Goal: Task Accomplishment & Management: Complete application form

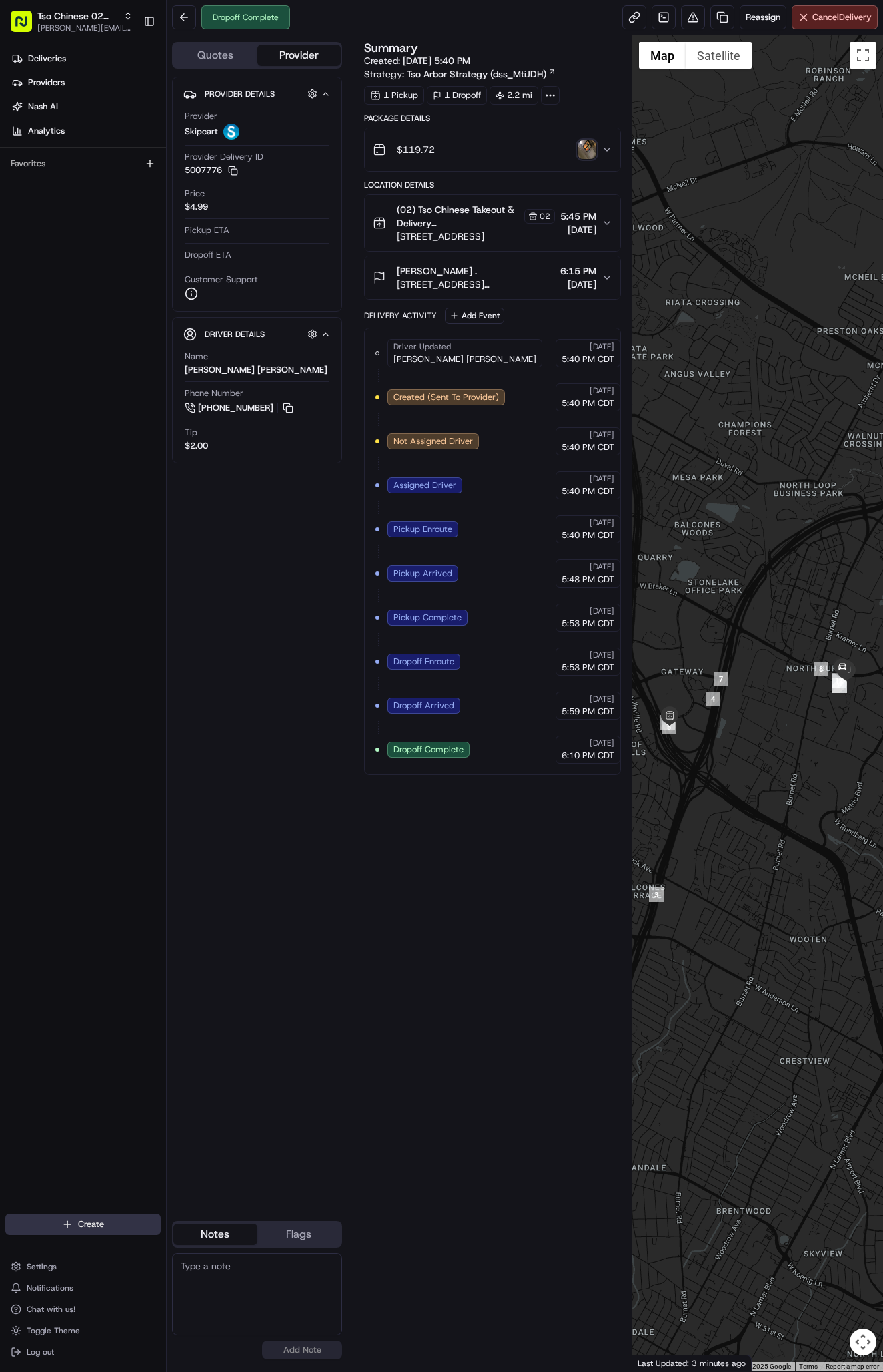
click at [108, 1215] on html "Tso Chinese 02 Arbor antonia@tsochinese.com Toggle Sidebar Deliveries Providers…" at bounding box center [442, 686] width 883 height 1372
click at [208, 1238] on link "Delivery" at bounding box center [241, 1249] width 149 height 24
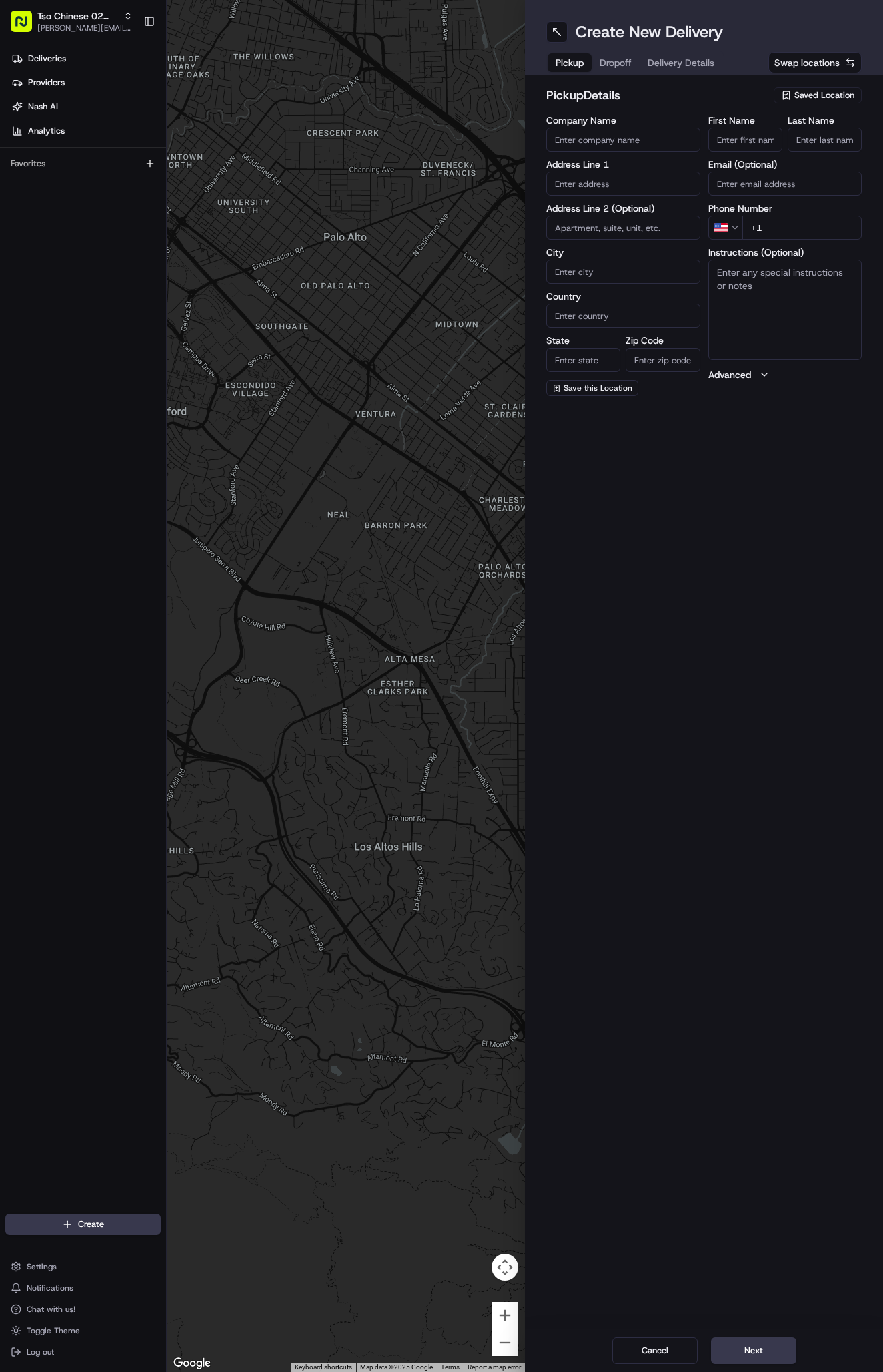
click at [807, 96] on span "Saved Location" at bounding box center [825, 96] width 60 height 12
click at [822, 146] on span "(02) Tso Chinese Takeout & Delivery Arboretum Crossing (02)" at bounding box center [795, 152] width 164 height 24
type input "(02) Tso Chinese Takeout & Delivery Arboretum Crossing"
type input "Bldg E Ste 402"
type input "Austin"
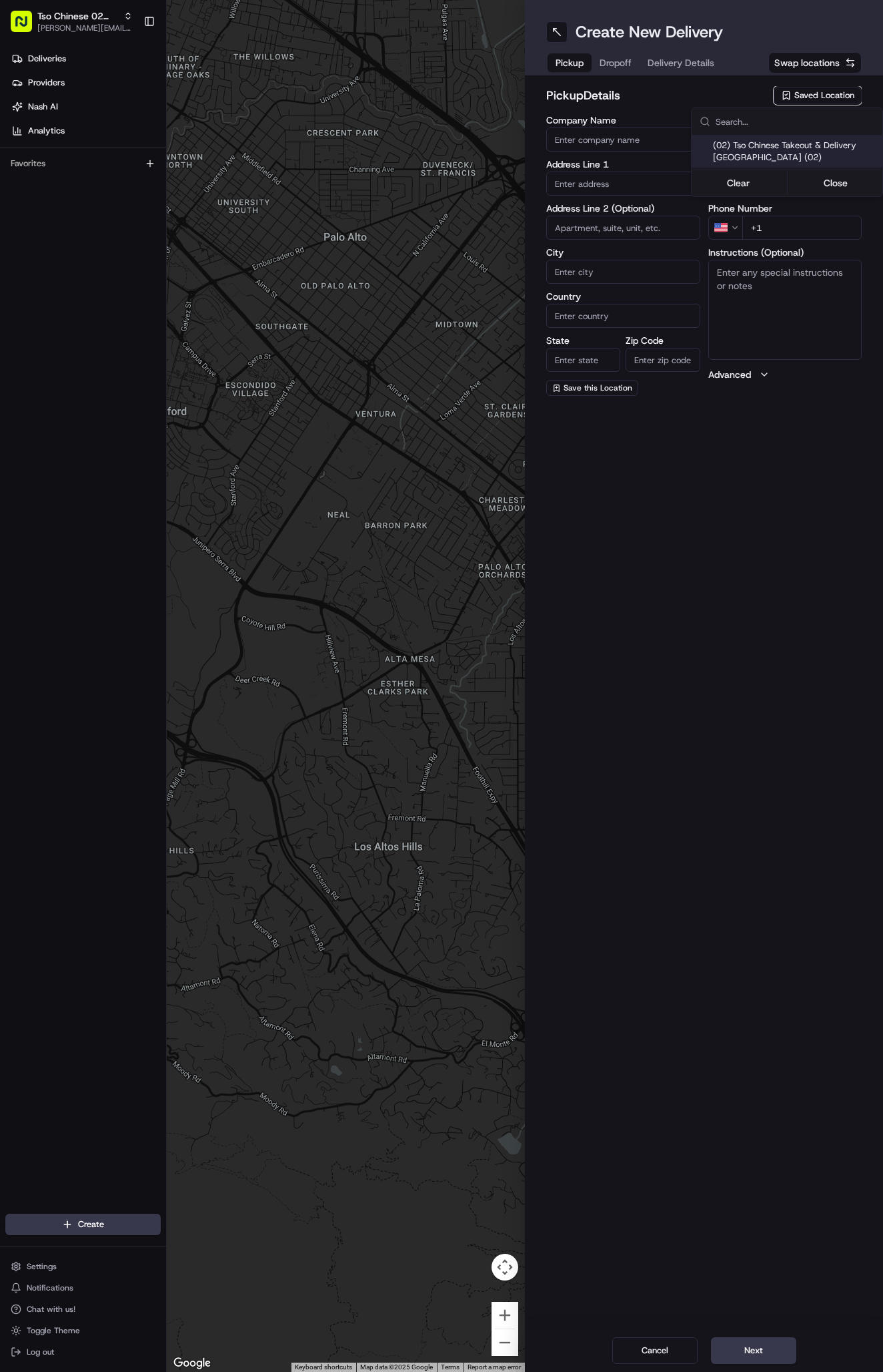
type input "US"
type input "TX"
type input "78759"
type input "Tso Chinese"
type input "Arboretum Crossing Manager"
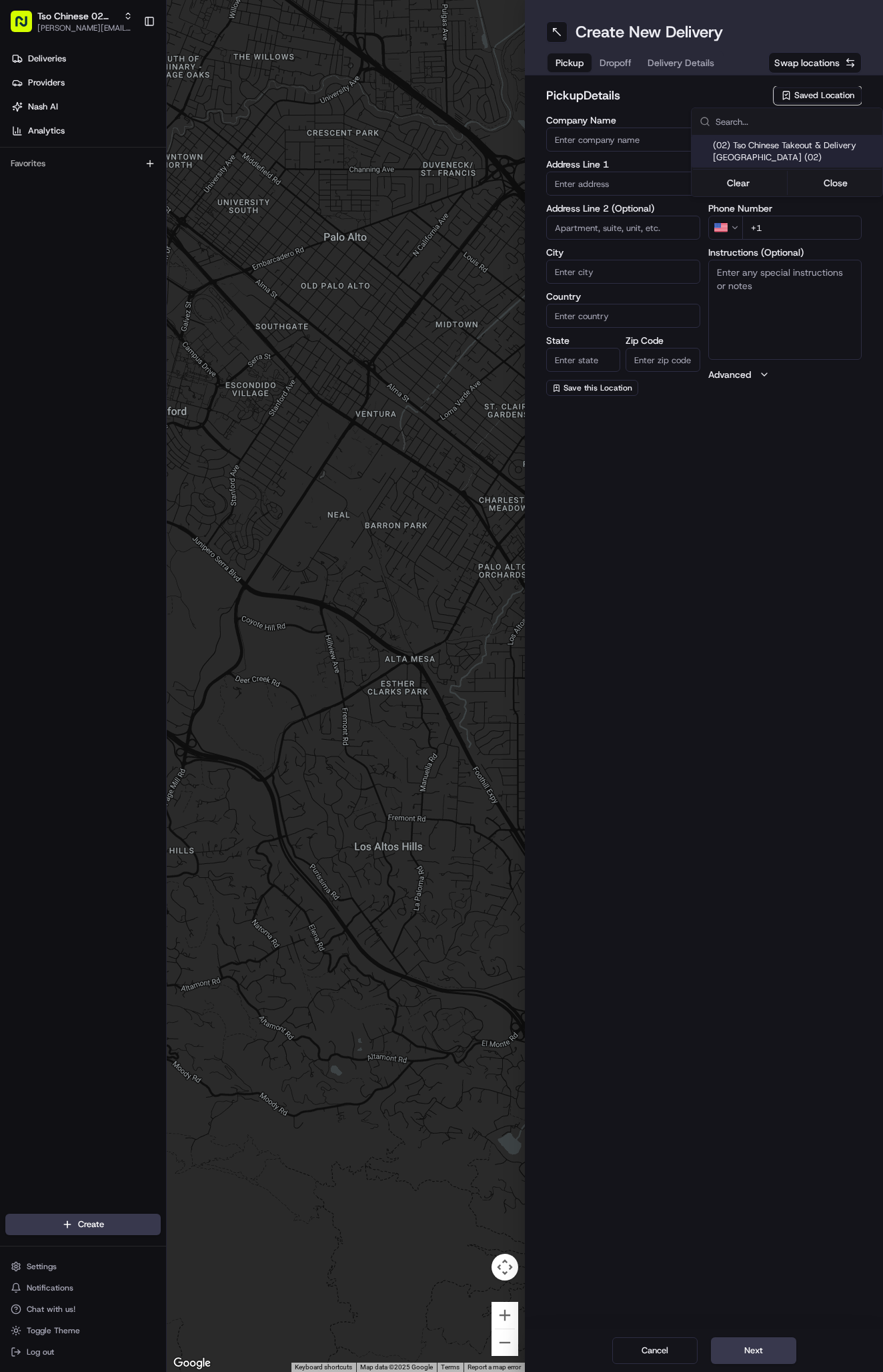
type input "arborstore@tsochinese.com"
type input "+1 512 344 9434"
type textarea "Submit a picture displaying address & food as Proof of Delivery. Envía una foto…"
type input "9333 Research Blvd"
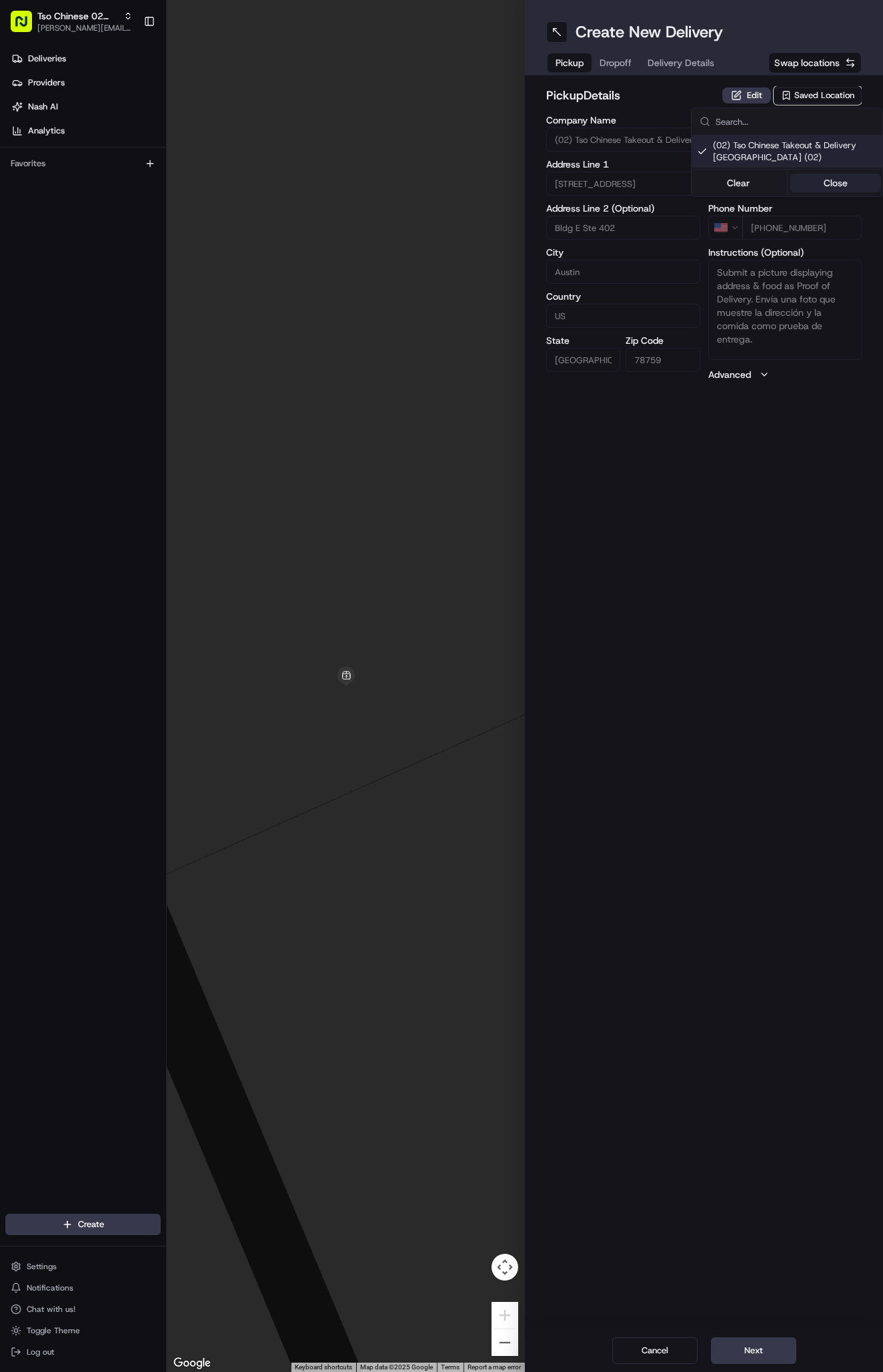
click at [835, 178] on button "Close" at bounding box center [837, 183] width 92 height 19
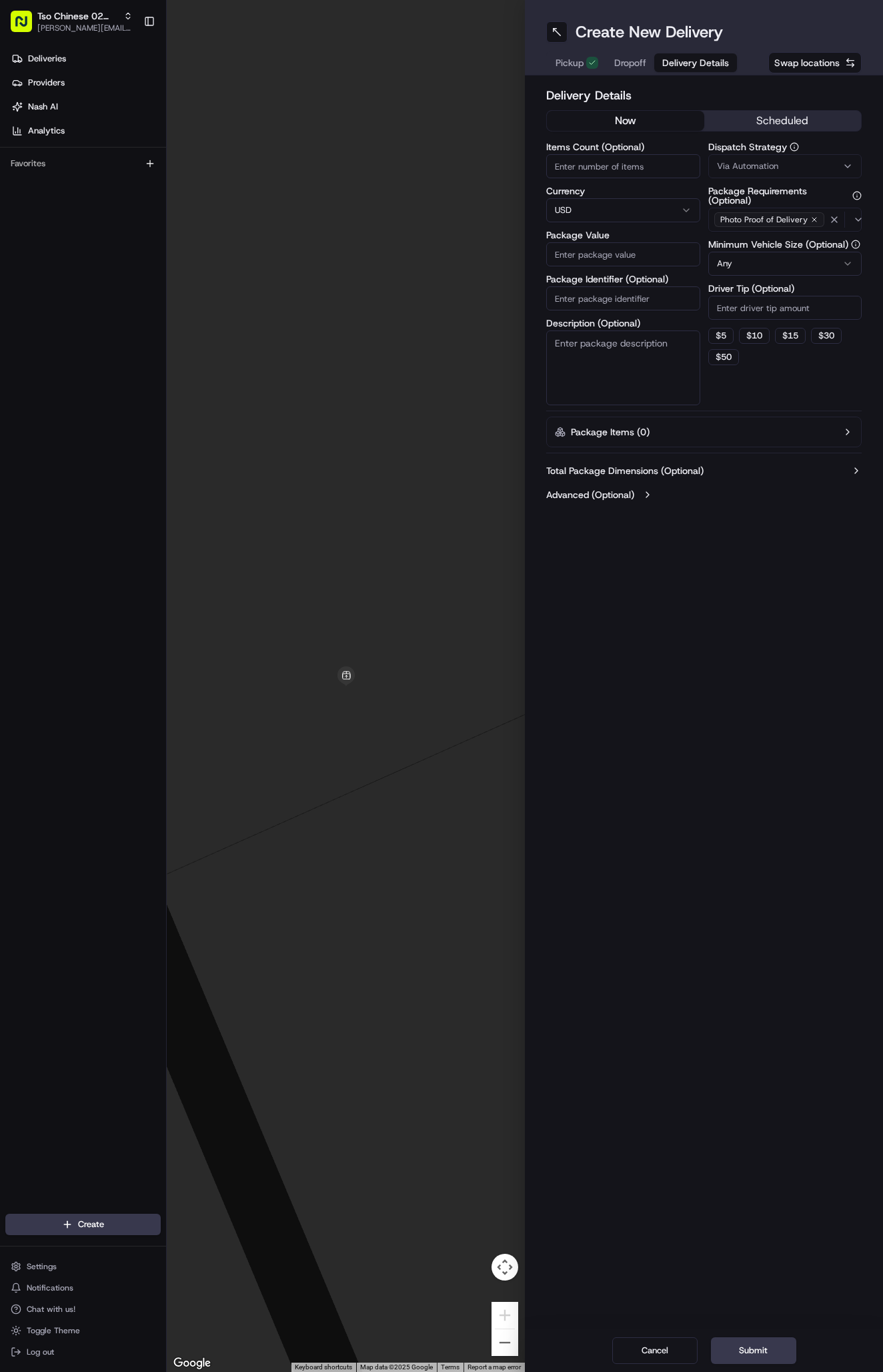
click at [681, 67] on span "Delivery Details" at bounding box center [695, 62] width 67 height 13
click at [742, 156] on button "Via Automation" at bounding box center [785, 166] width 154 height 24
click at [758, 240] on span "Tso Arbor Strategy" at bounding box center [795, 239] width 164 height 12
click at [799, 265] on button "Close" at bounding box center [837, 264] width 92 height 19
click at [733, 309] on input "Driver Tip (Optional)" at bounding box center [785, 308] width 154 height 24
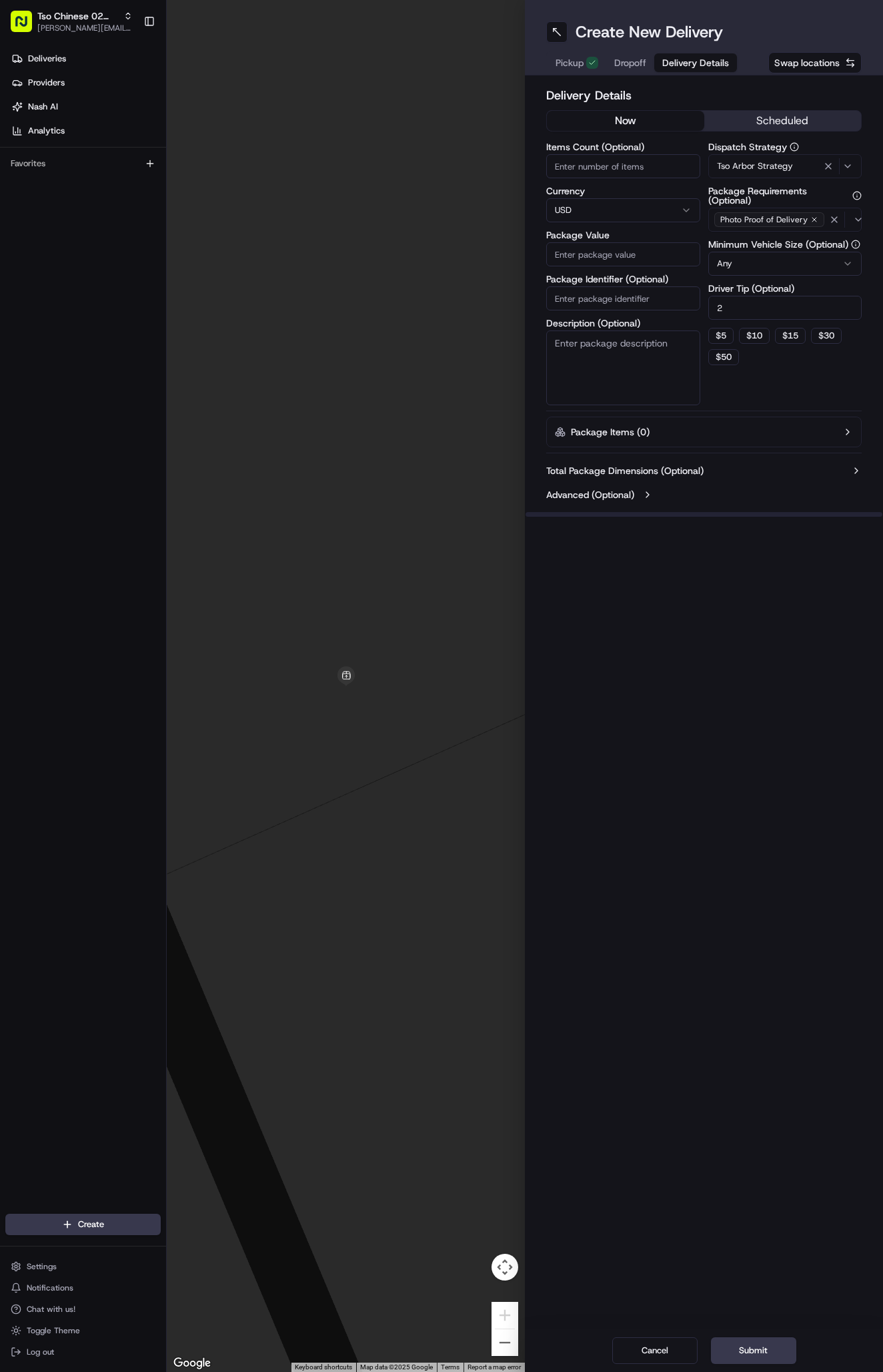
type input "2"
click at [630, 292] on input "Package Identifier (Optional)" at bounding box center [623, 299] width 154 height 24
paste input "MDZD3O6"
type input "MDZD3O6"
click at [616, 255] on input "Package Value" at bounding box center [623, 254] width 154 height 24
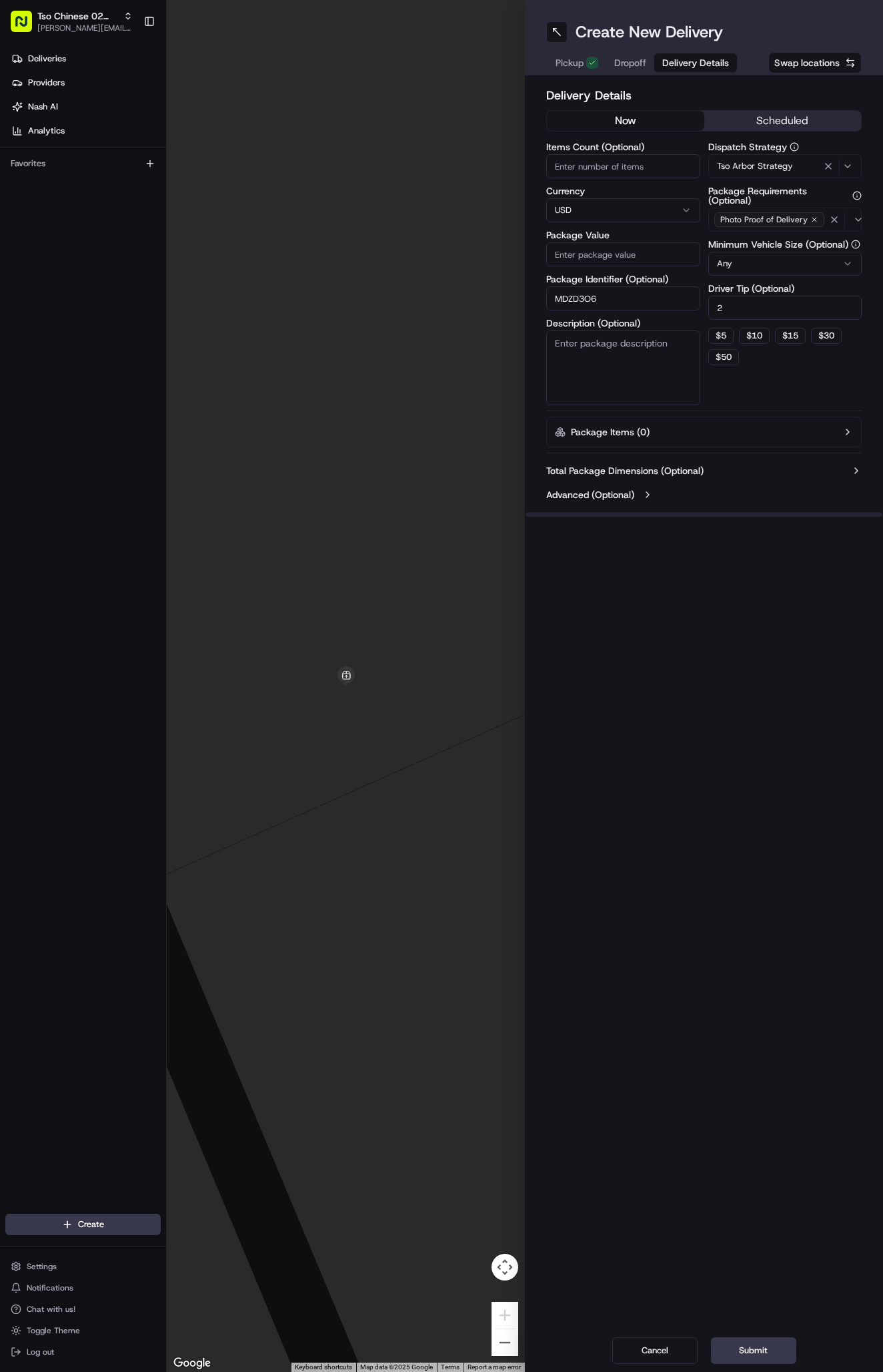
click at [617, 301] on div "Package Identifier (Optional) MDZD3O6" at bounding box center [623, 293] width 154 height 36
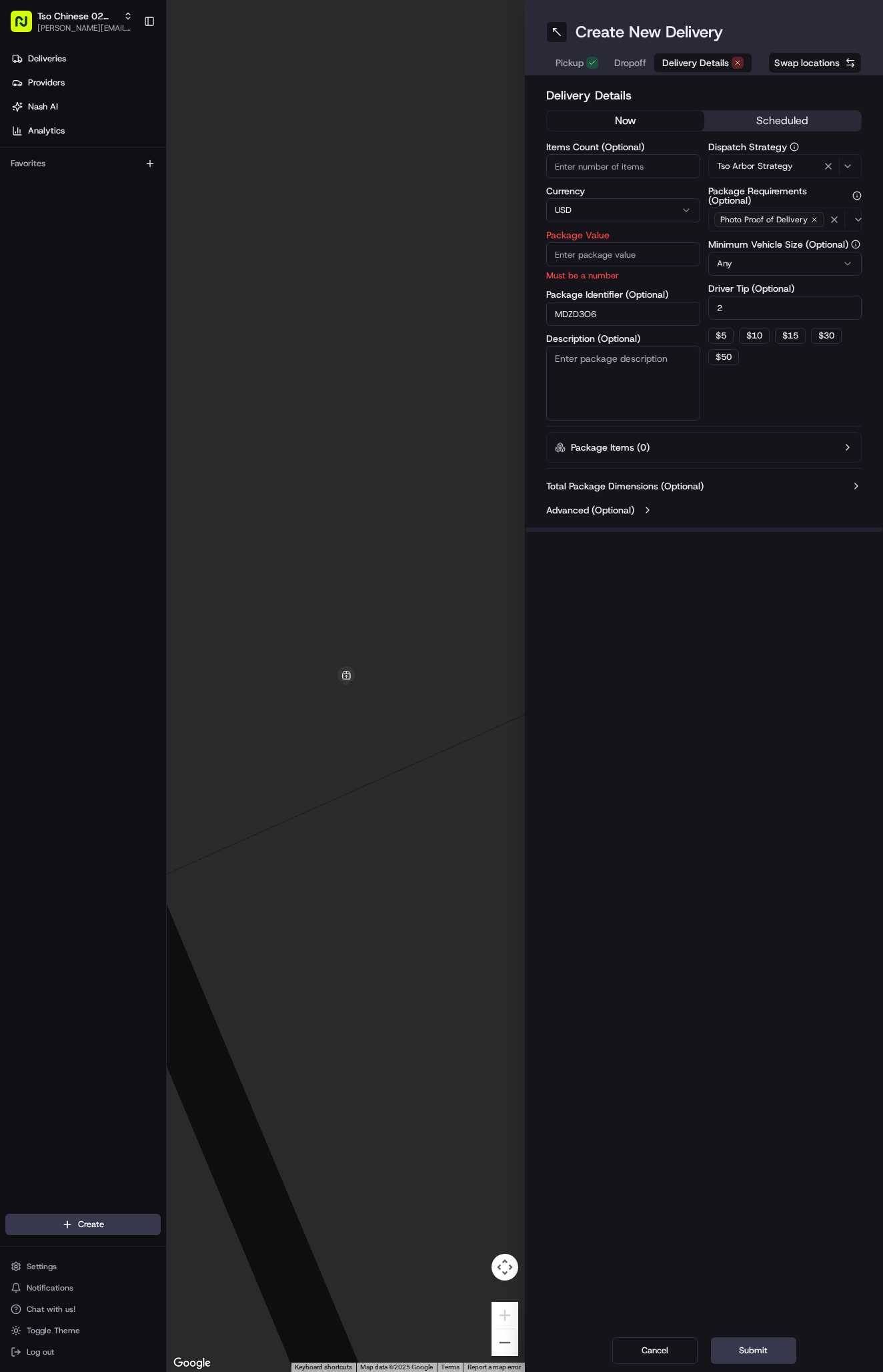
click at [617, 301] on div "Package Identifier (Optional) MDZD3O6" at bounding box center [623, 308] width 154 height 36
click at [608, 314] on input "MDZD3O6" at bounding box center [623, 314] width 154 height 24
click at [600, 307] on input "Package Identifier (Optional)" at bounding box center [623, 314] width 154 height 24
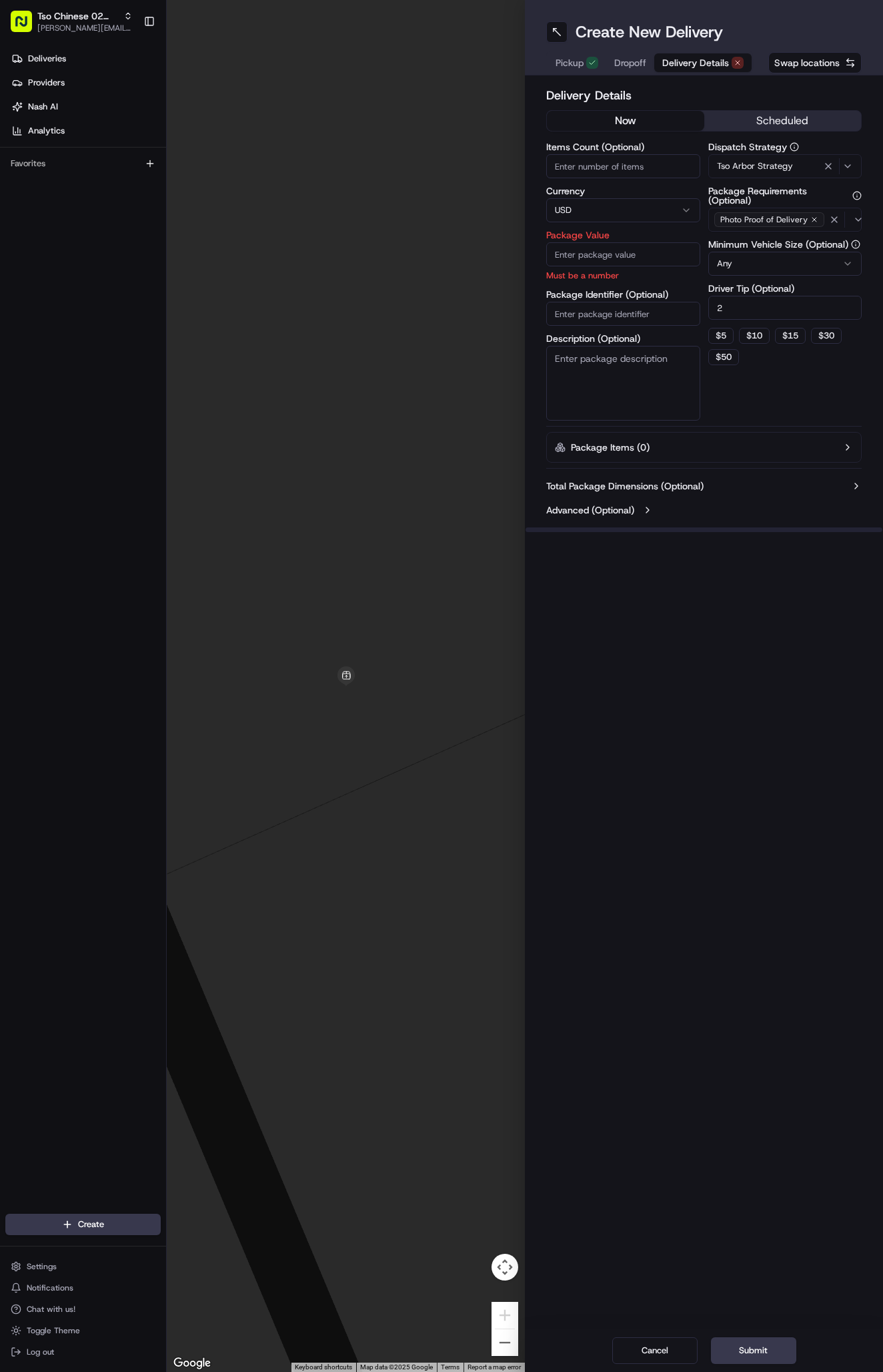
paste input "#DGNRKHT"
type input "#DGNRKHT"
click at [617, 255] on input "Package Value" at bounding box center [623, 254] width 154 height 24
type input "36.7"
click at [632, 55] on button "Dropoff" at bounding box center [630, 62] width 48 height 19
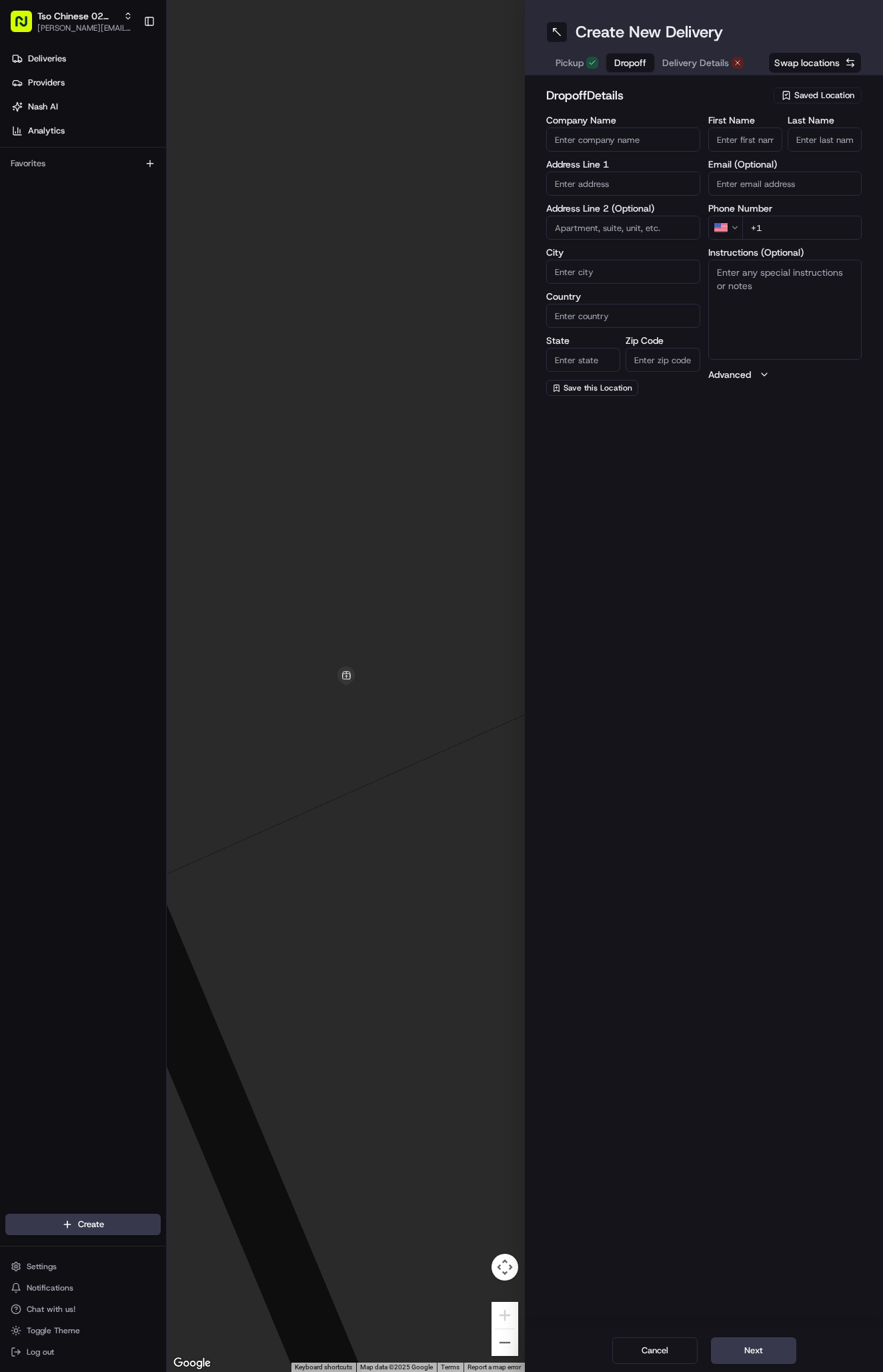
click at [691, 67] on span "Delivery Details" at bounding box center [695, 62] width 67 height 13
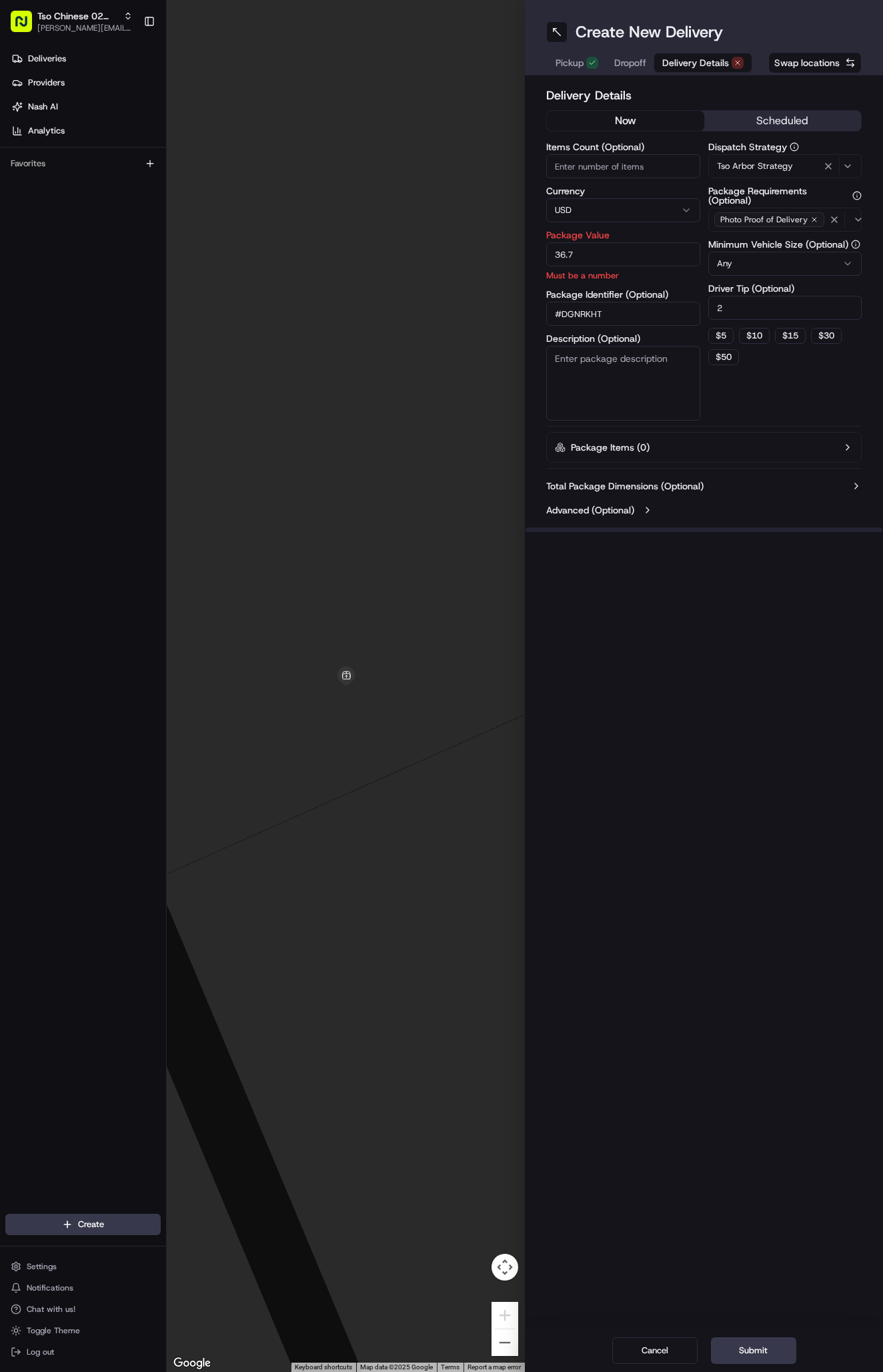
click at [597, 243] on input "36.7" at bounding box center [623, 254] width 154 height 24
click at [596, 252] on input "36.7" at bounding box center [623, 254] width 154 height 24
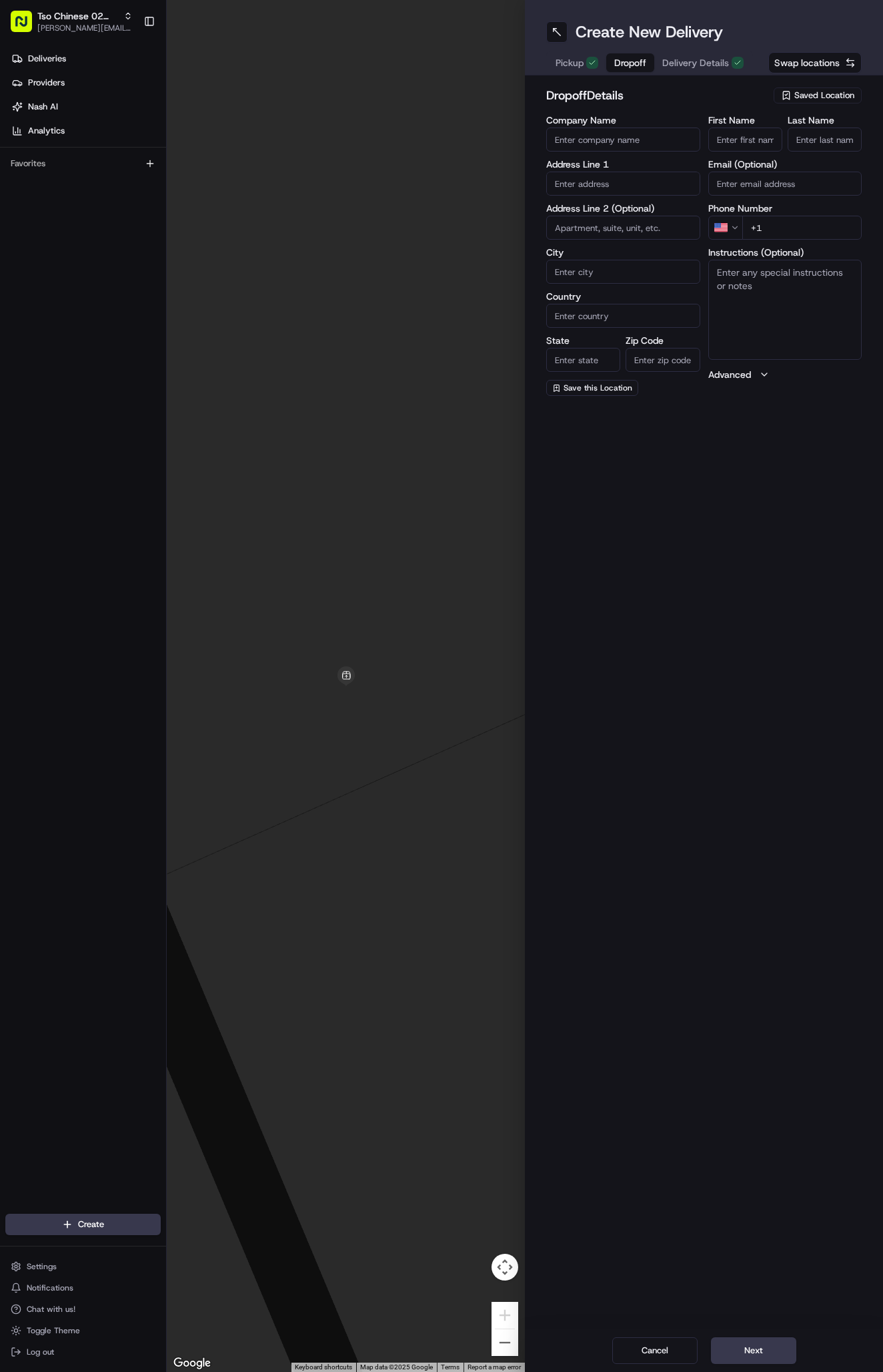
click at [635, 63] on span "Dropoff" at bounding box center [630, 62] width 32 height 13
paste input "2143640904"
click at [733, 140] on input "2143640904" at bounding box center [745, 140] width 74 height 24
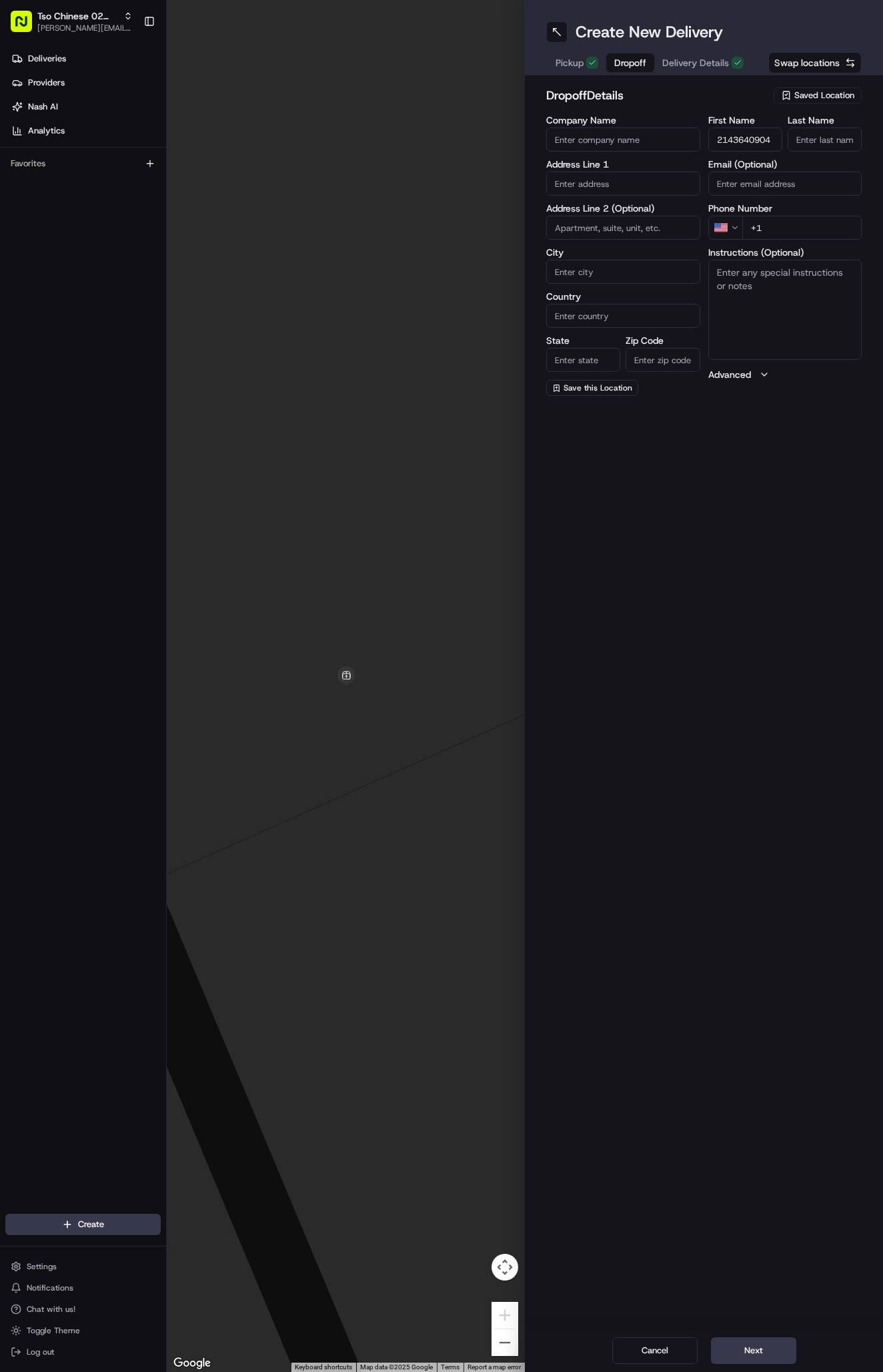
click at [730, 140] on input "2143640904" at bounding box center [745, 140] width 74 height 24
type input "214360904"
click at [730, 140] on input "214360904" at bounding box center [745, 140] width 74 height 24
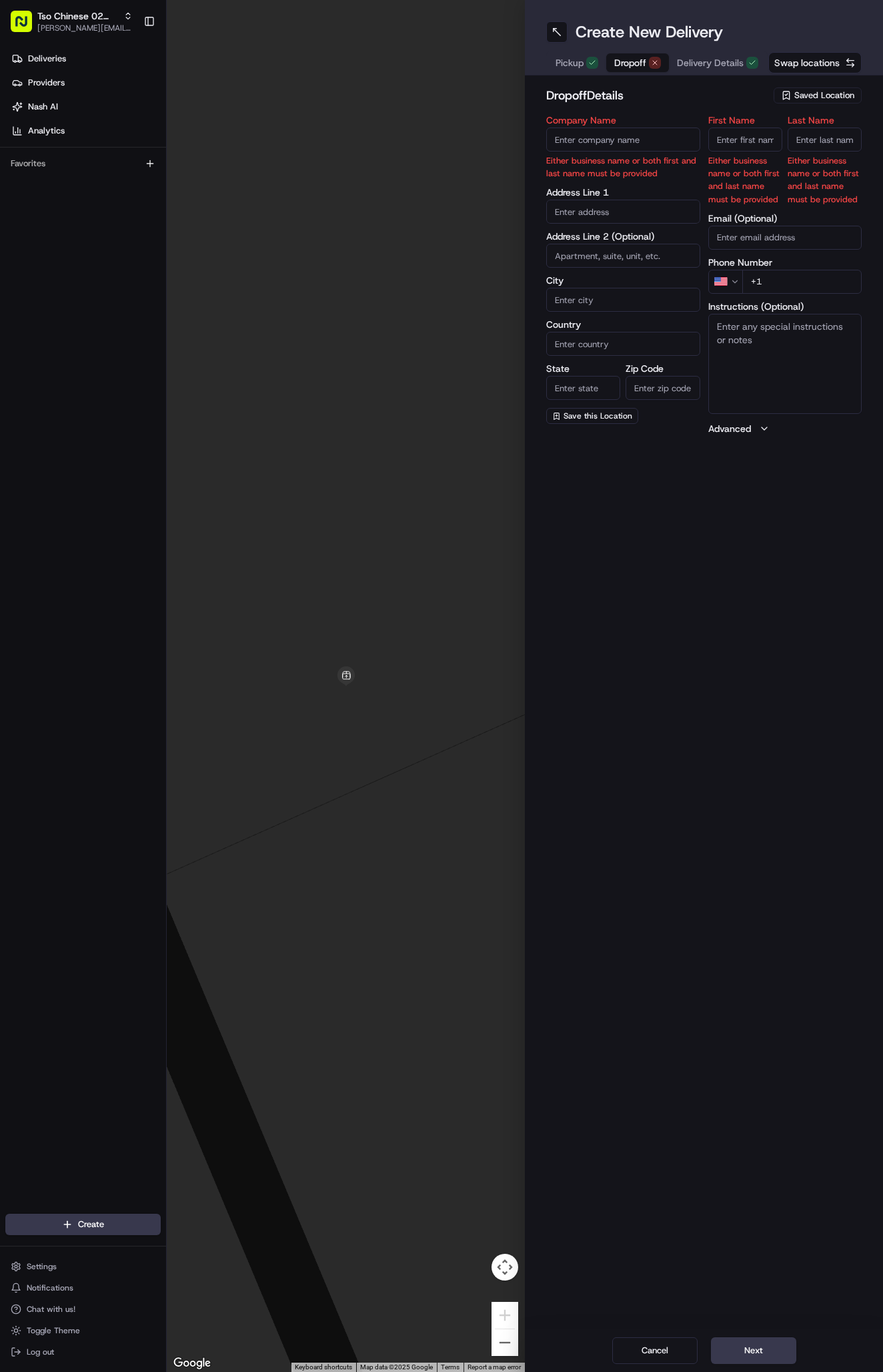
paste input "214 364 0904"
type input "+1 214 364 0904"
click at [758, 147] on input "First Name" at bounding box center [745, 140] width 74 height 24
click at [738, 133] on input "First Name" at bounding box center [745, 140] width 74 height 24
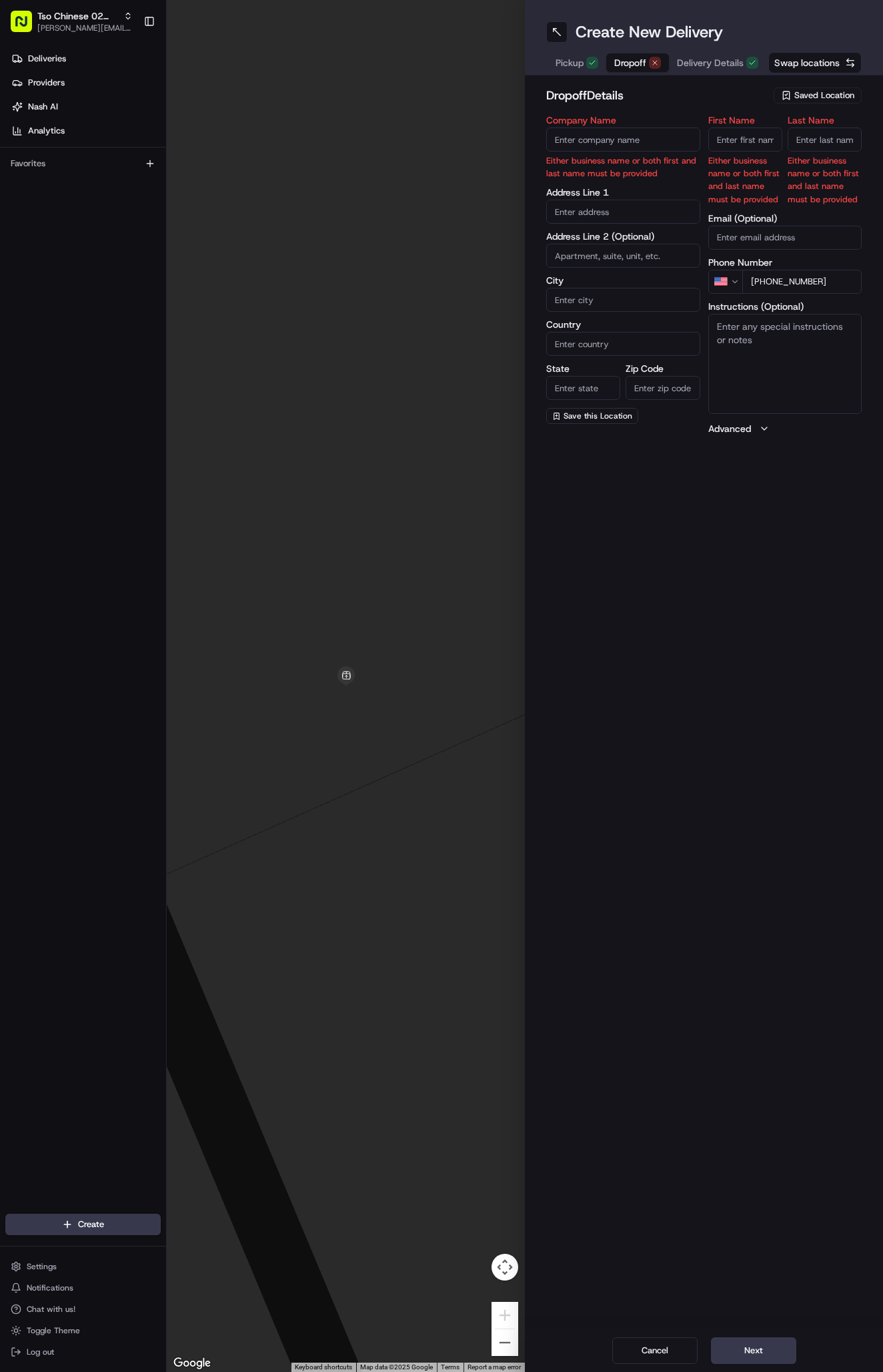
paste input "Matthew Robles"
type input "Matthew Robles"
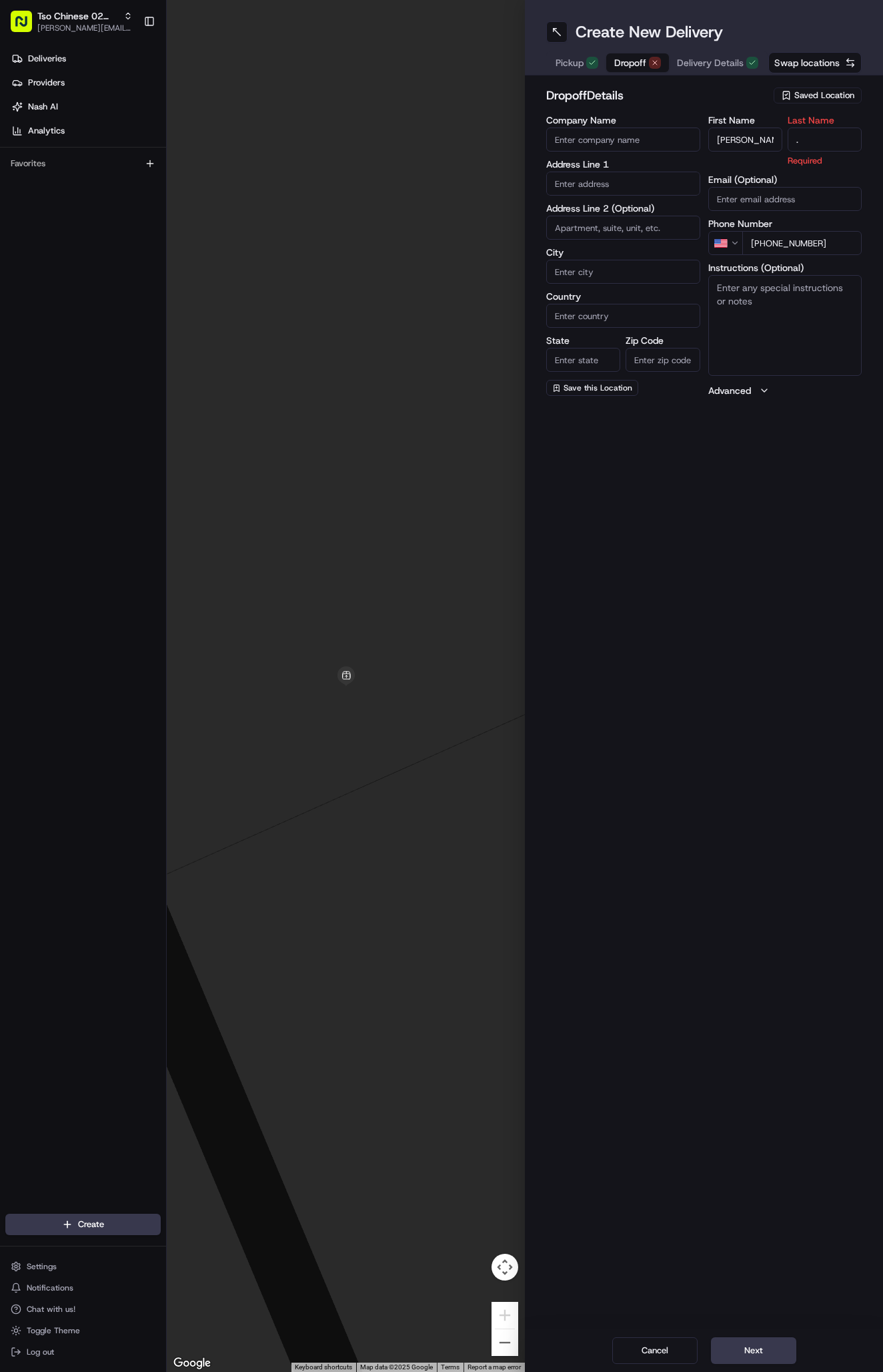
type input "."
paste input "3000 Kramer Ln"
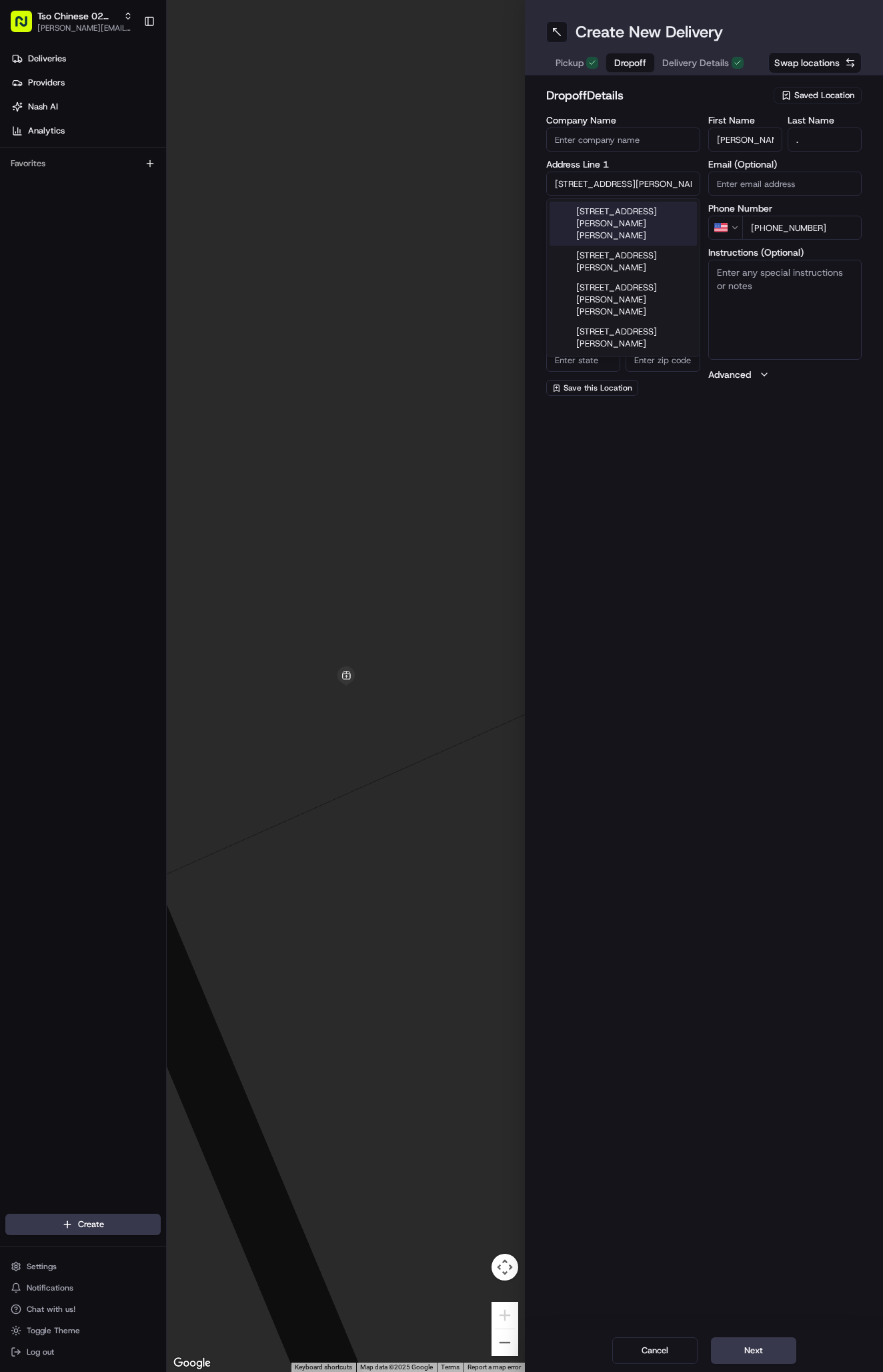
click at [633, 205] on div "3000 Kramer Ln, Schofield, WI" at bounding box center [623, 224] width 148 height 44
type input "3000 Kramer Ln, Schofield, WI 54476, USA"
type input "Schofield"
type input "United States"
type input "WI"
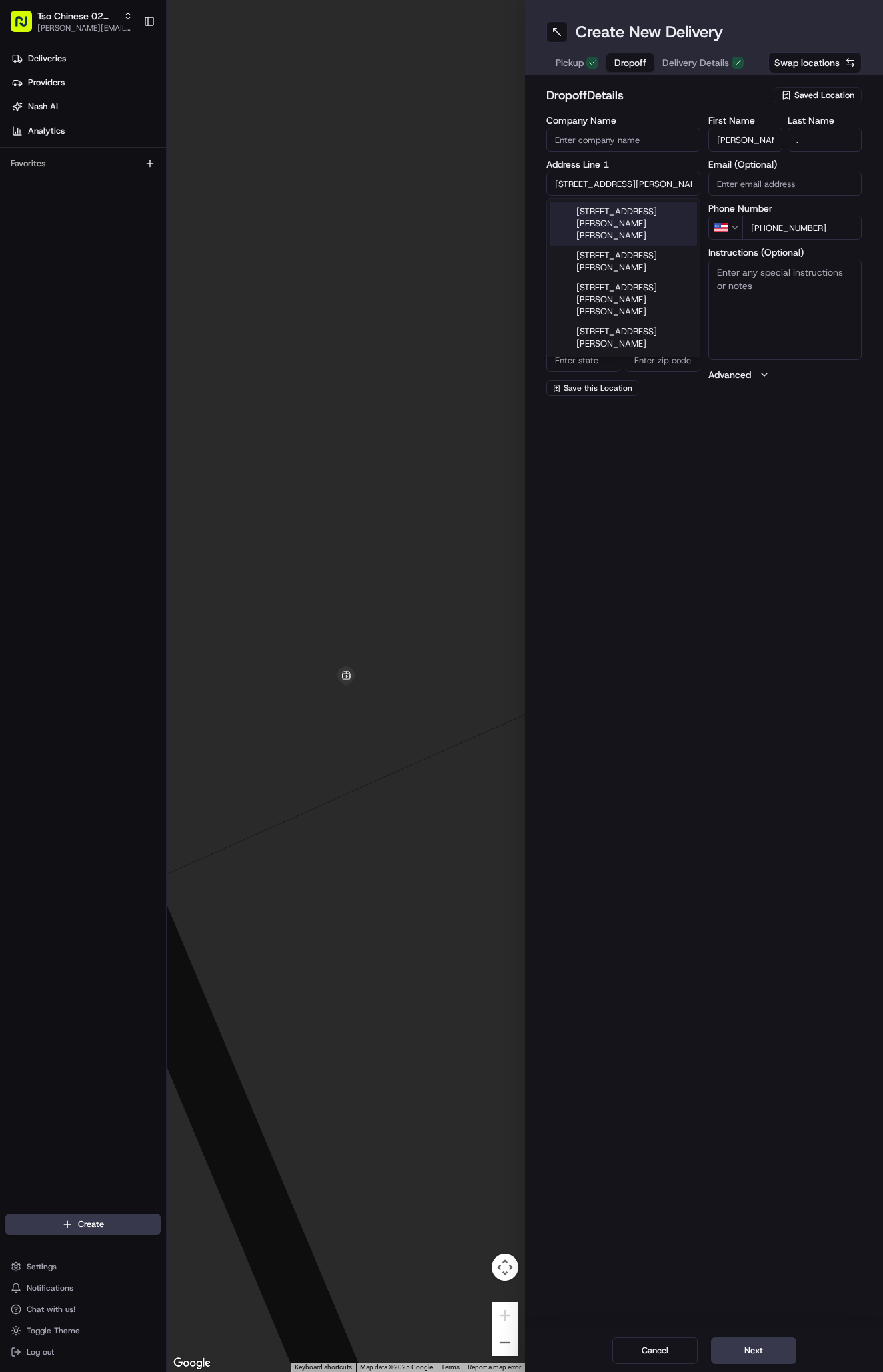
type input "54476"
type input "3000 Kramer Lane"
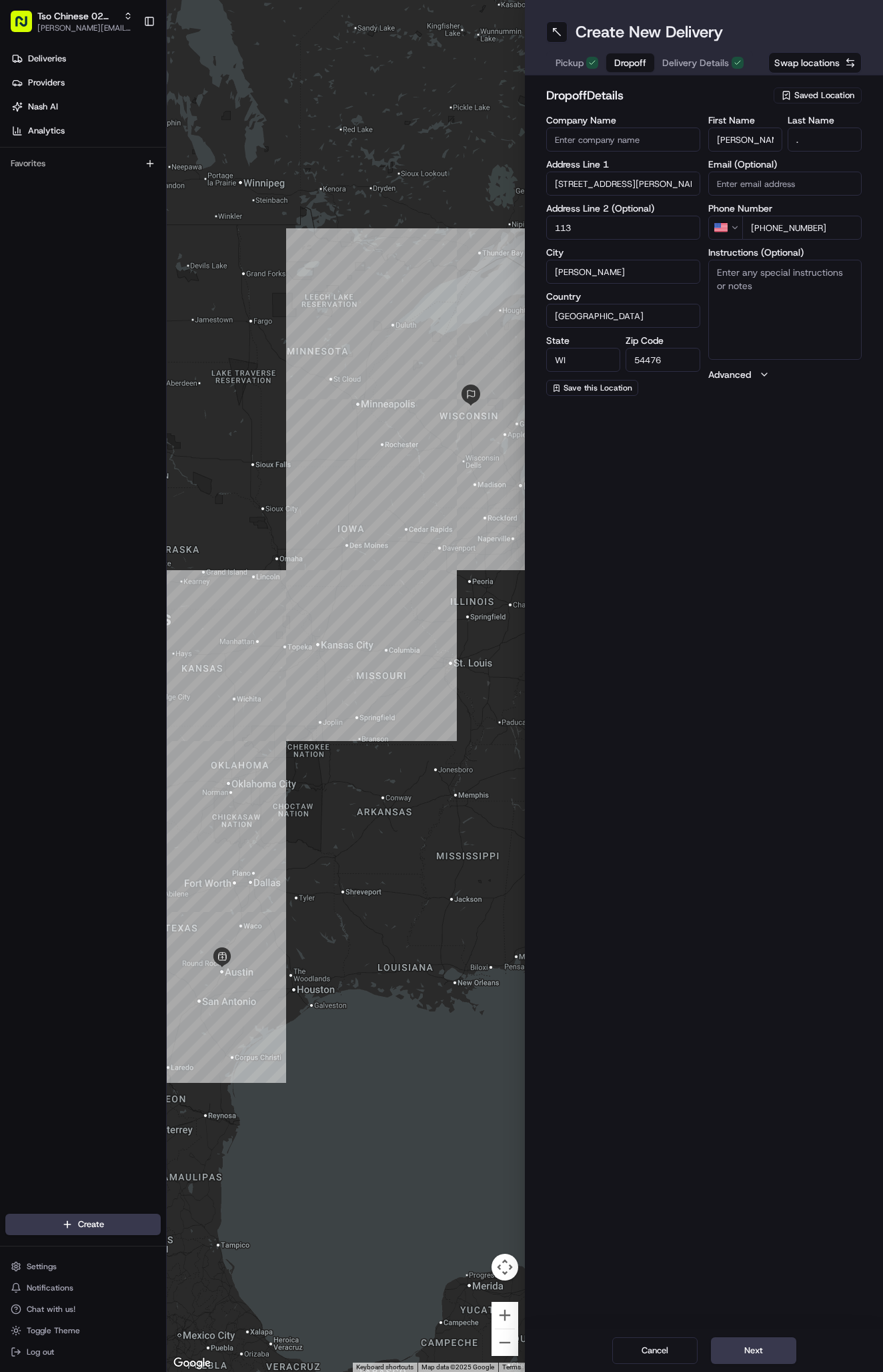
type input "1135"
click at [697, 59] on span "Delivery Details" at bounding box center [695, 62] width 67 height 13
click at [619, 59] on span "Dropoff" at bounding box center [630, 62] width 32 height 13
click at [658, 178] on input "3000 Kramer Lane" at bounding box center [623, 184] width 154 height 24
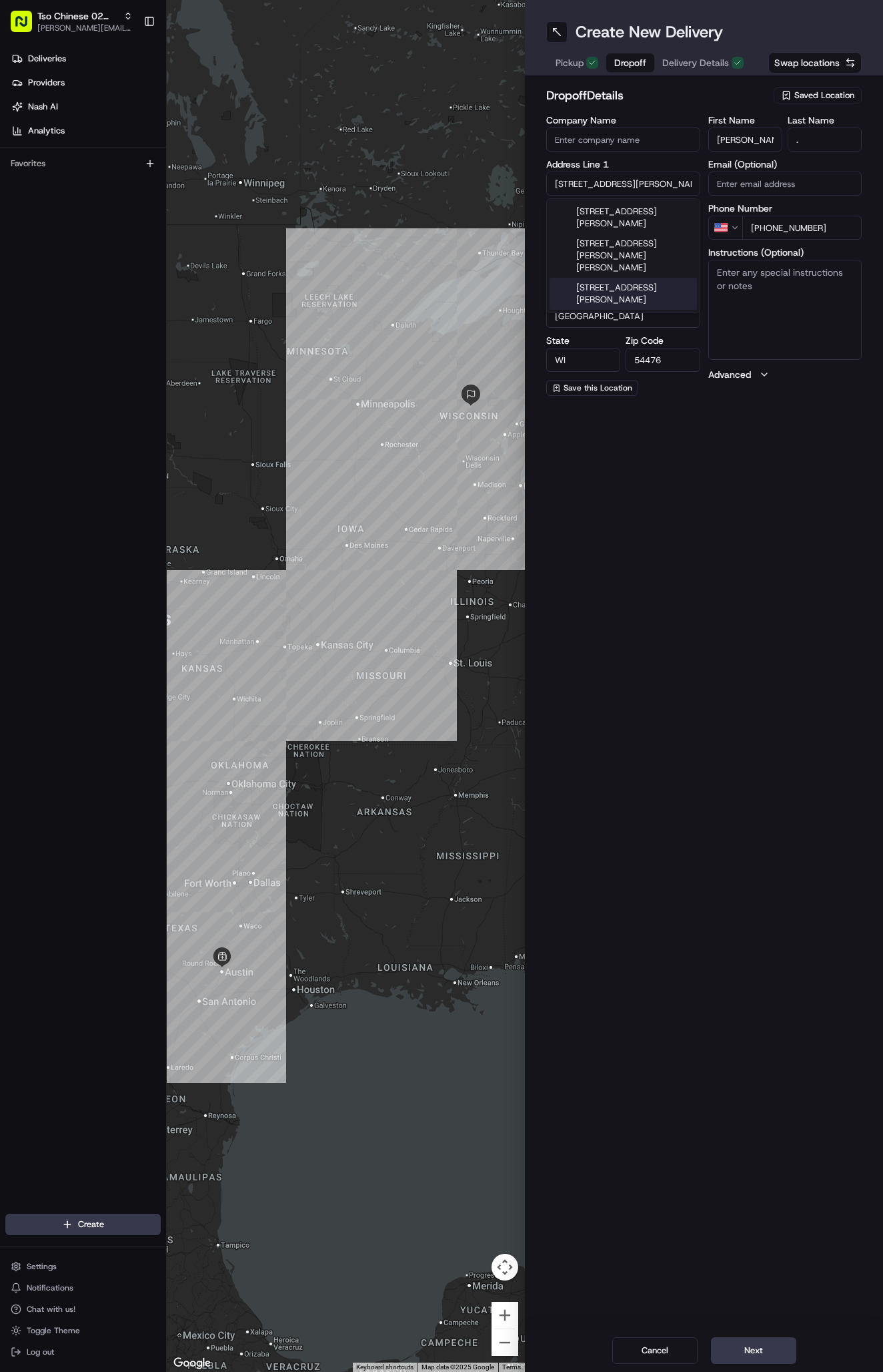
click at [668, 372] on div "Company Name Address Line 1 3000 Kramer Lane Address Line 2 (Optional) 1135 Cit…" at bounding box center [623, 256] width 154 height 281
click at [669, 356] on input "54476" at bounding box center [663, 360] width 74 height 24
type input "78758"
click at [616, 258] on div "City Schofield" at bounding box center [623, 266] width 154 height 36
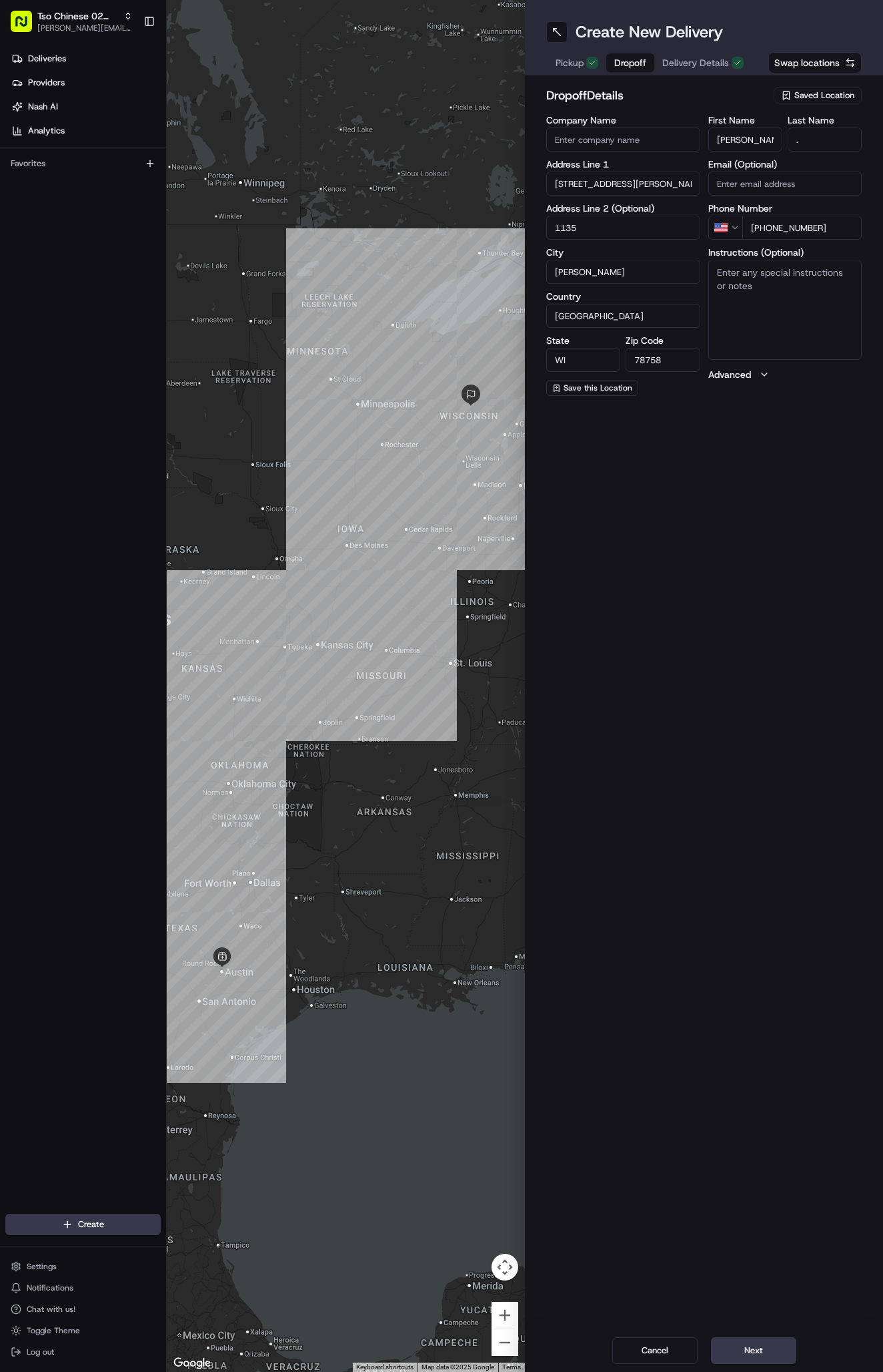
click at [614, 265] on input "Schofield" at bounding box center [623, 272] width 154 height 24
type input "Austin"
click at [577, 361] on input "WI" at bounding box center [583, 360] width 74 height 24
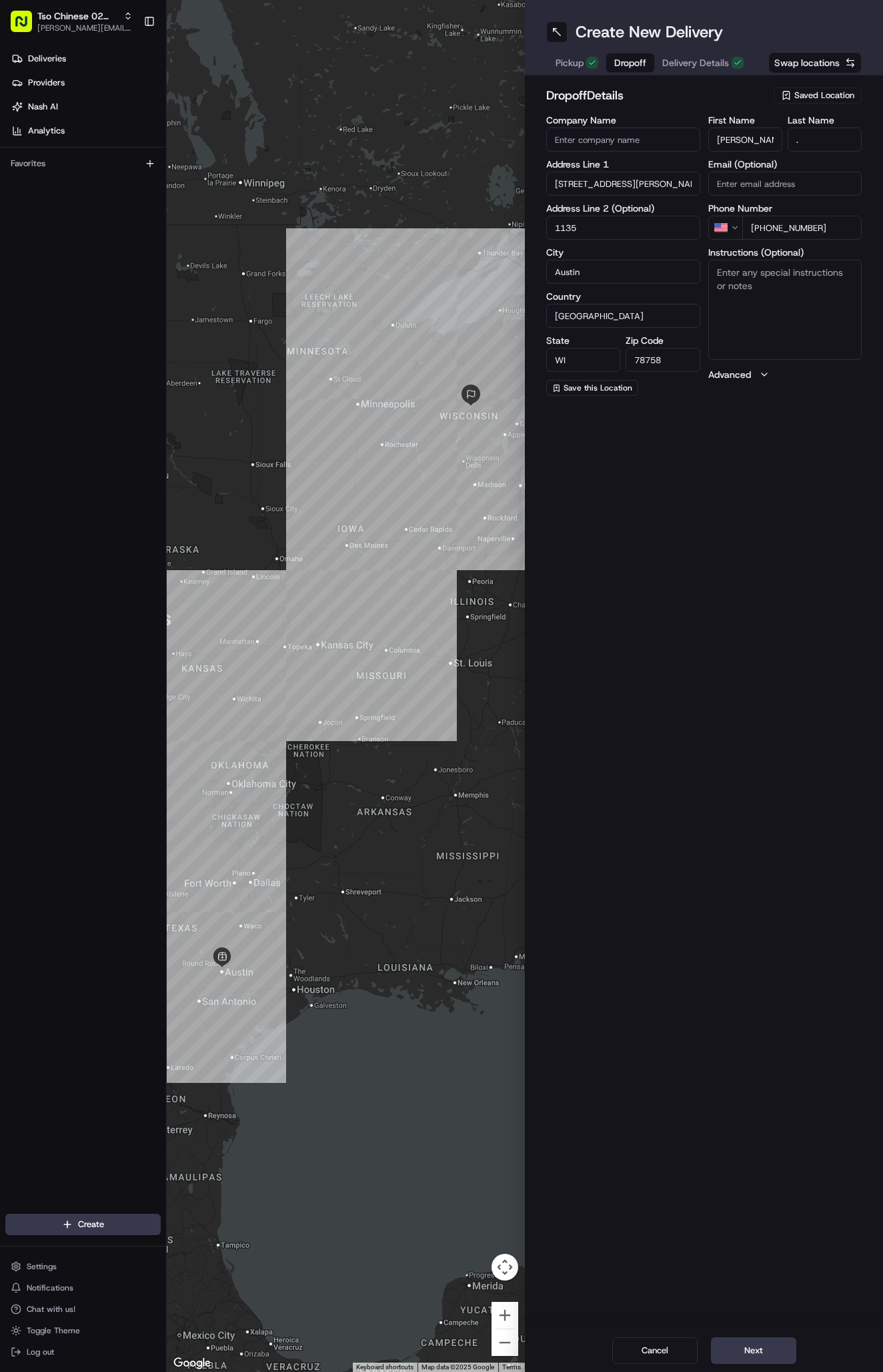
click at [577, 361] on input "WI" at bounding box center [583, 360] width 74 height 24
type input "TX"
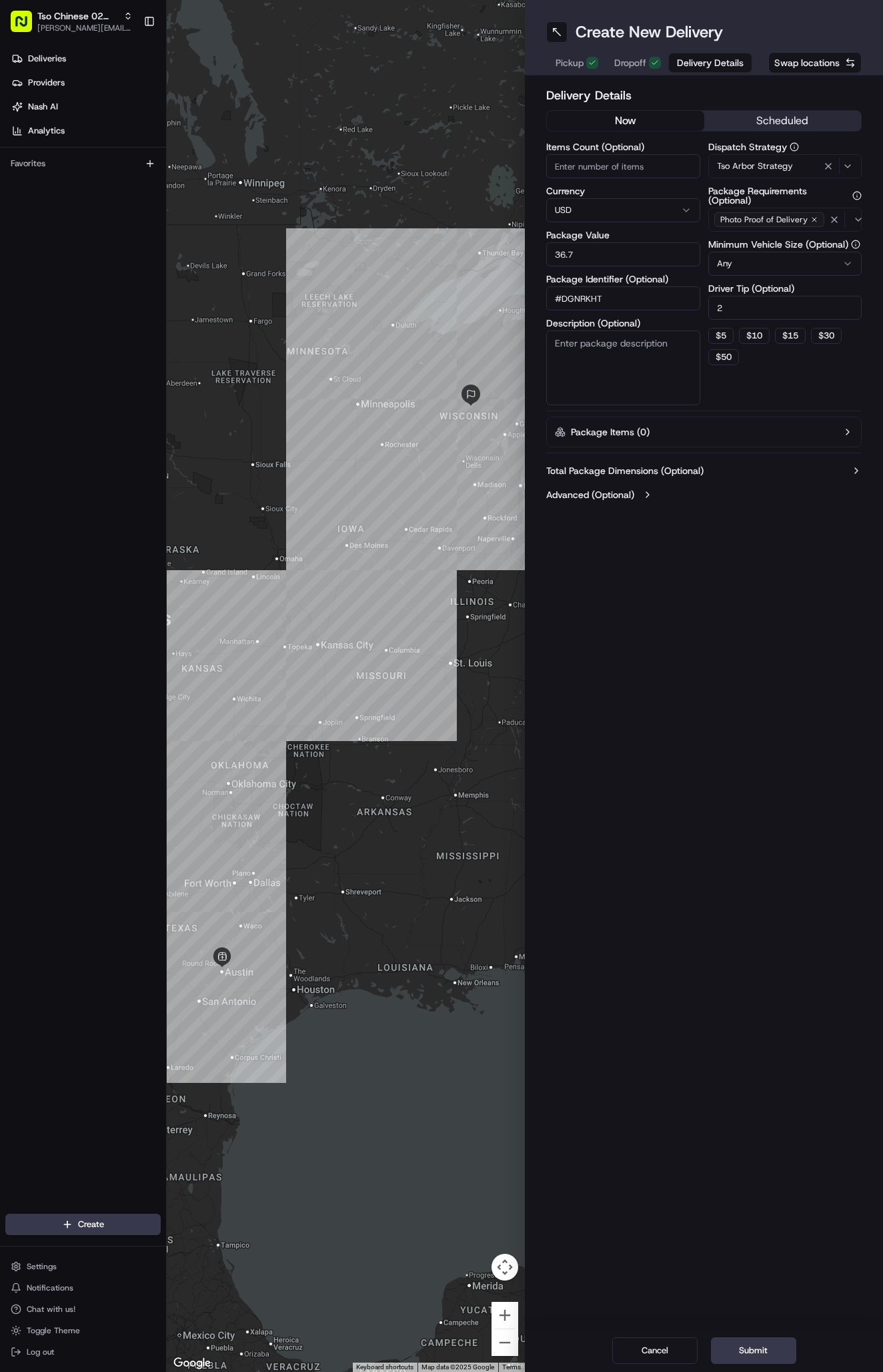
click at [678, 64] on span "Delivery Details" at bounding box center [710, 62] width 67 height 13
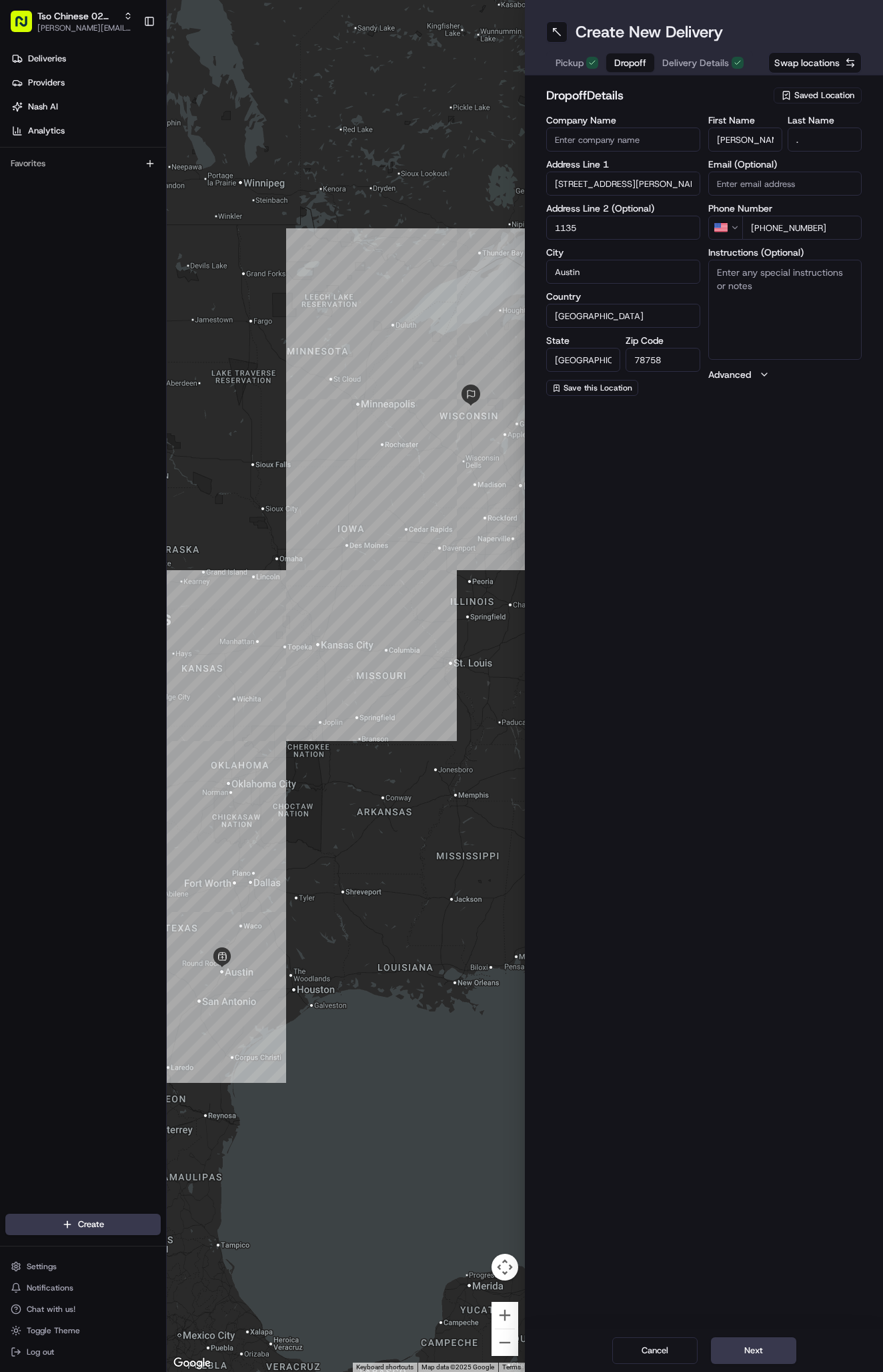
click at [623, 62] on span "Dropoff" at bounding box center [630, 62] width 32 height 13
click at [642, 185] on input "3000 Kramer Lane" at bounding box center [623, 184] width 154 height 24
click at [650, 185] on input "3000 Kramer Lane" at bounding box center [623, 184] width 154 height 24
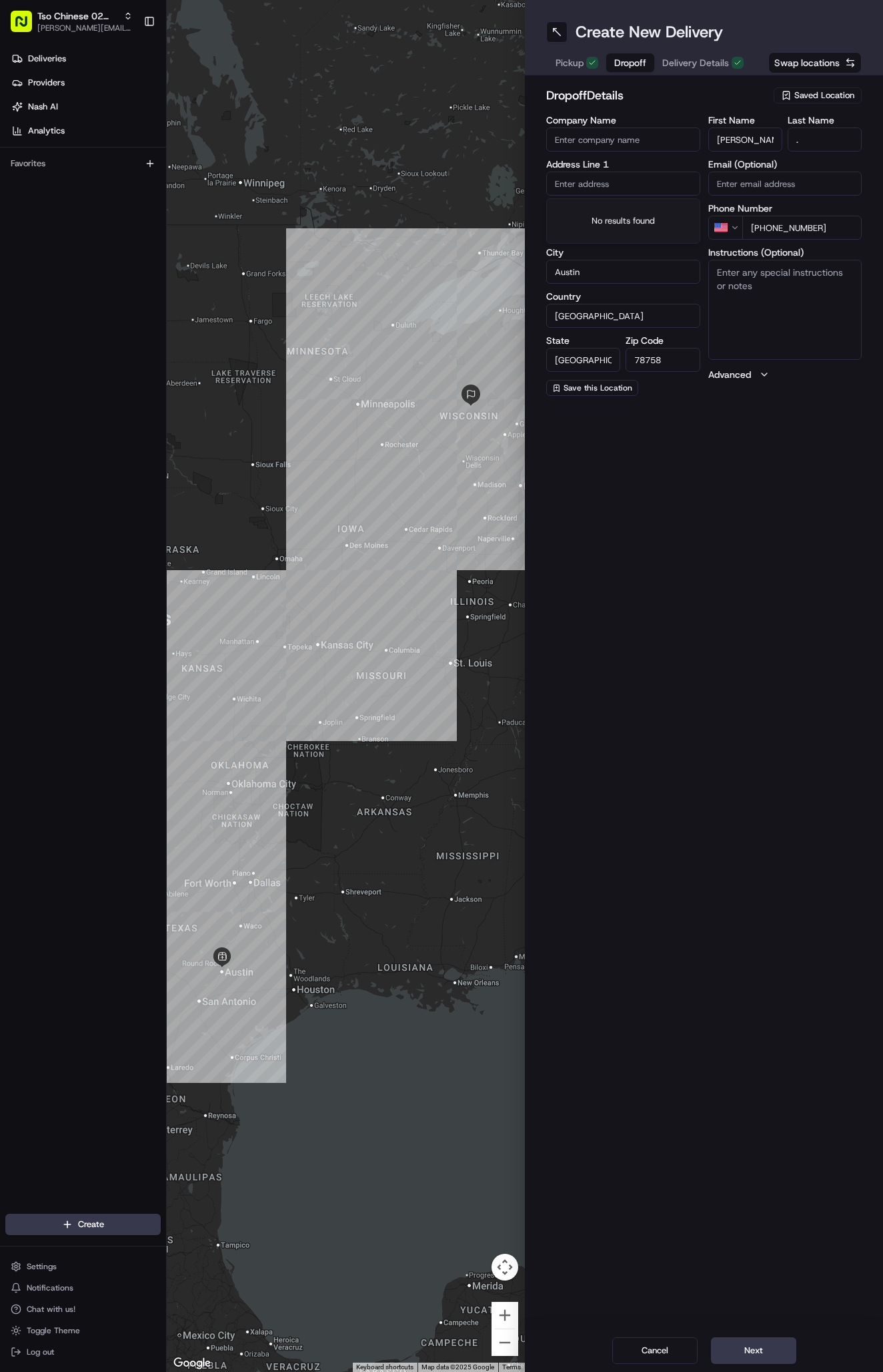
paste input "3000 Kramer Ln, Austin, TX 78758-2699, United States"
click at [628, 218] on div "3000 Kramer Lane, Austin, TX 78758, United States" at bounding box center [623, 218] width 148 height 32
type input "3000 Kramer Lane"
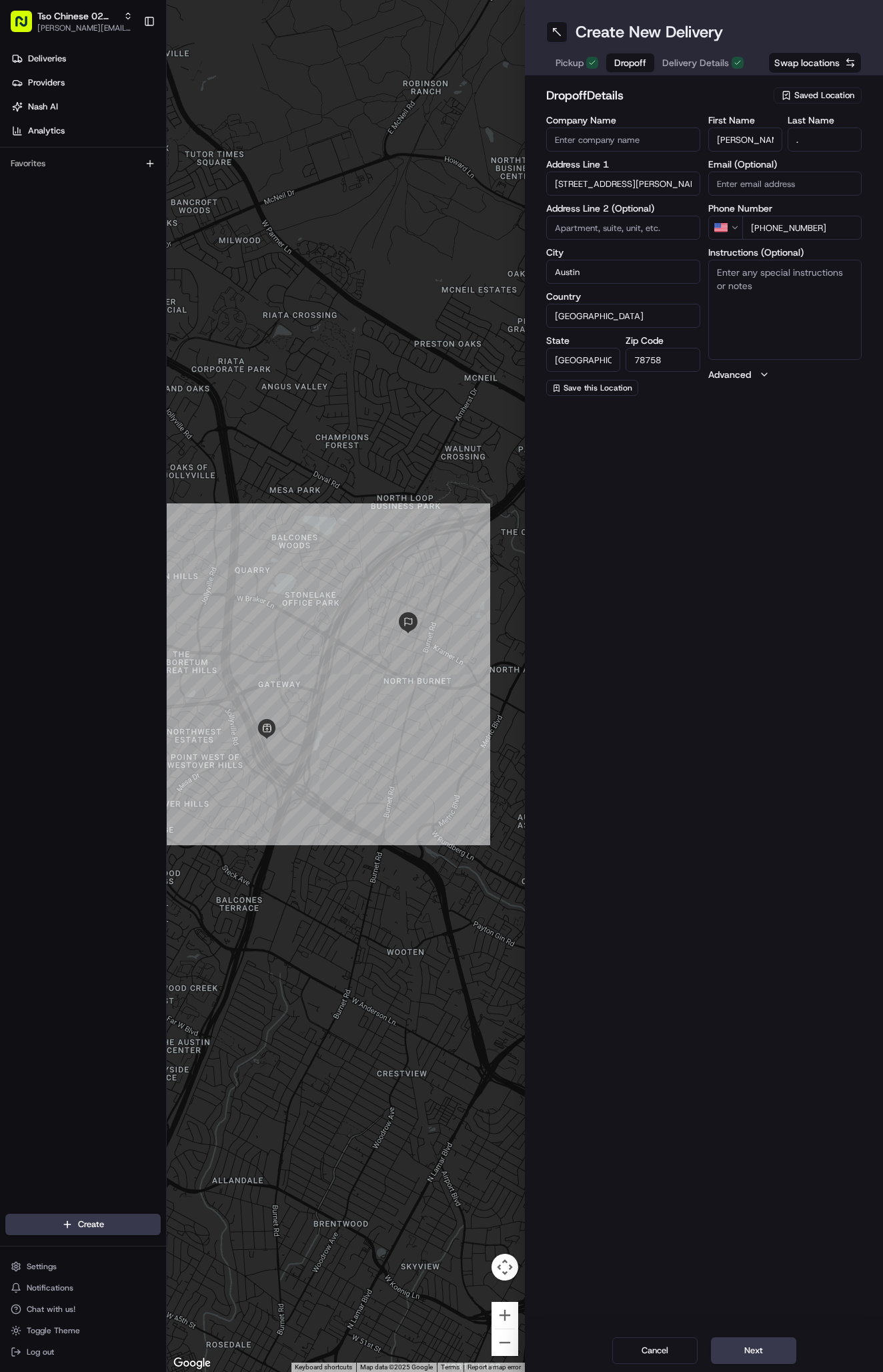
click at [763, 1344] on button "Next" at bounding box center [754, 1350] width 86 height 27
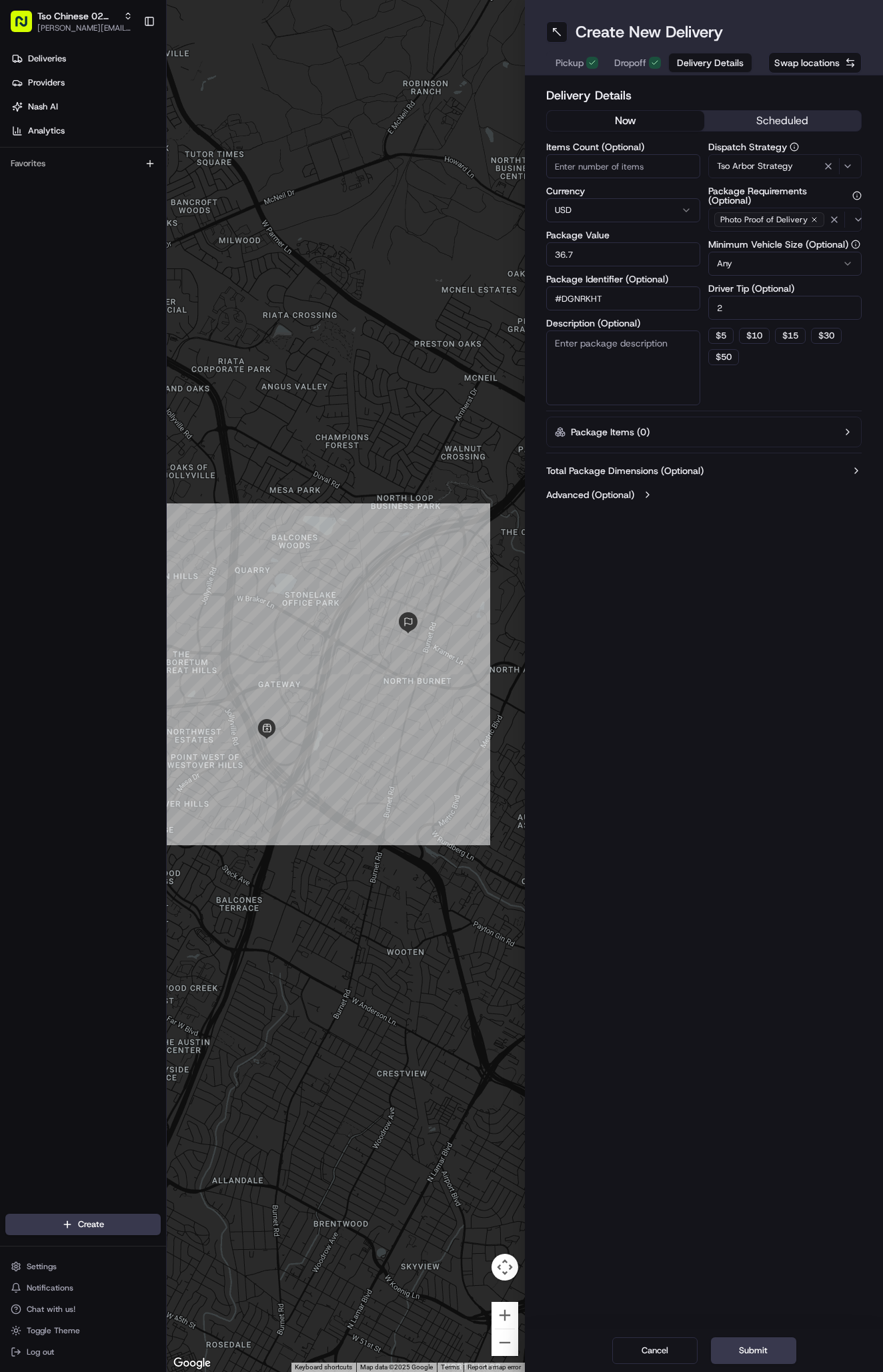
click at [633, 63] on span "Dropoff" at bounding box center [630, 62] width 32 height 13
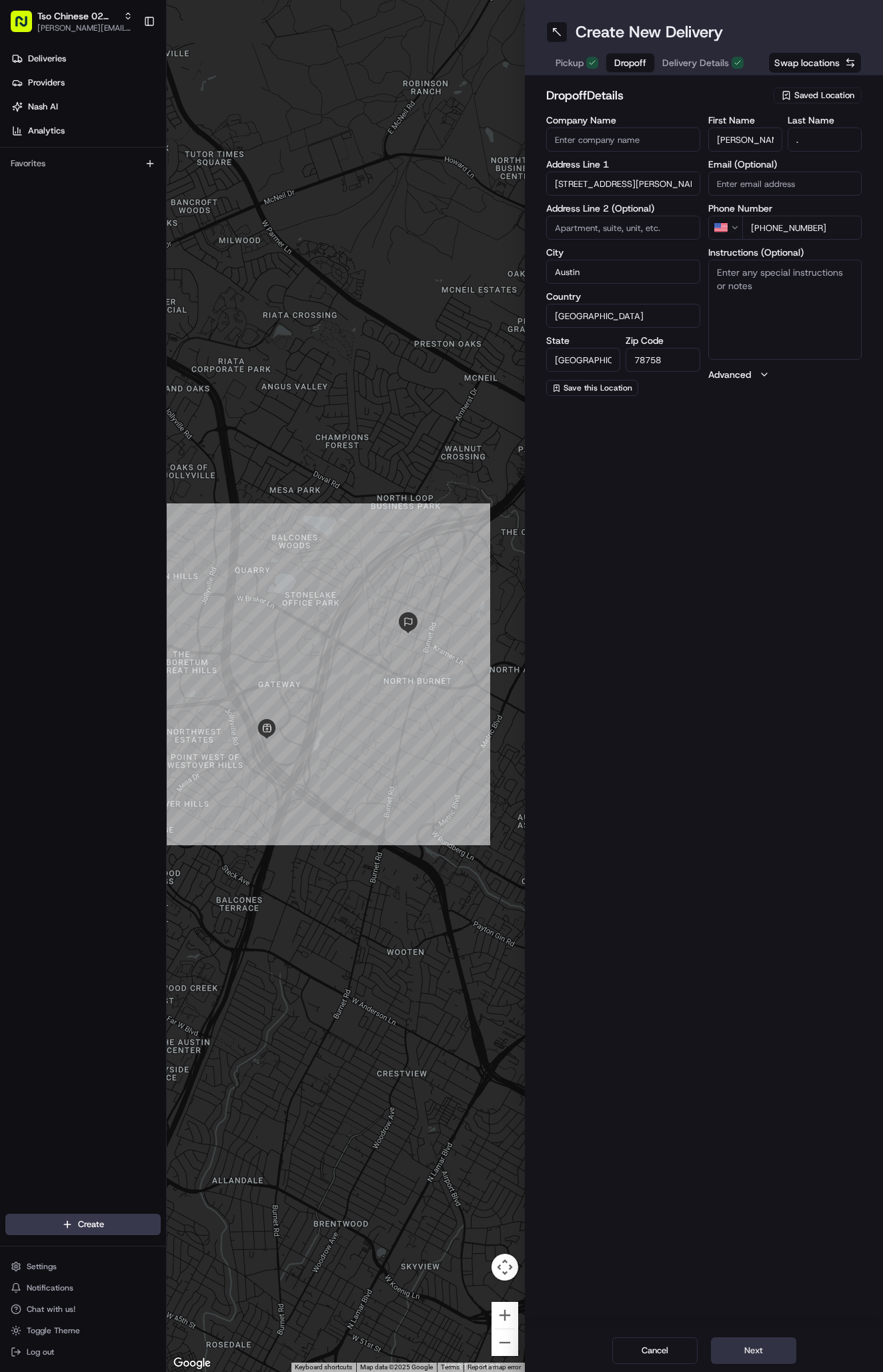
click at [772, 1344] on button "Next" at bounding box center [754, 1350] width 86 height 27
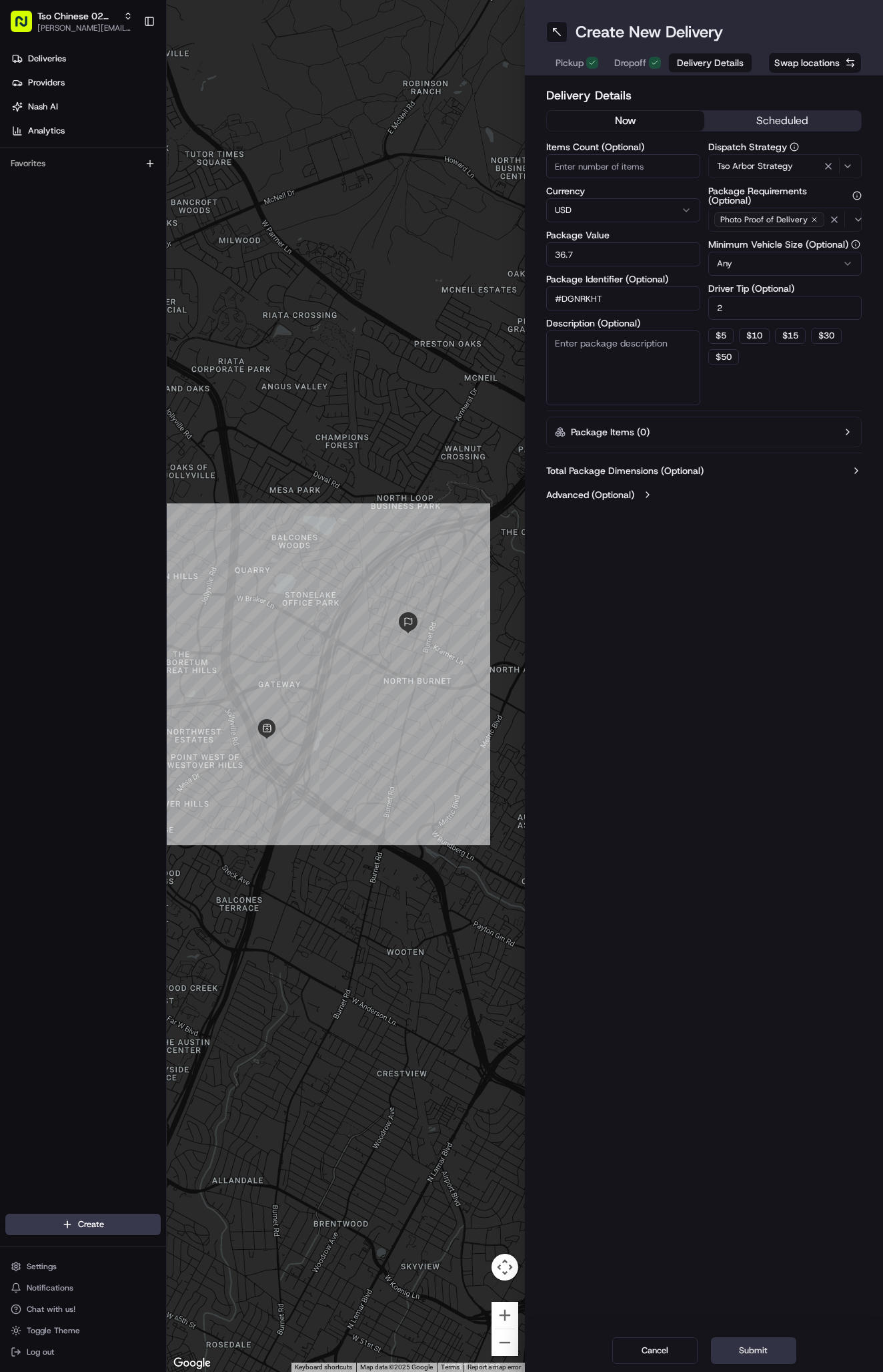
click at [772, 1344] on button "Submit" at bounding box center [754, 1350] width 86 height 27
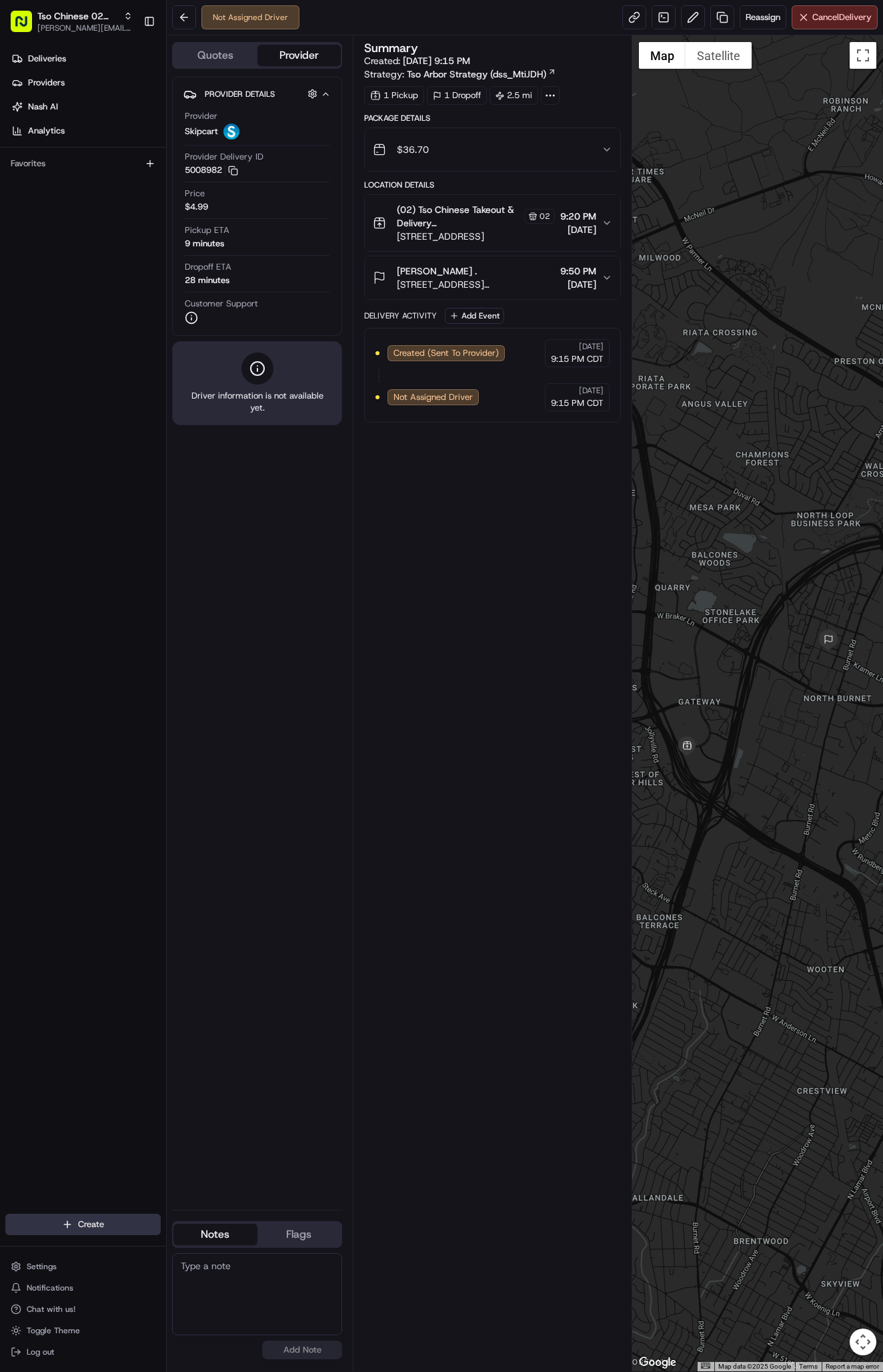
click at [84, 1221] on html "Tso Chinese 02 Arbor antonia@tsochinese.com Toggle Sidebar Deliveries Providers…" at bounding box center [442, 686] width 883 height 1372
click at [210, 1253] on link "Delivery" at bounding box center [241, 1249] width 149 height 24
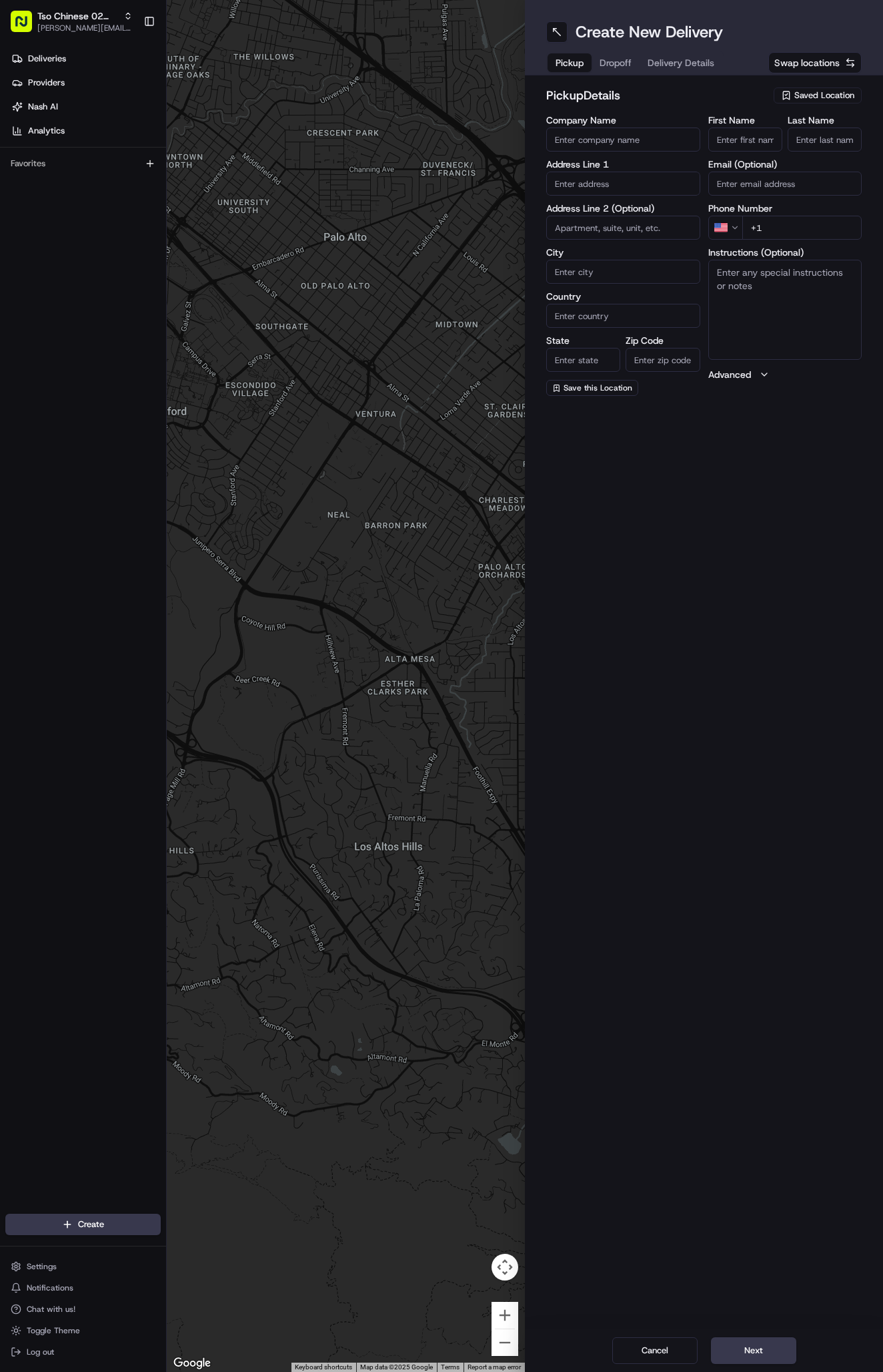
click at [814, 94] on span "Saved Location" at bounding box center [825, 96] width 60 height 12
click at [831, 148] on span "(02) Tso Chinese Takeout & Delivery Arboretum Crossing (02)" at bounding box center [795, 152] width 164 height 24
type input "(02) Tso Chinese Takeout & Delivery Arboretum Crossing"
type input "Bldg E Ste 402"
type input "Austin"
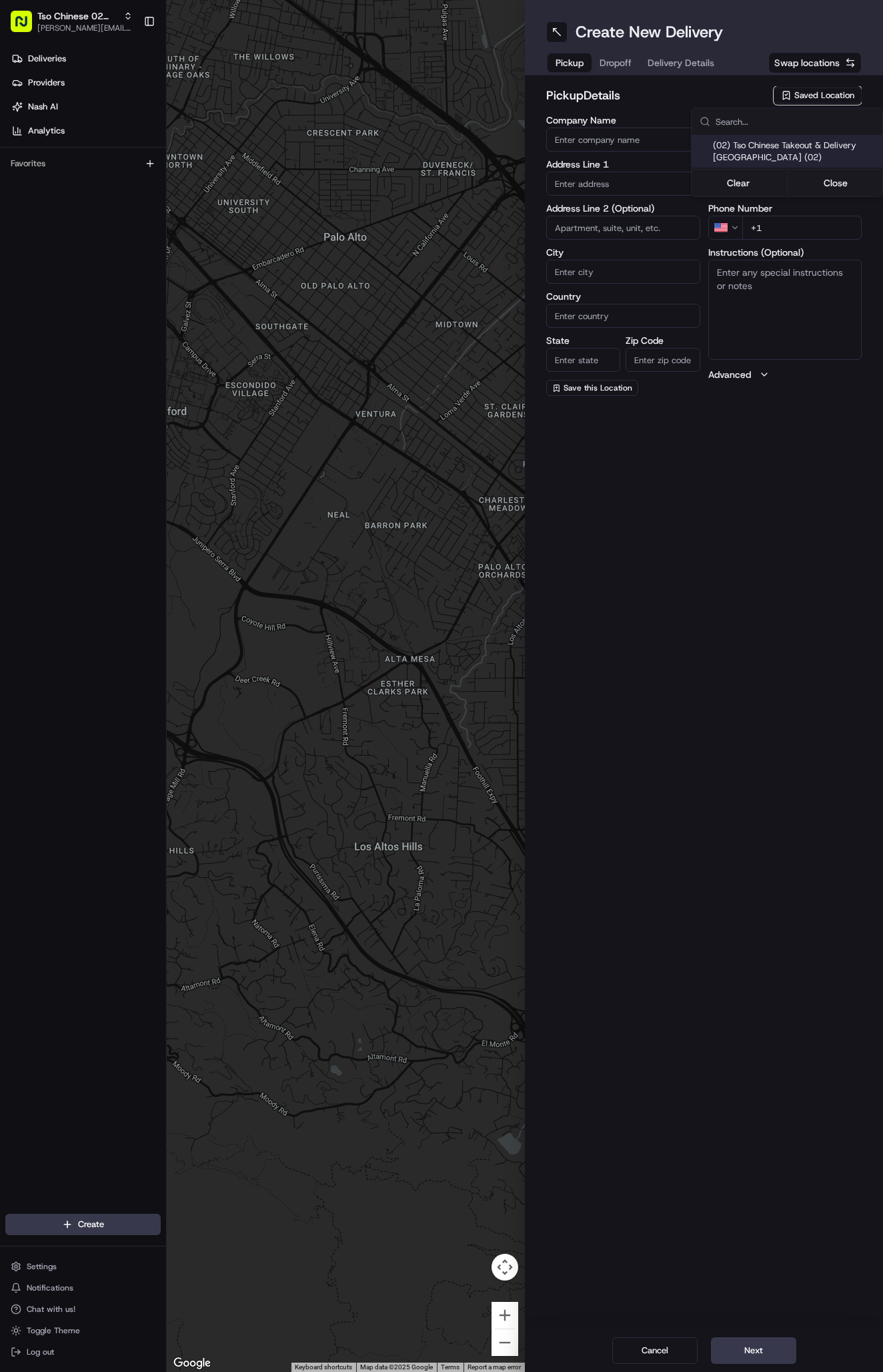
type input "US"
type input "TX"
type input "78759"
type input "Tso Chinese"
type input "Arboretum Crossing Manager"
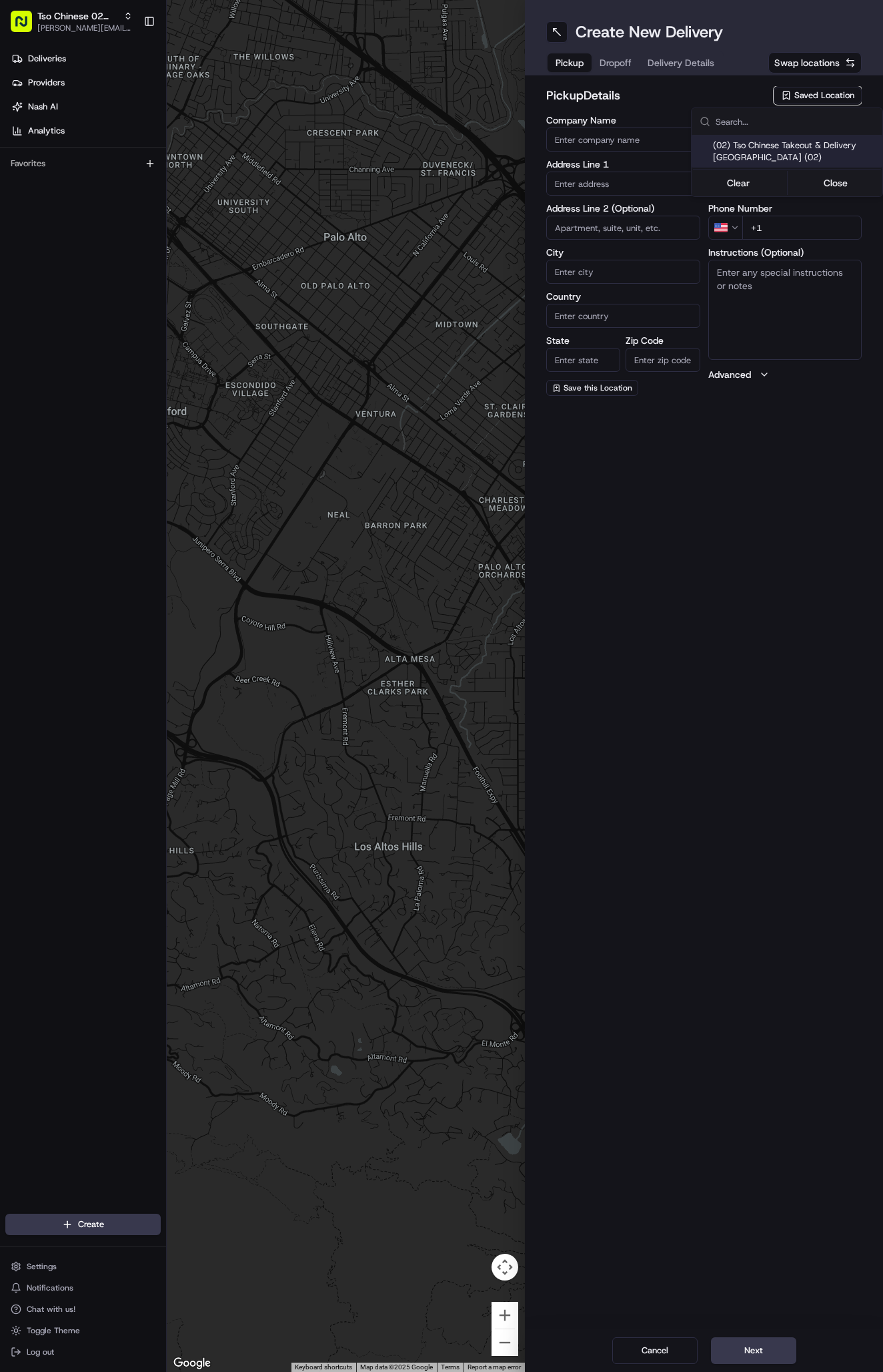
type input "arborstore@tsochinese.com"
type input "+1 512 344 9434"
type textarea "Submit a picture displaying address & food as Proof of Delivery. Envía una foto…"
type input "9333 Research Blvd"
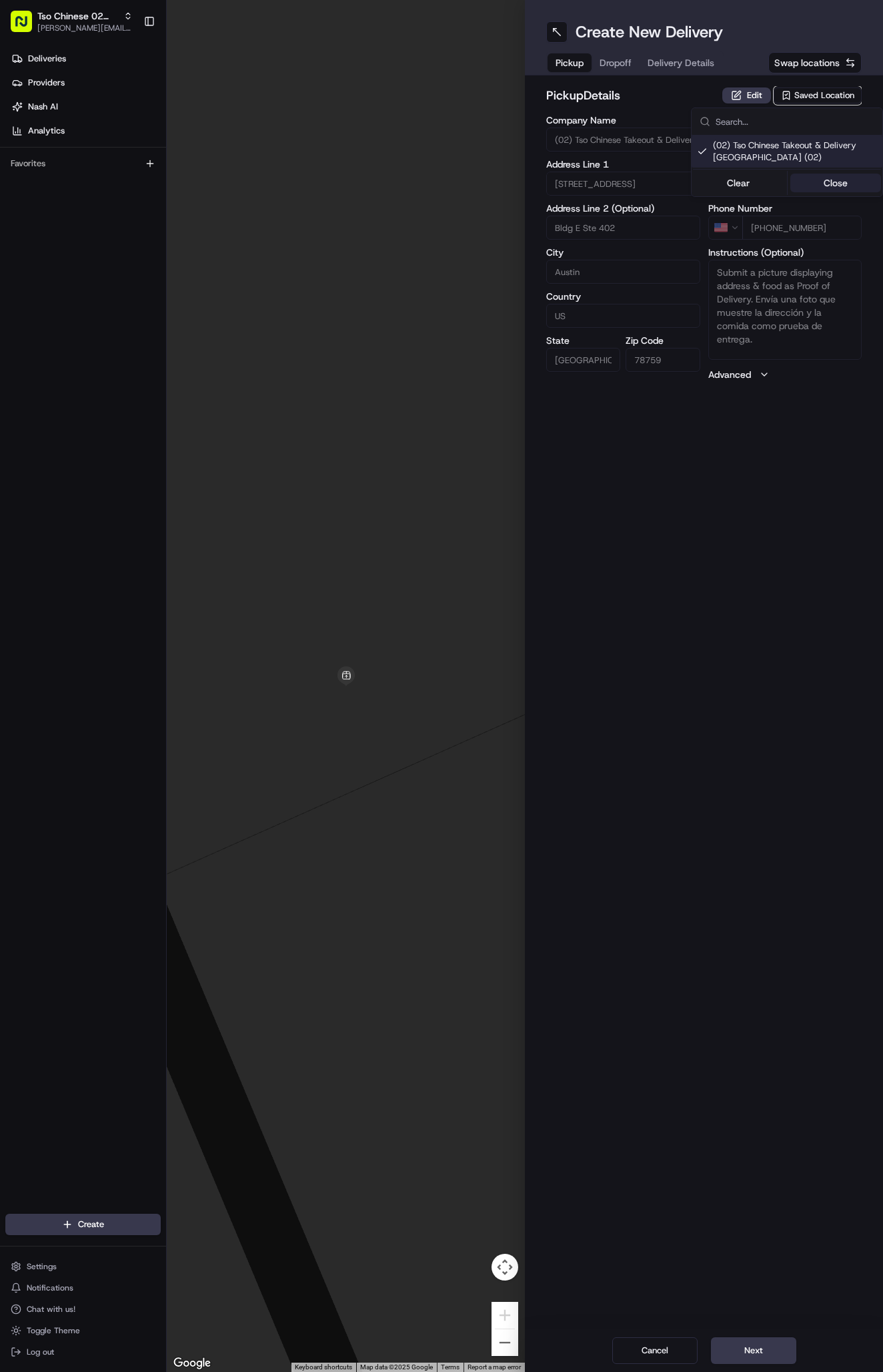
click at [837, 176] on button "Close" at bounding box center [837, 183] width 92 height 19
click at [686, 57] on span "Delivery Details" at bounding box center [681, 62] width 67 height 13
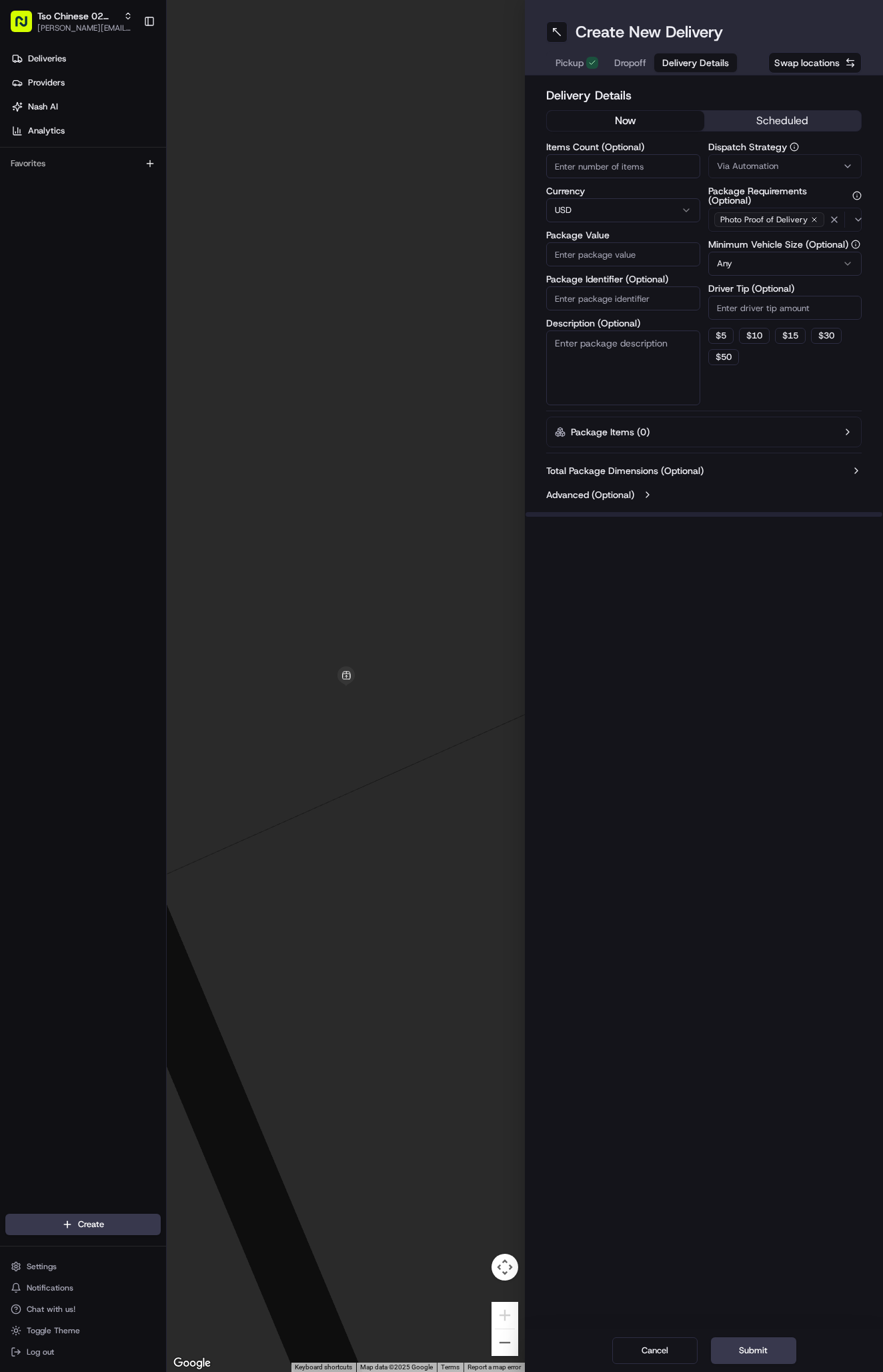
click at [767, 166] on span "Via Automation" at bounding box center [747, 166] width 61 height 12
click at [781, 246] on div "Tso Arbor Strategy" at bounding box center [787, 239] width 191 height 20
click at [801, 267] on button "Close" at bounding box center [837, 264] width 92 height 19
click at [758, 312] on input "Driver Tip (Optional)" at bounding box center [785, 308] width 154 height 24
type input "2"
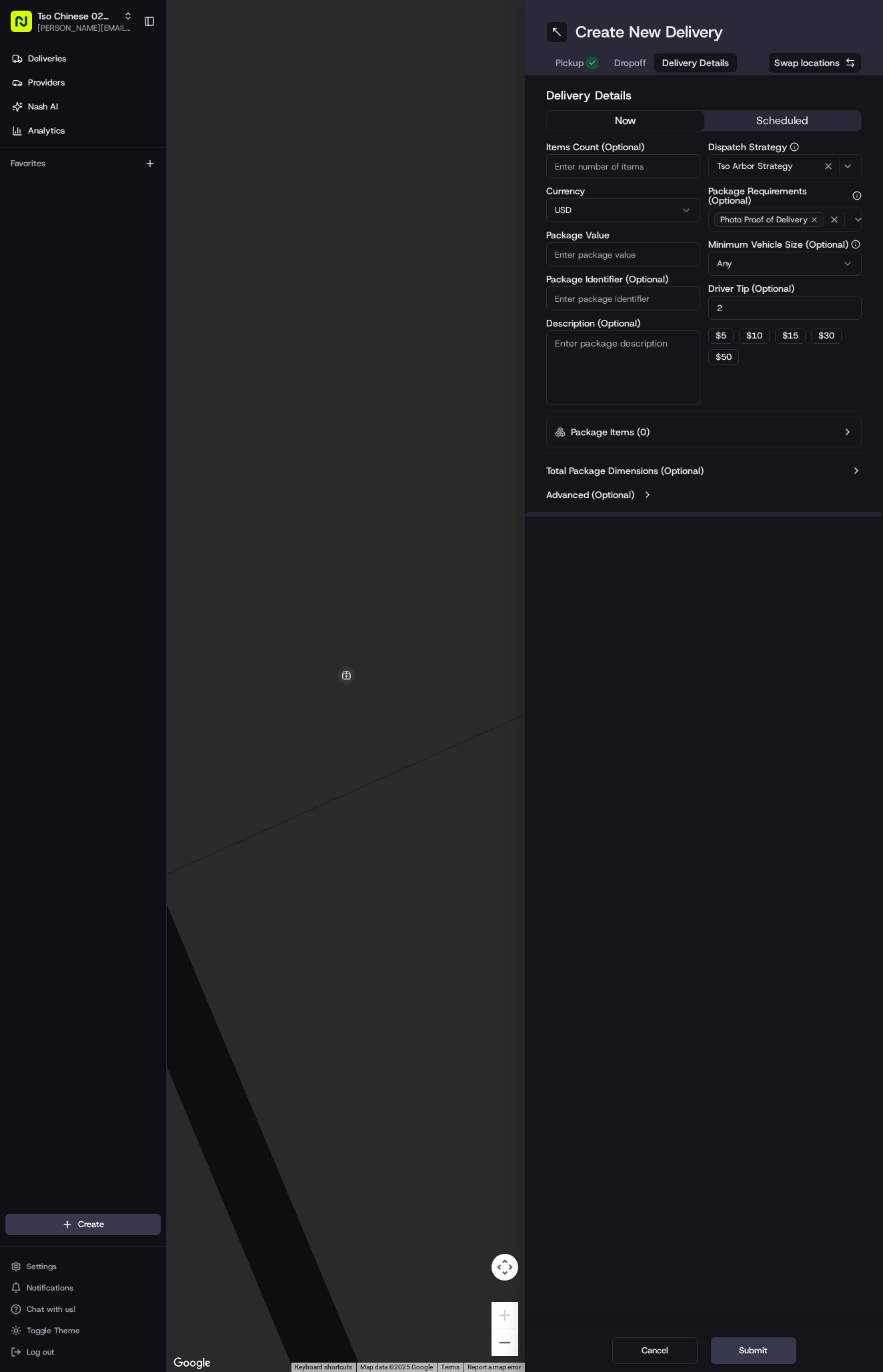
click at [660, 296] on input "Package Identifier (Optional)" at bounding box center [623, 299] width 154 height 24
click at [658, 293] on input "Package Identifier (Optional)" at bounding box center [623, 299] width 154 height 24
paste input "RVDM1SR"
type input "RVDM1SR"
click at [616, 246] on input "Package Value" at bounding box center [623, 254] width 154 height 24
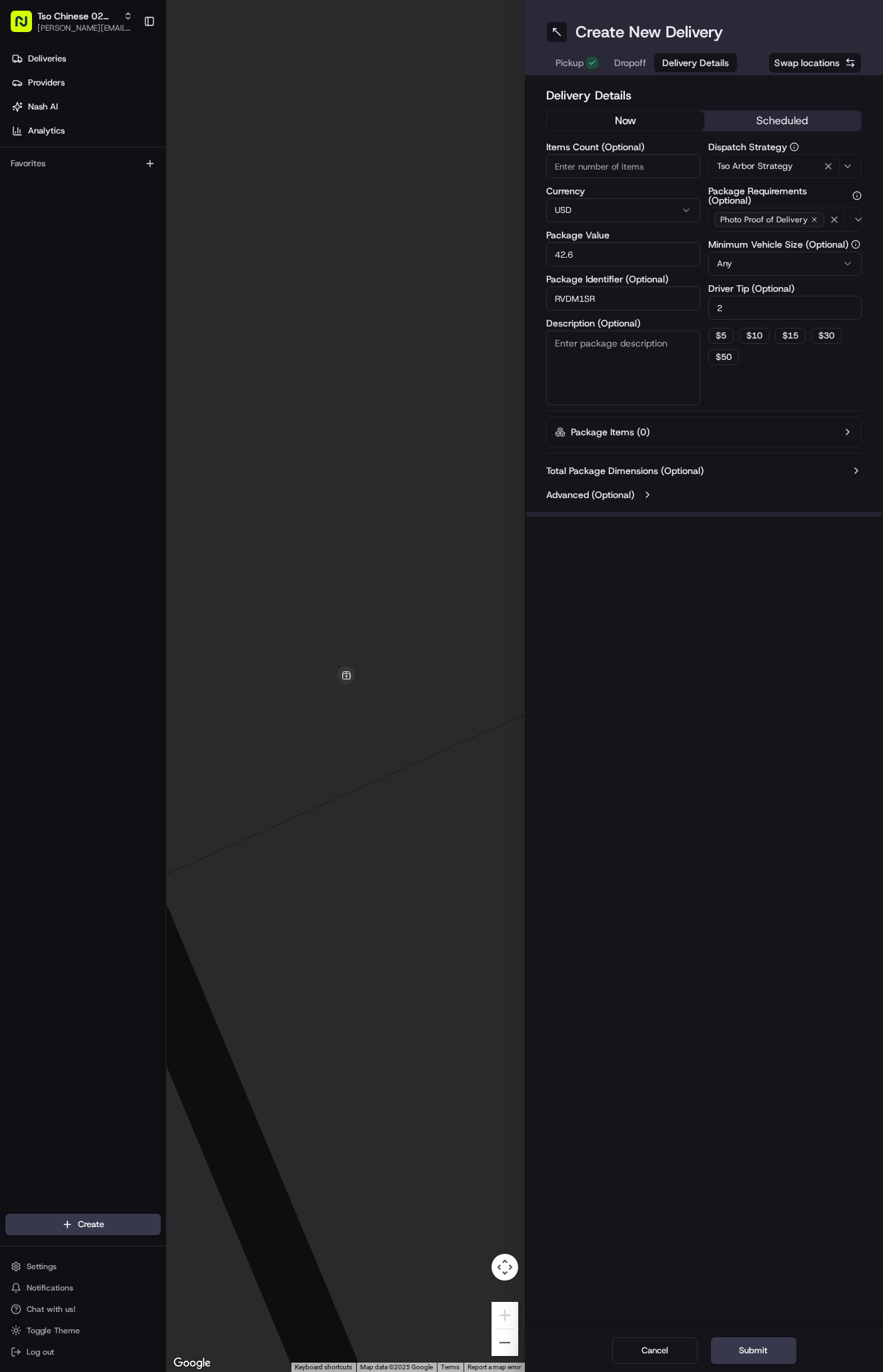
type input "42.65"
click at [636, 61] on span "Dropoff" at bounding box center [630, 62] width 32 height 13
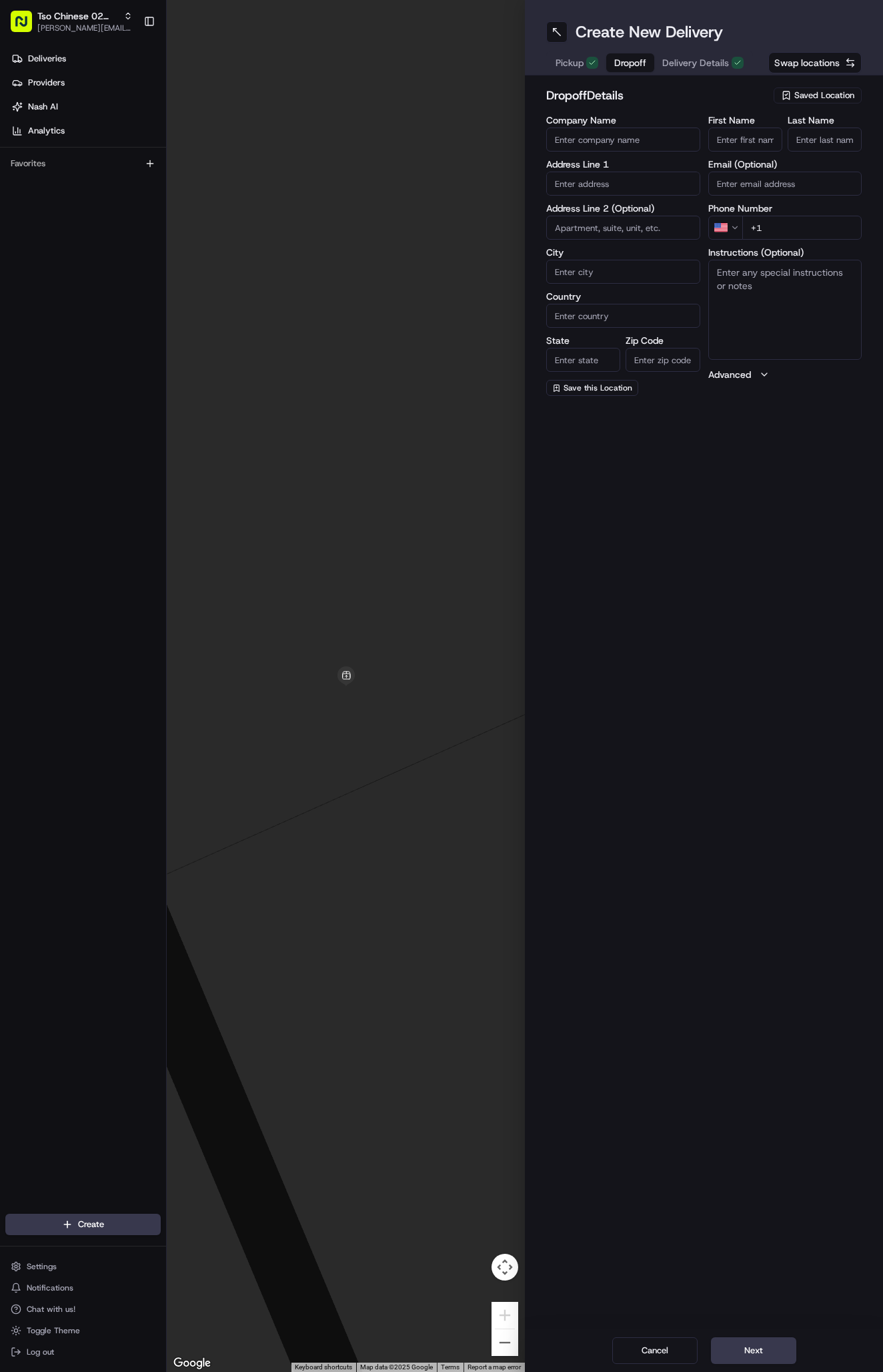
click at [751, 140] on input "First Name" at bounding box center [745, 140] width 74 height 24
paste input "carlos garza"
type input "carlos garza"
type input "."
paste input "737 400 1166"
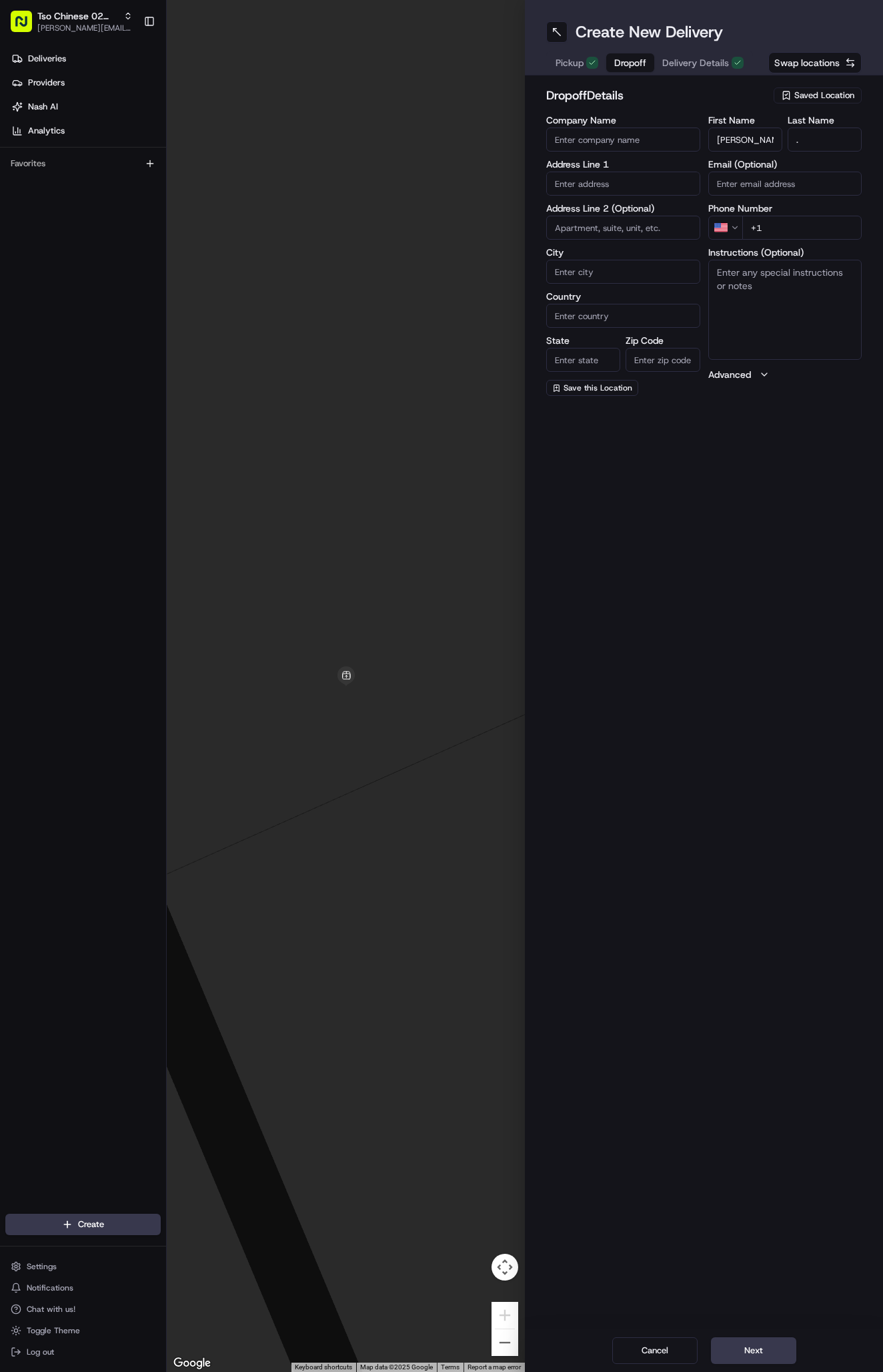
type input "+1 737 400 1166"
click at [798, 287] on textarea "Instructions (Optional)" at bounding box center [785, 310] width 154 height 100
paste textarea "Company: Melrose Trail"
type textarea "Company: Melrose Trail"
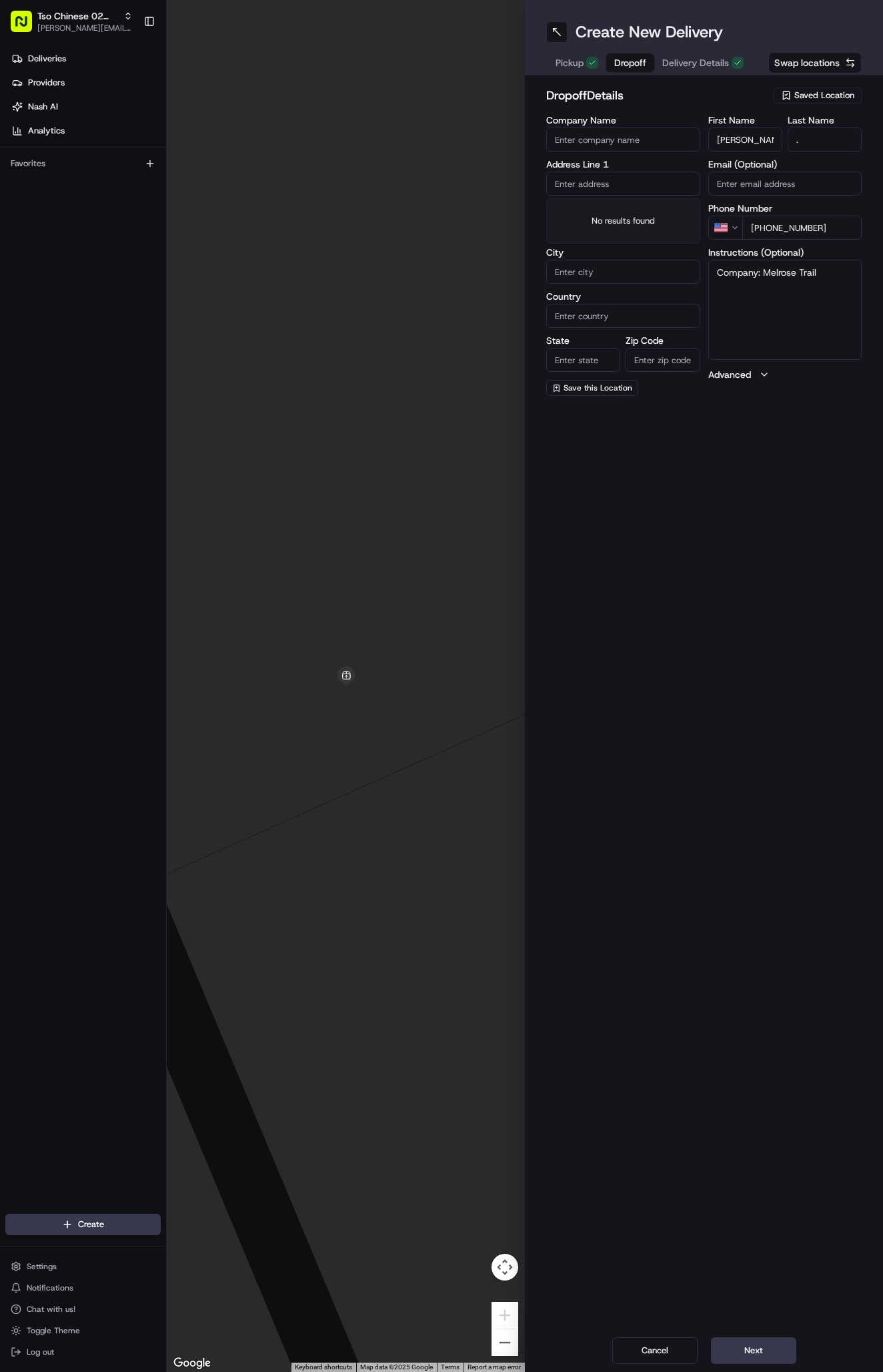
click at [581, 183] on input "text" at bounding box center [623, 184] width 154 height 24
paste input "13005 Heinemann Dr"
click at [626, 212] on div "13005 Heinemann Dr, Austin, TX" at bounding box center [623, 212] width 148 height 20
type input "13005 Heinemann Dr, Austin, TX 78727, USA"
type input "Austin"
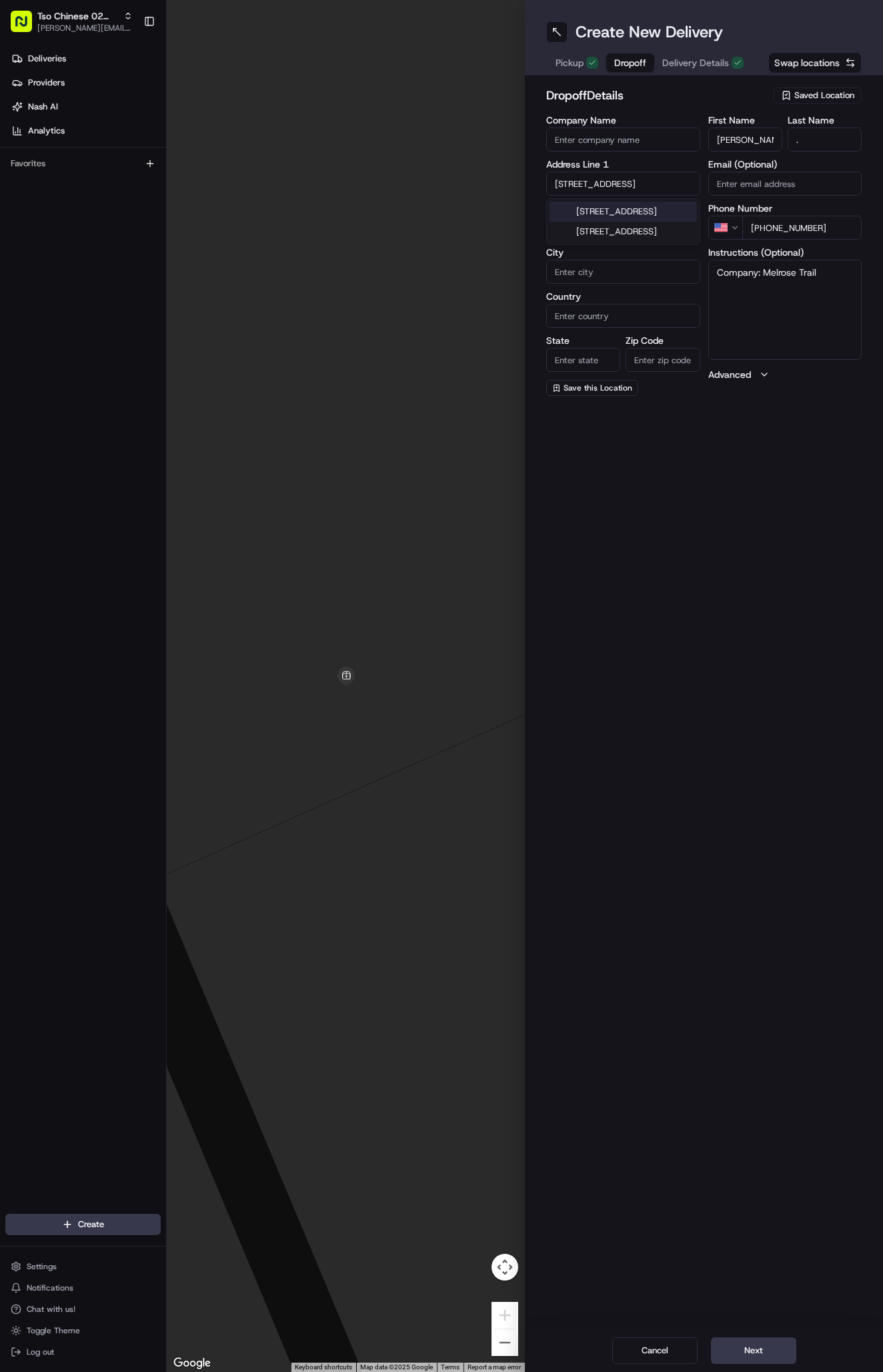
type input "United States"
type input "TX"
type input "78727"
type input "13005 Heinemann Drive"
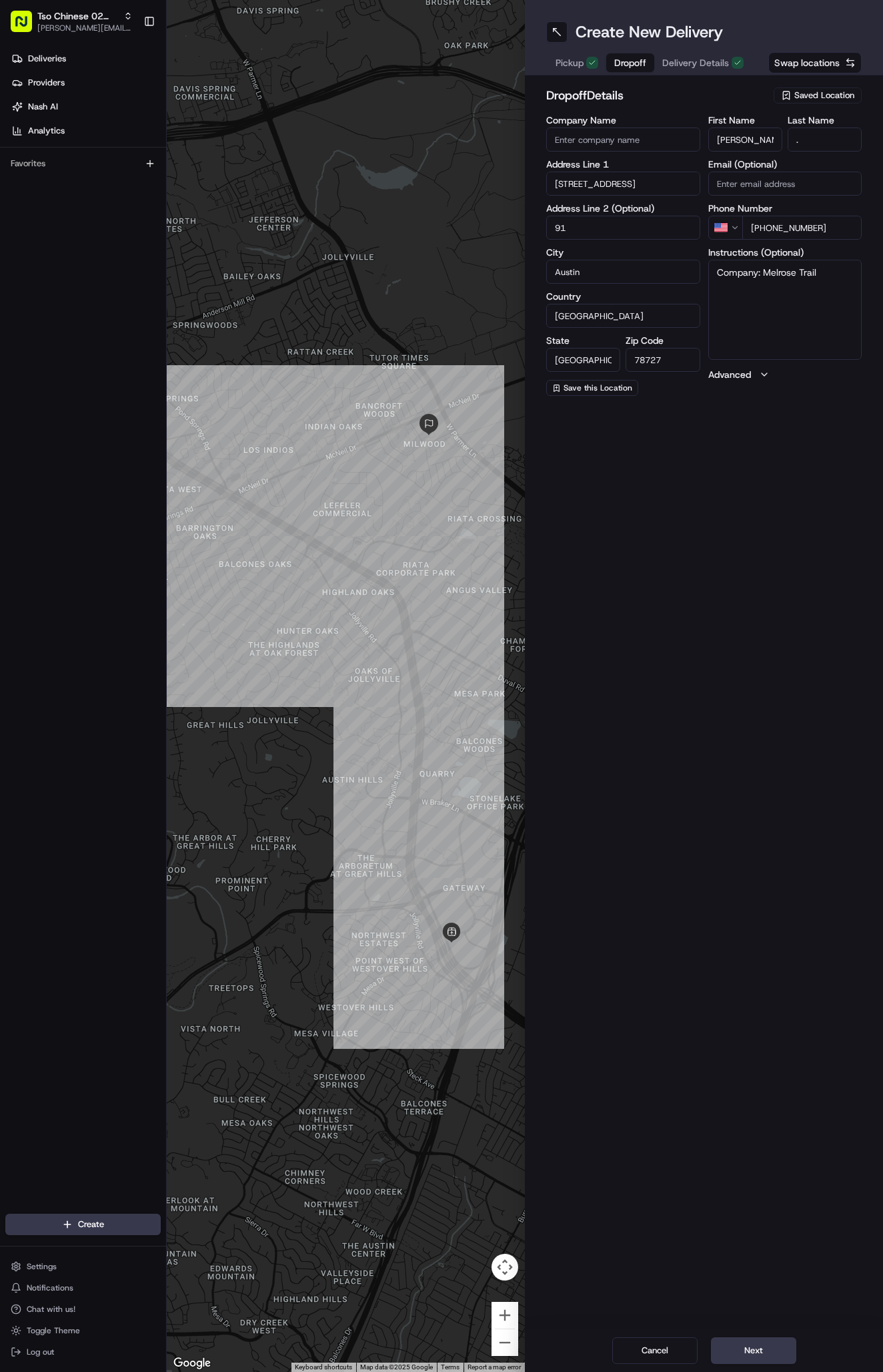
type input "910"
click at [788, 1340] on button "Next" at bounding box center [754, 1350] width 86 height 27
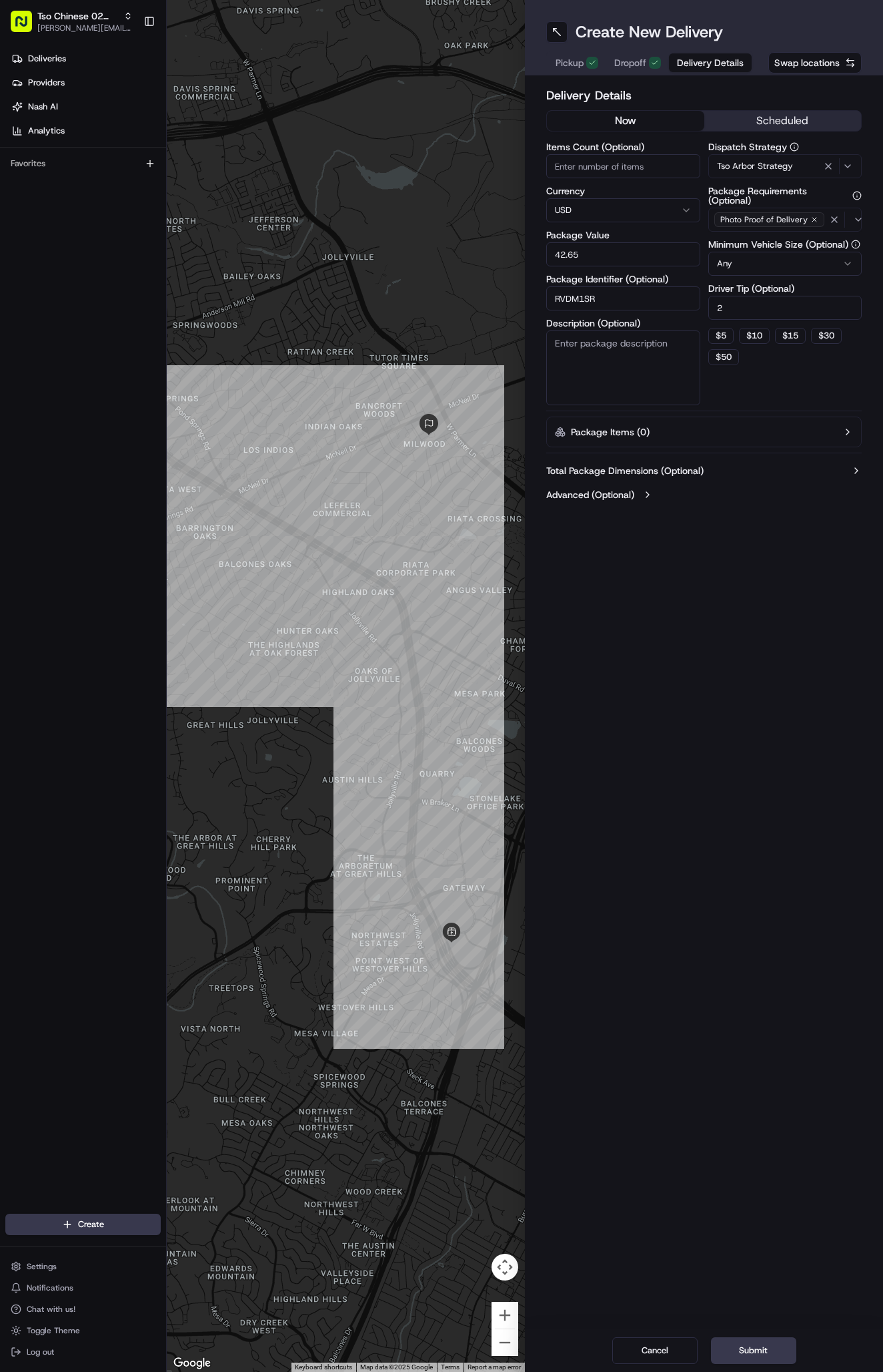
click at [788, 1340] on button "Submit" at bounding box center [754, 1350] width 86 height 27
click at [788, 1340] on div "Cancel Submit" at bounding box center [704, 1350] width 359 height 43
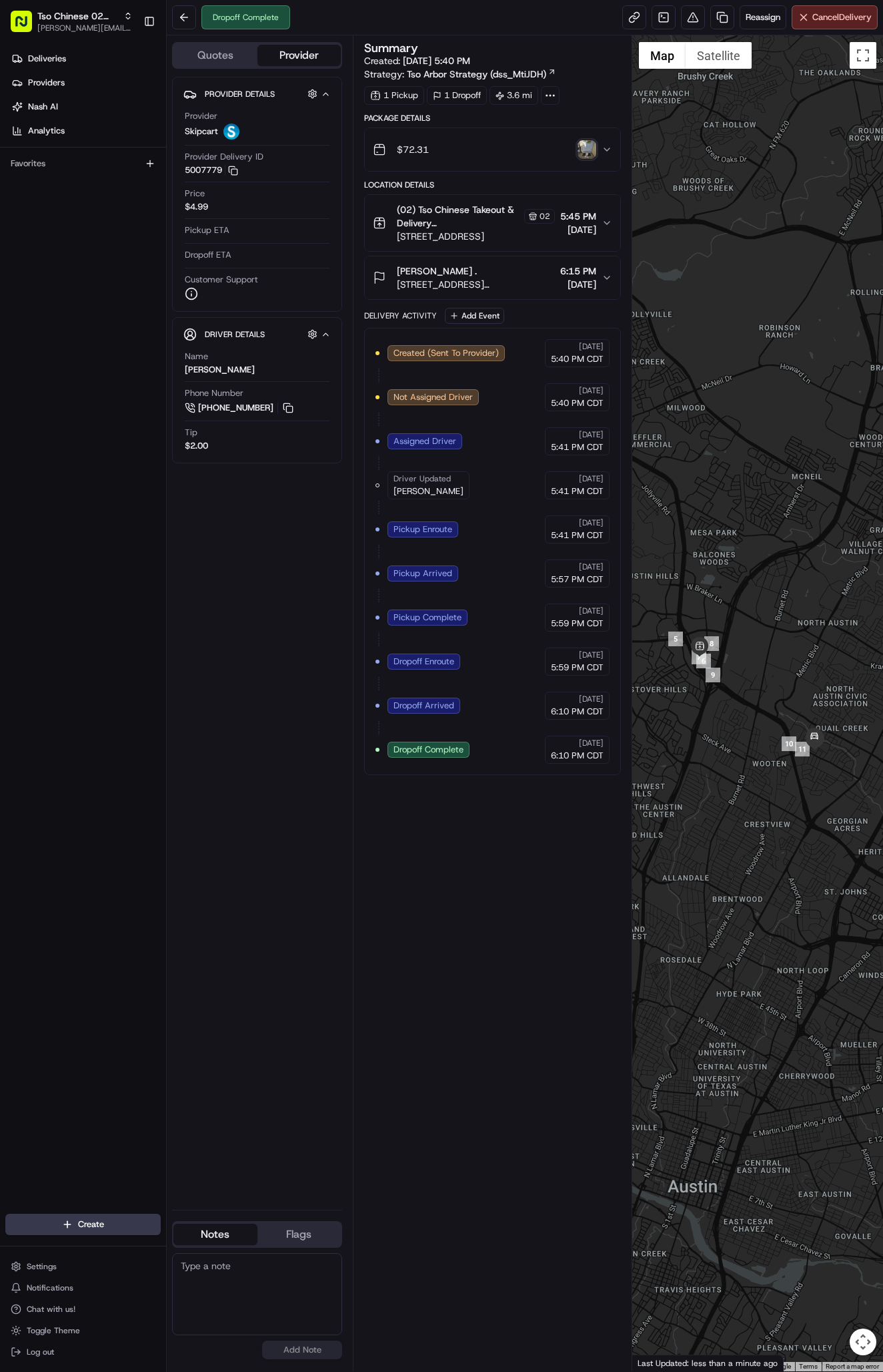
click at [585, 1] on div "Dropoff Complete Reassign Cancel Delivery" at bounding box center [524, 17] width 716 height 35
click at [585, 0] on div "Dropoff Complete Reassign Cancel Delivery" at bounding box center [524, 17] width 716 height 35
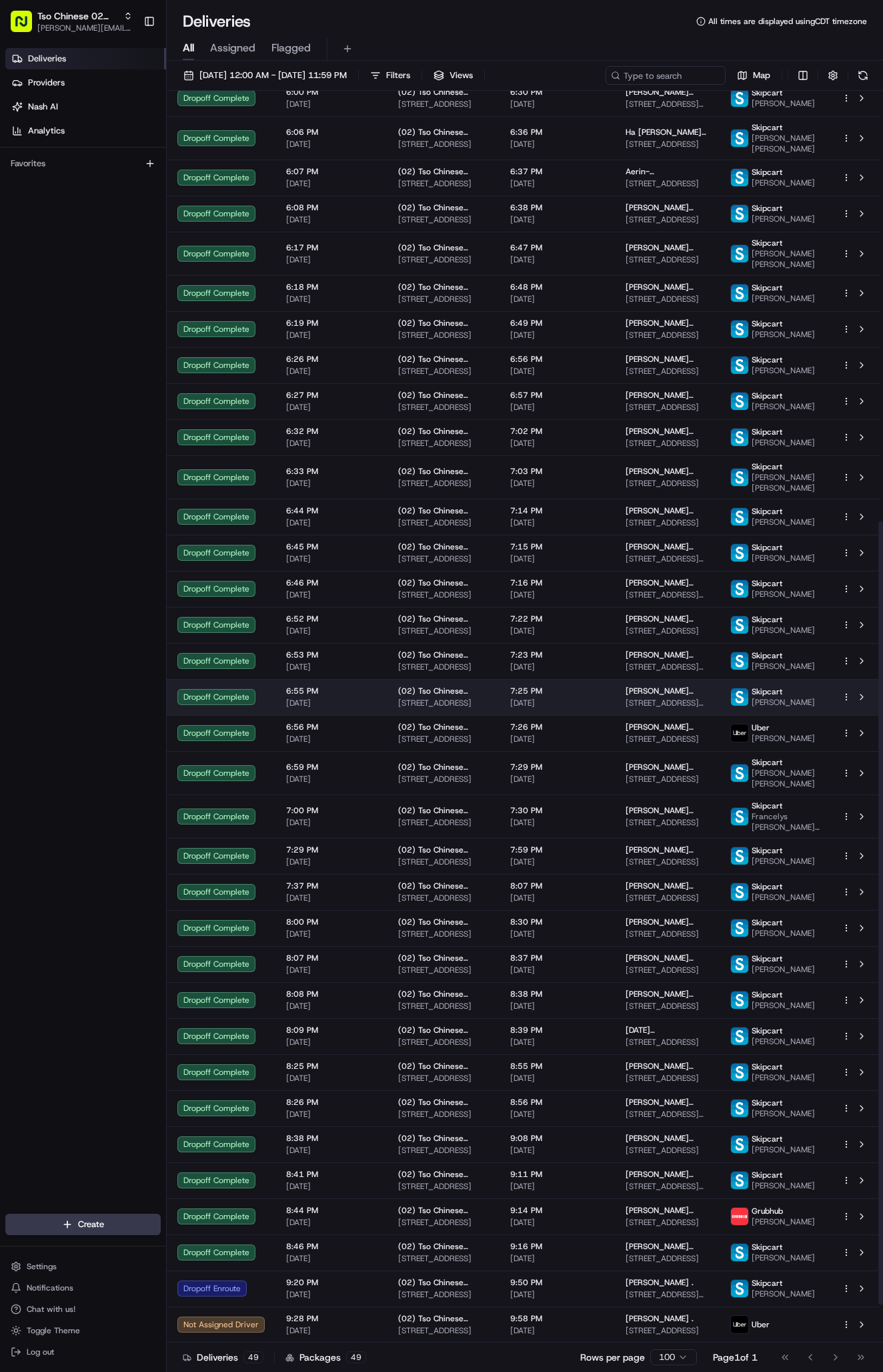
scroll to position [746, 0]
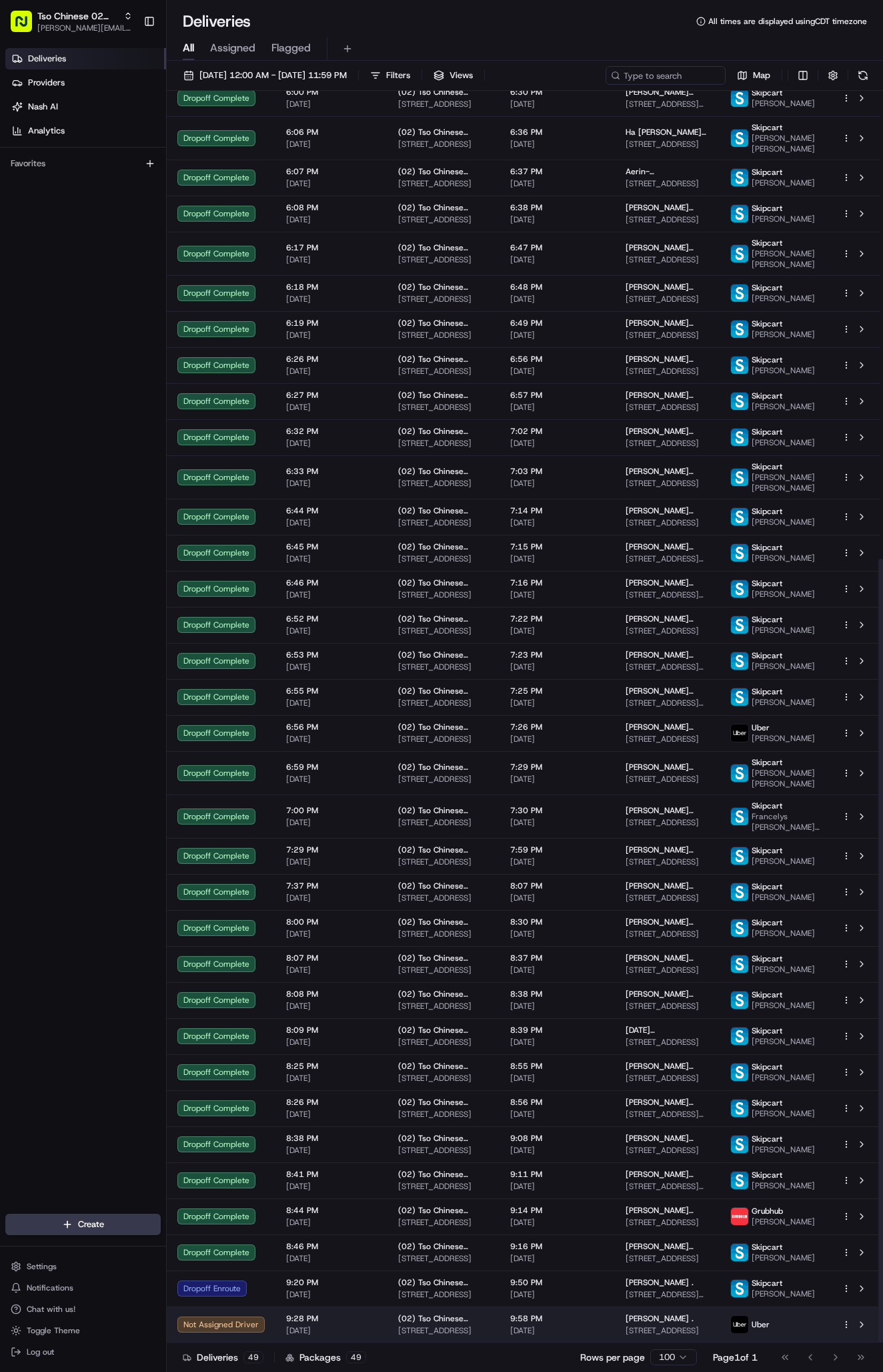
click at [844, 1328] on html "Tso Chinese 02 Arbor antonia@tsochinese.com Toggle Sidebar Deliveries Providers…" at bounding box center [442, 686] width 883 height 1372
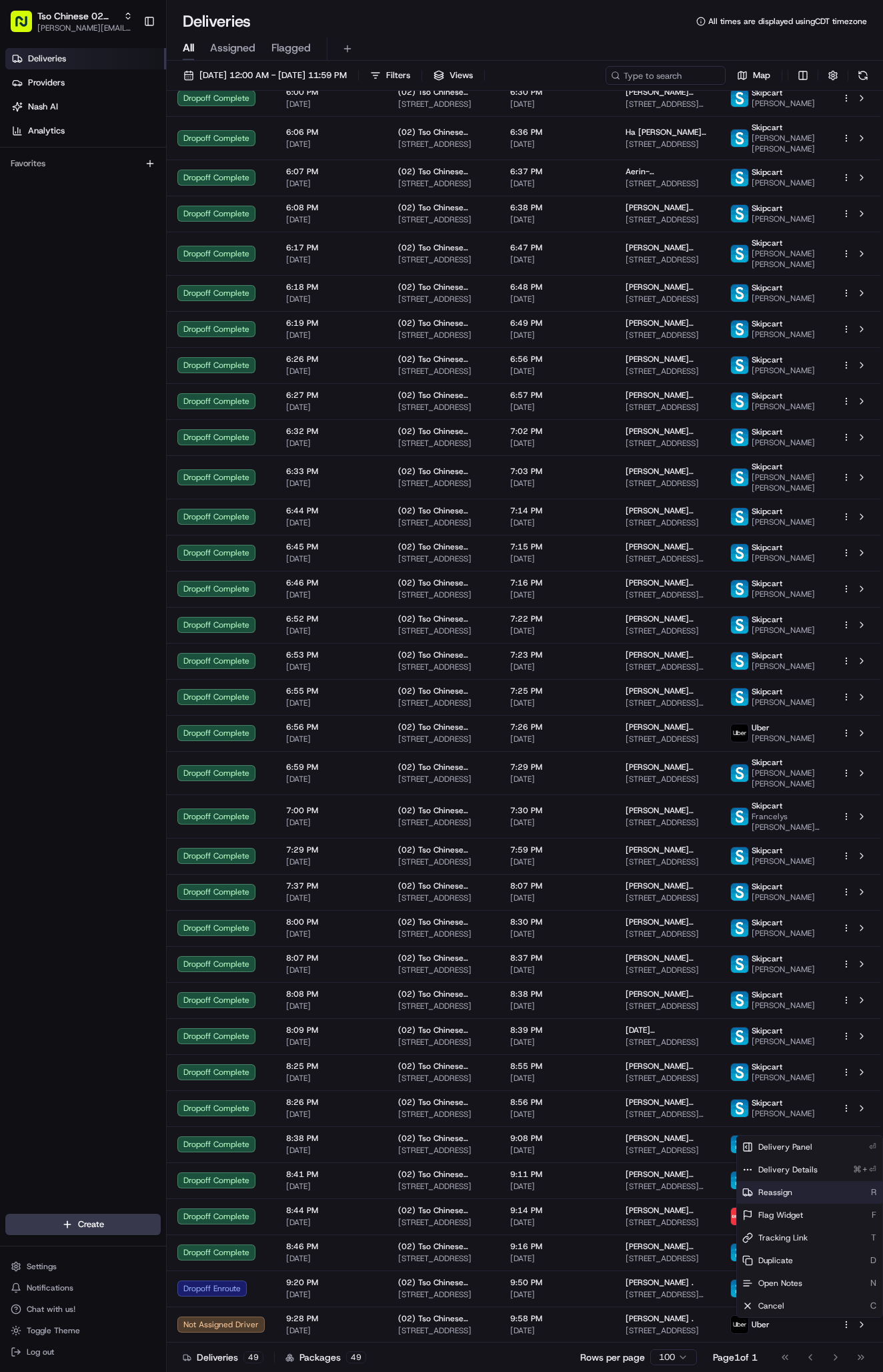
click at [804, 1194] on div "Reassign R" at bounding box center [810, 1192] width 146 height 23
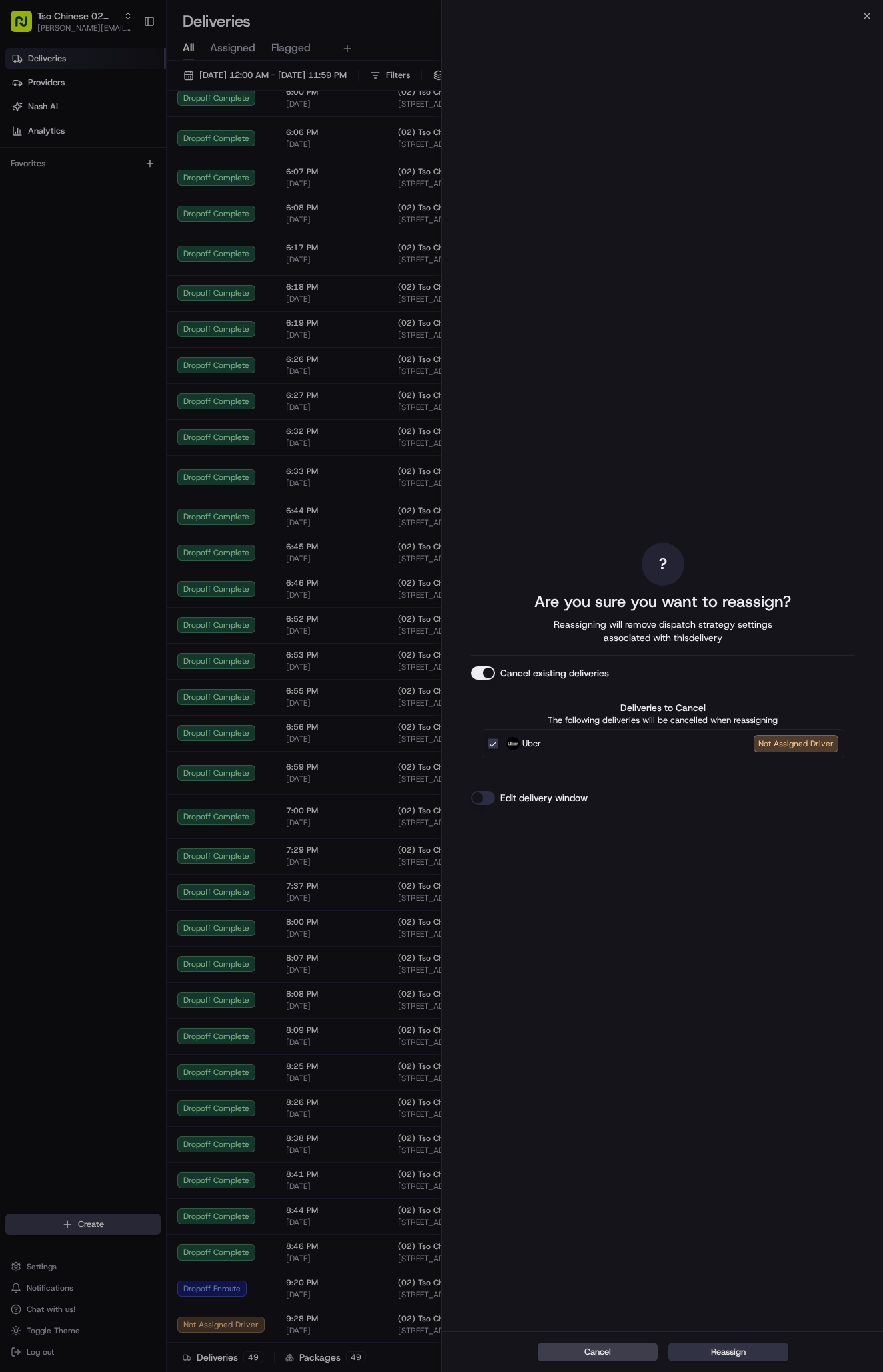
click at [723, 1352] on button "Reassign" at bounding box center [728, 1351] width 120 height 19
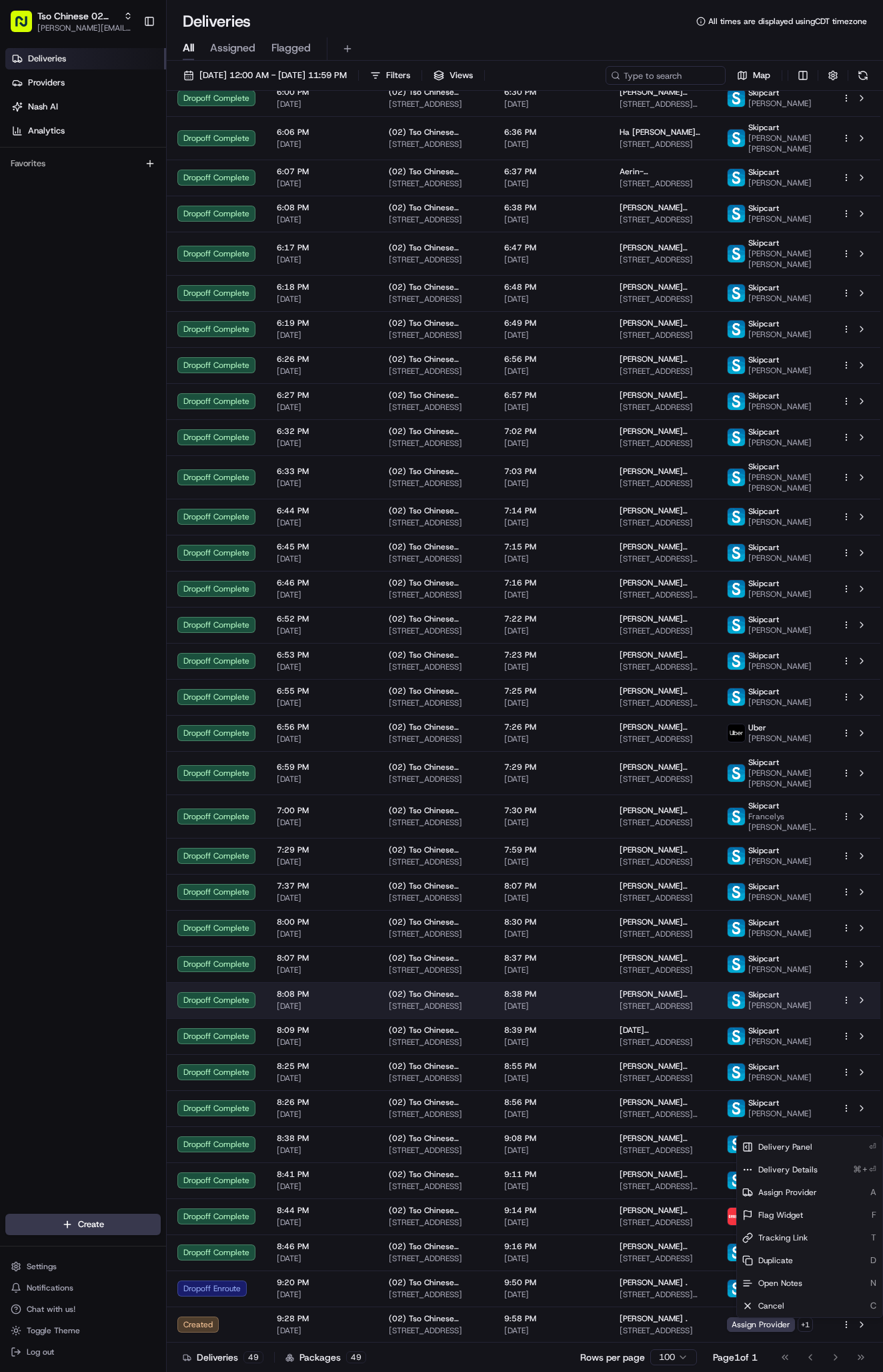
scroll to position [578, 0]
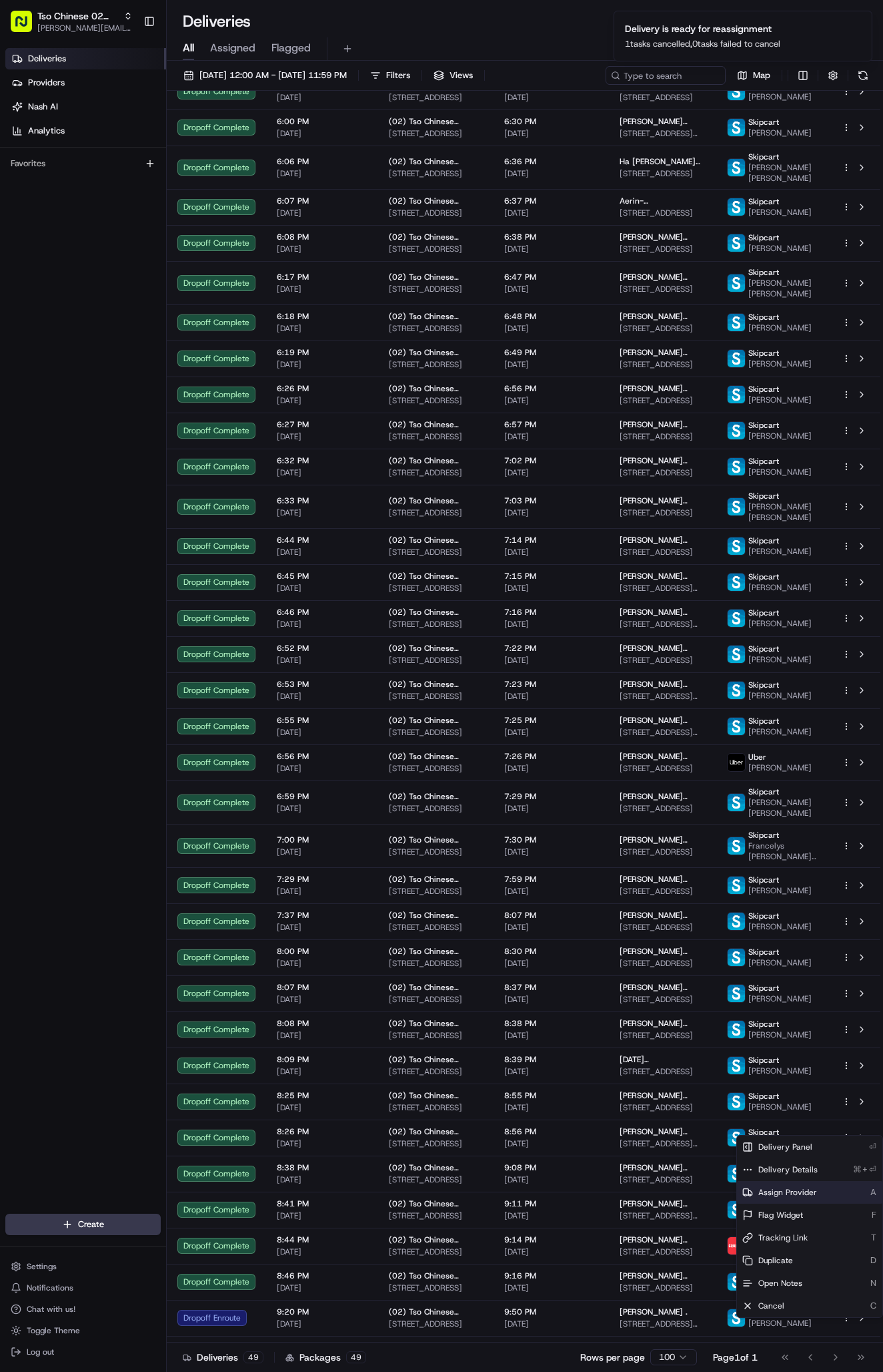
click at [801, 1189] on span "Assign Provider" at bounding box center [788, 1192] width 59 height 11
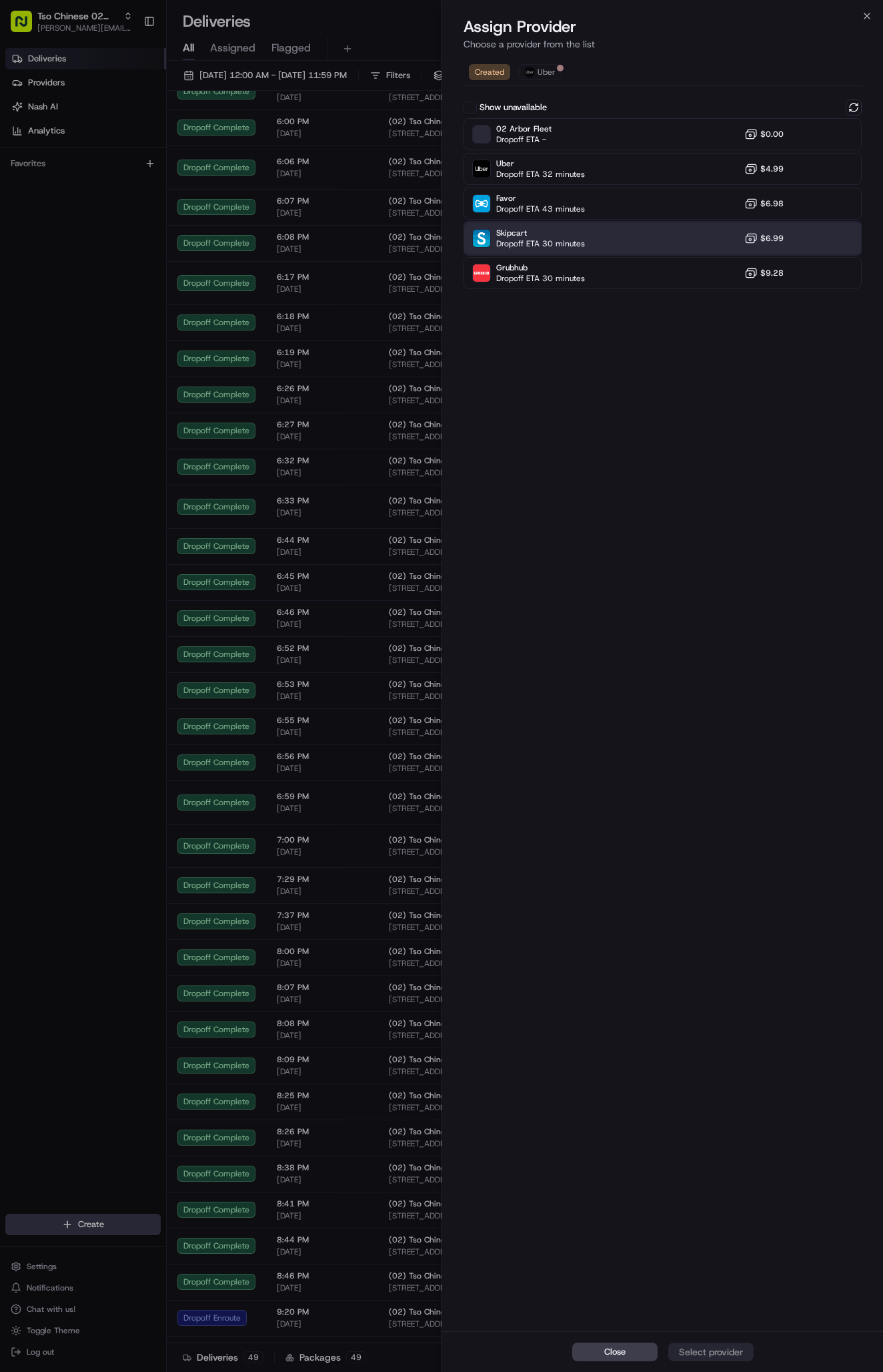
click at [640, 237] on div "Skipcart Dropoff ETA 30 minutes $6.99" at bounding box center [662, 238] width 399 height 32
click at [721, 1348] on div "Assign Provider" at bounding box center [710, 1351] width 65 height 13
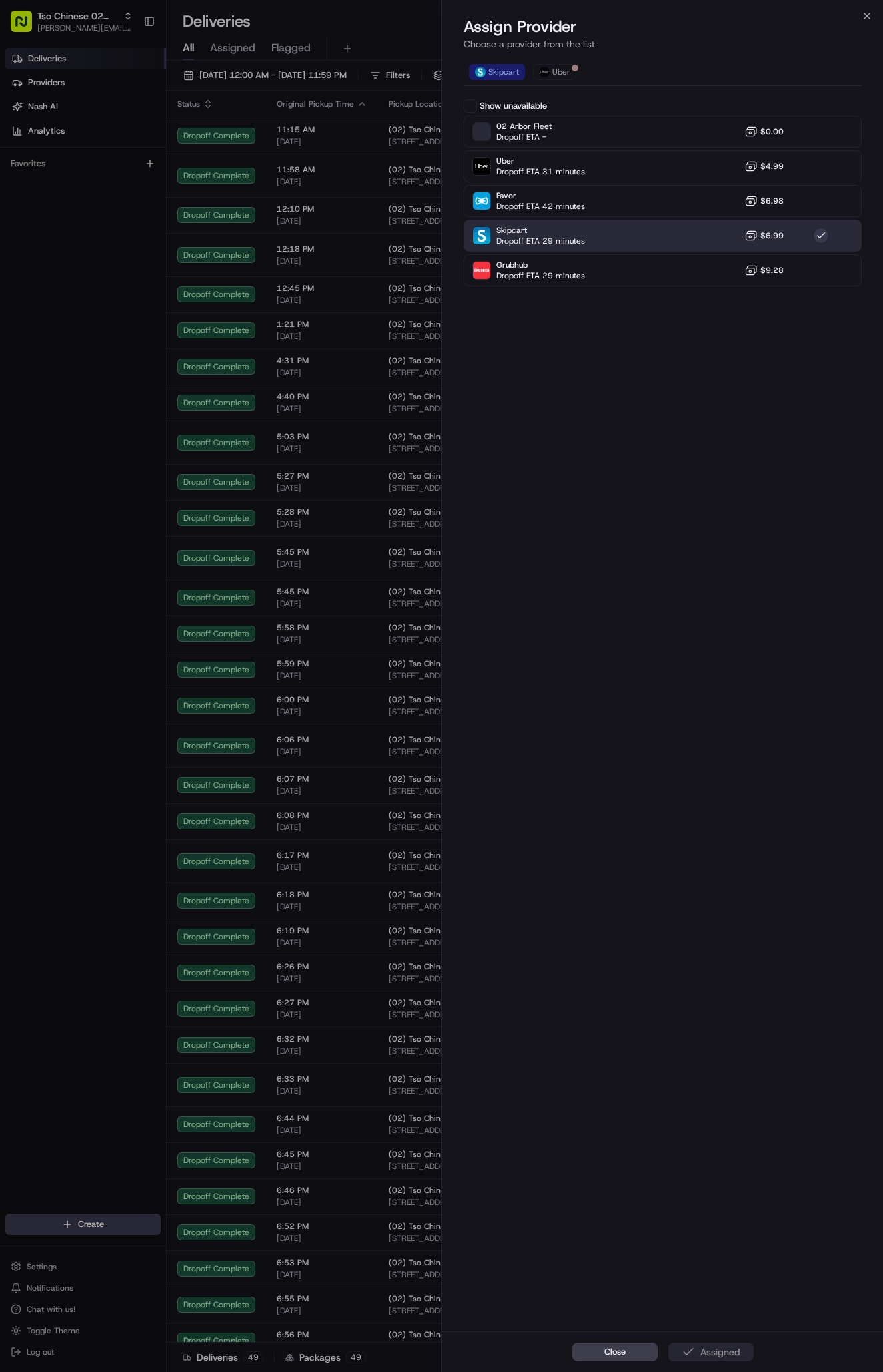
click at [700, 1321] on div "Skipcart Uber Show unavailable 02 Arbor Fleet Dropoff ETA - $0.00 Uber Dropoff …" at bounding box center [663, 693] width 442 height 1275
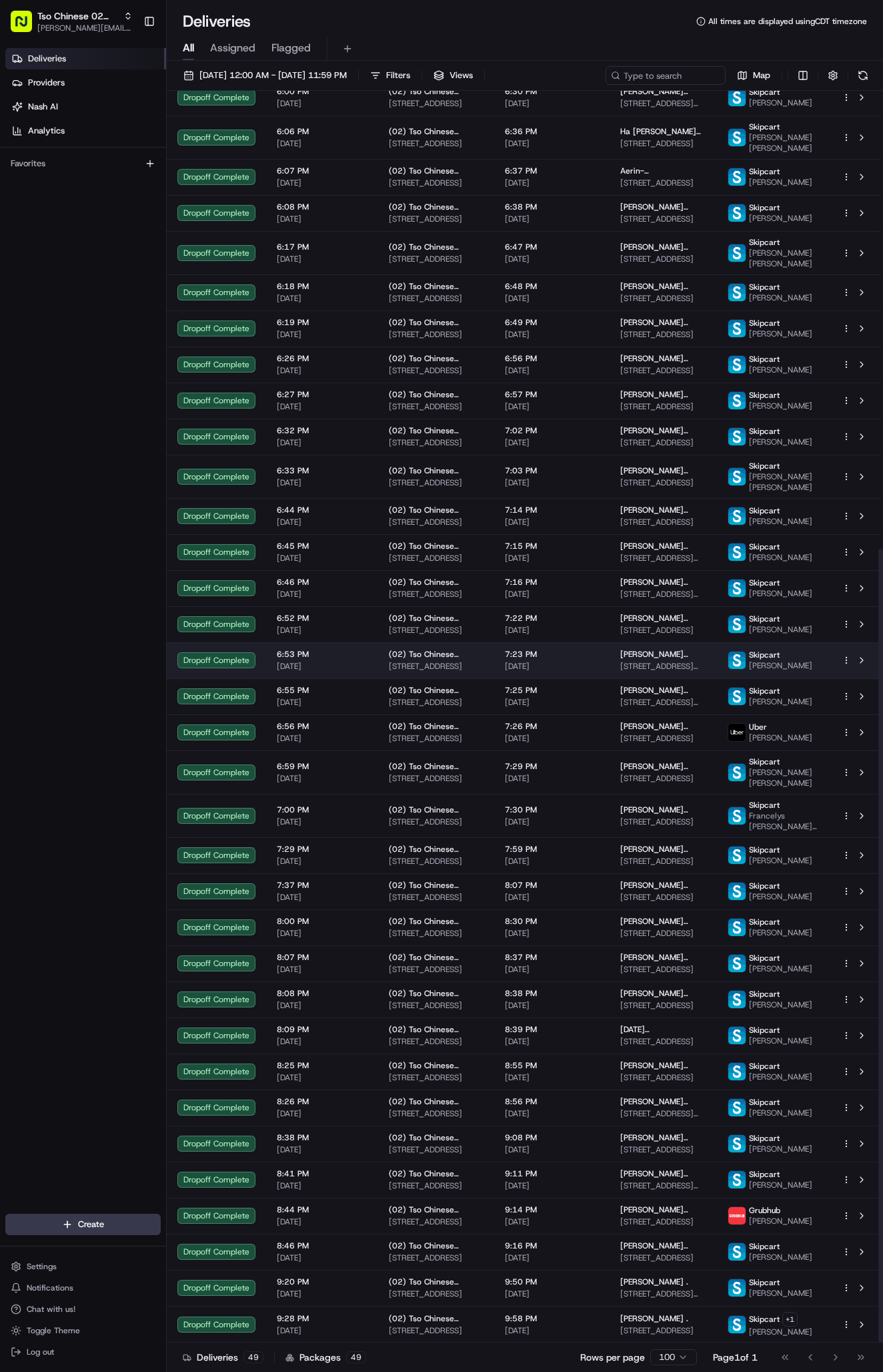
scroll to position [721, 0]
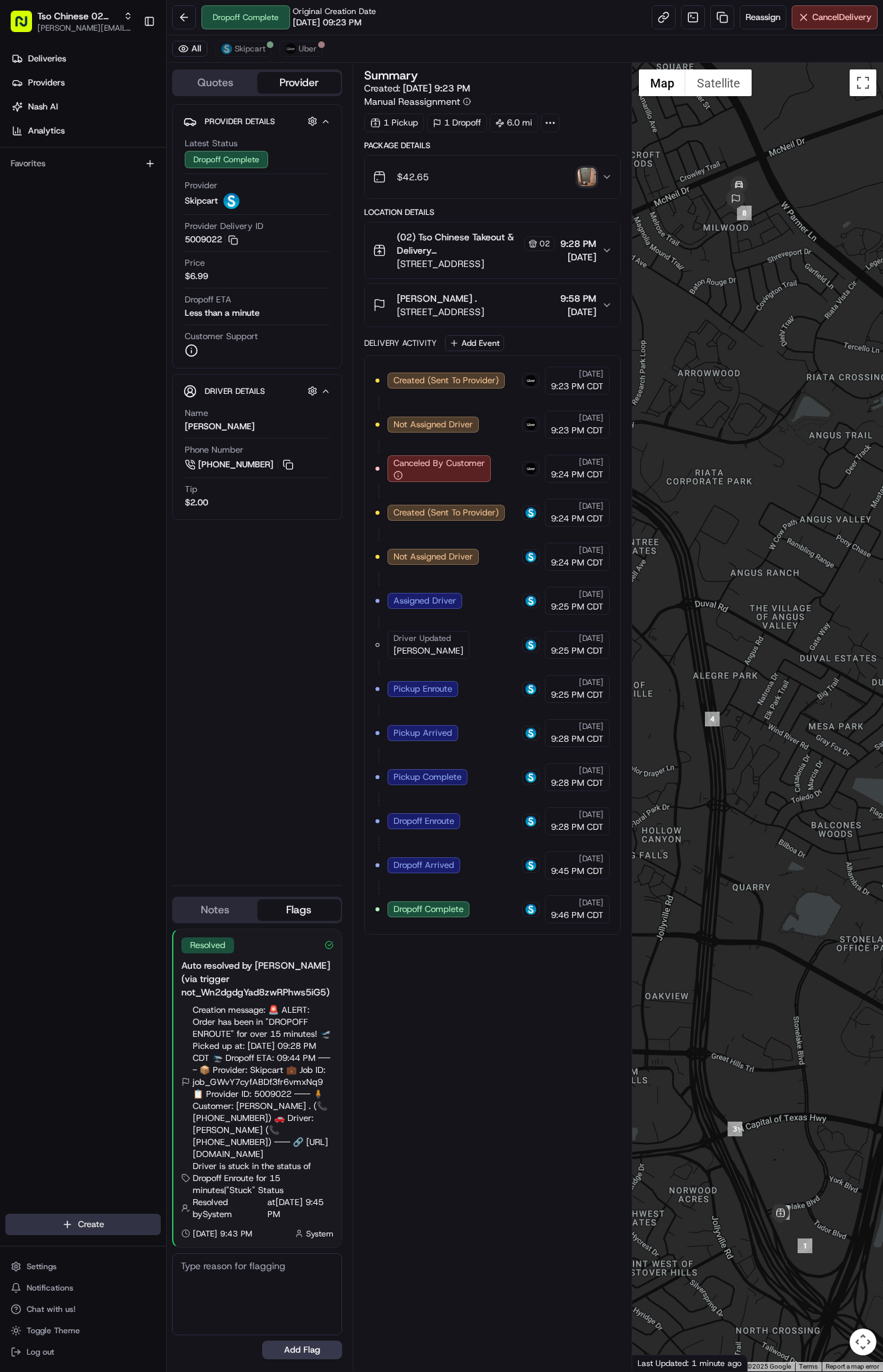
click at [124, 1223] on html "Tso Chinese 02 Arbor antonia@tsochinese.com Toggle Sidebar Deliveries Providers…" at bounding box center [442, 686] width 883 height 1372
click at [232, 1244] on link "Delivery" at bounding box center [241, 1249] width 149 height 24
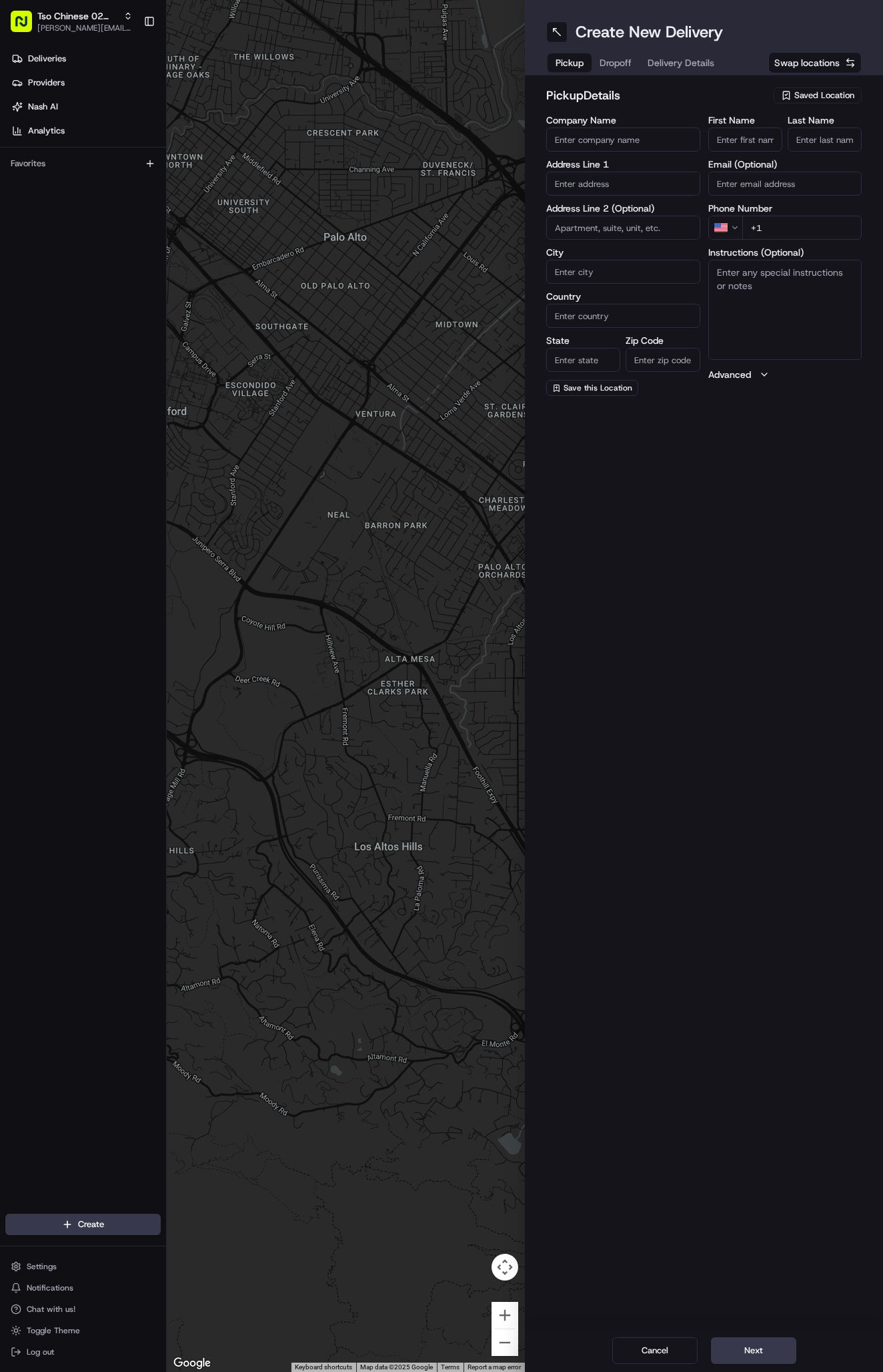
click at [838, 91] on span "Saved Location" at bounding box center [825, 96] width 60 height 12
click at [835, 155] on span "(02) Tso Chinese Takeout & Delivery Arboretum Crossing (02)" at bounding box center [795, 152] width 164 height 24
type input "(02) Tso Chinese Takeout & Delivery Arboretum Crossing"
type input "Bldg E Ste 402"
type input "Austin"
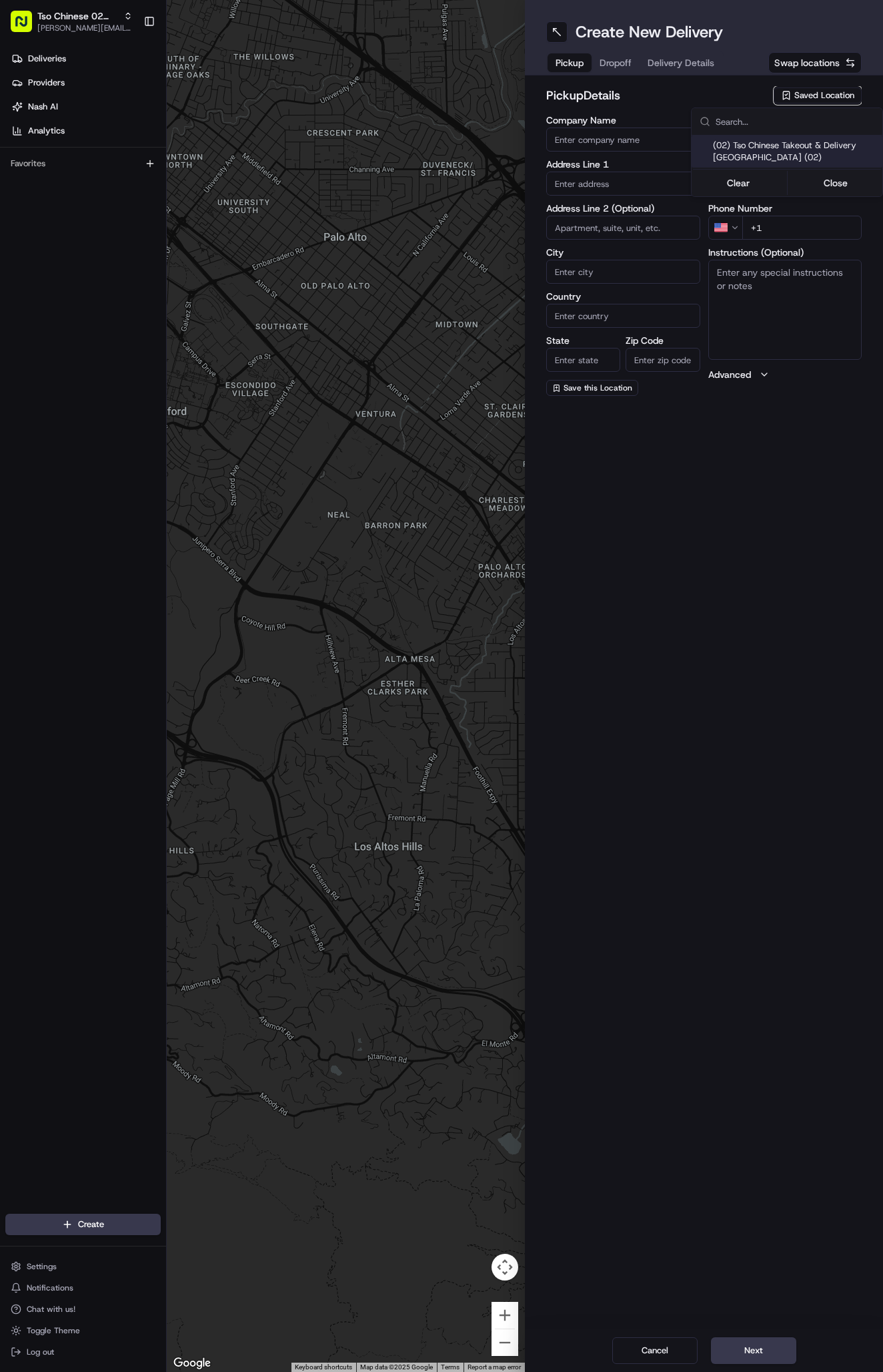
type input "US"
type input "TX"
type input "78759"
type input "Tso Chinese"
type input "Arboretum Crossing Manager"
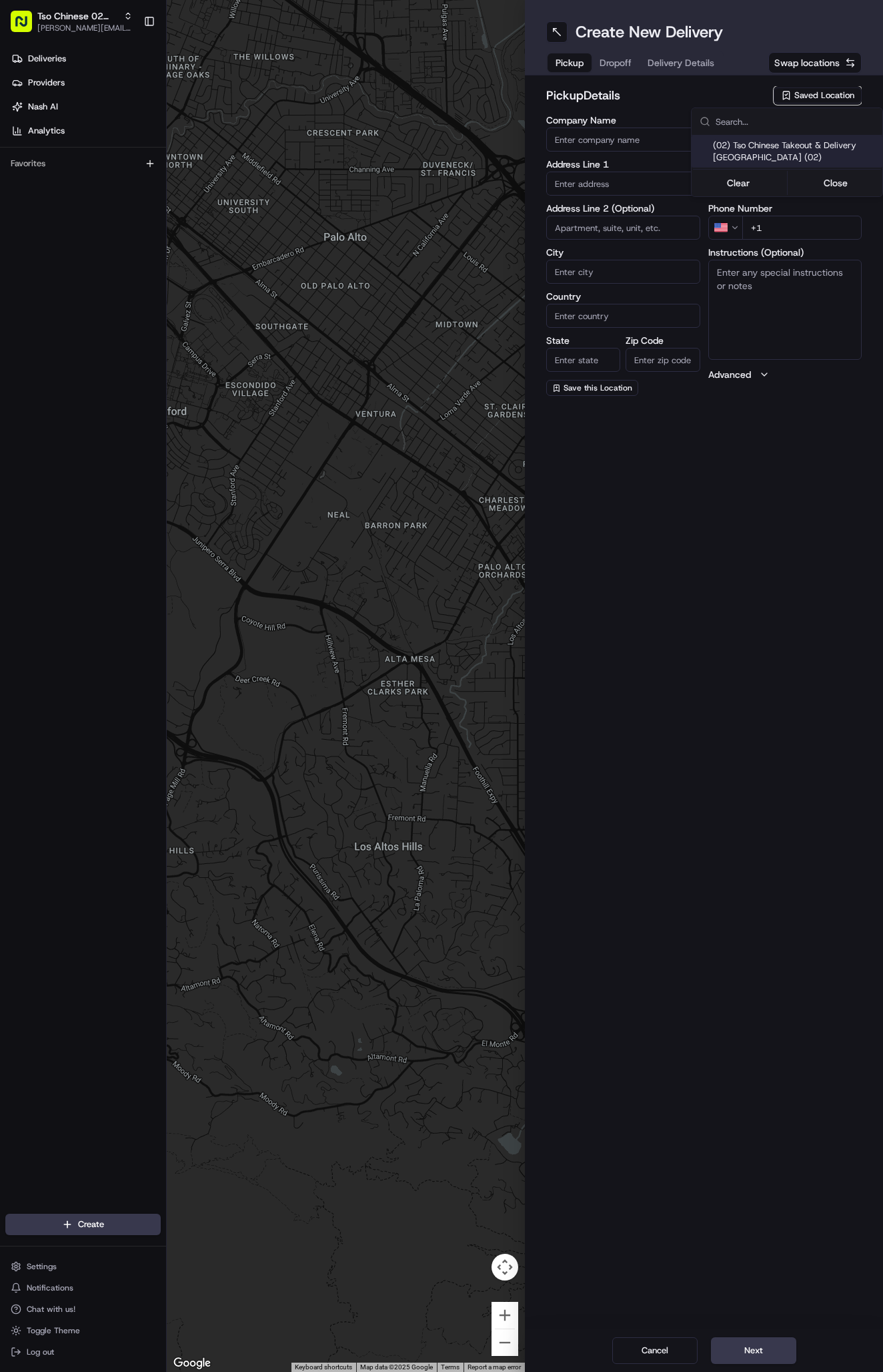
type input "arborstore@tsochinese.com"
type input "+1 512 344 9434"
type textarea "Submit a picture displaying address & food as Proof of Delivery. Envía una foto…"
type input "9333 Research Blvd"
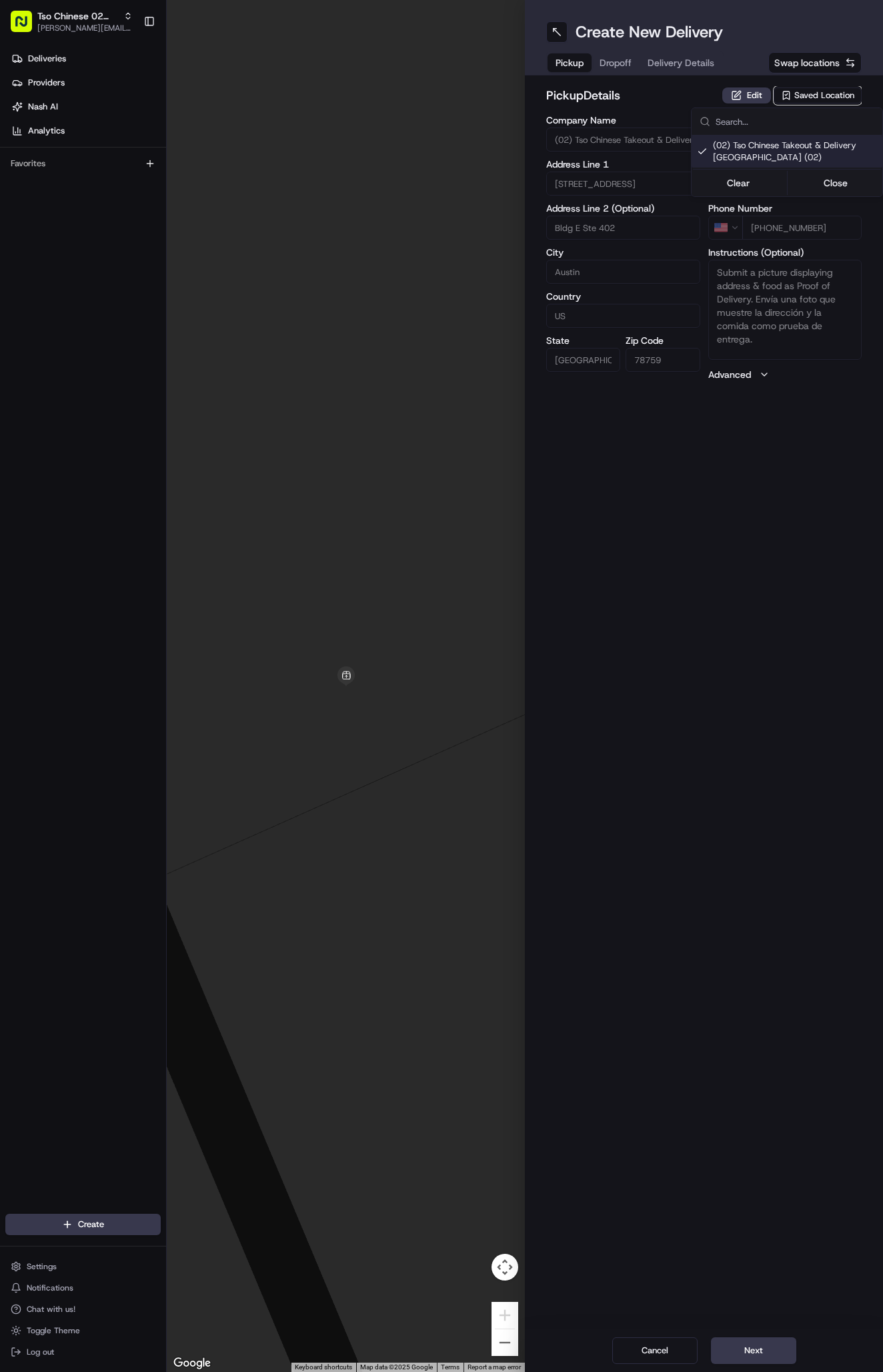
click at [835, 173] on div "Clear Close" at bounding box center [787, 183] width 188 height 24
click at [836, 177] on button "Close" at bounding box center [837, 183] width 92 height 19
click at [704, 55] on button "Delivery Details" at bounding box center [681, 62] width 83 height 19
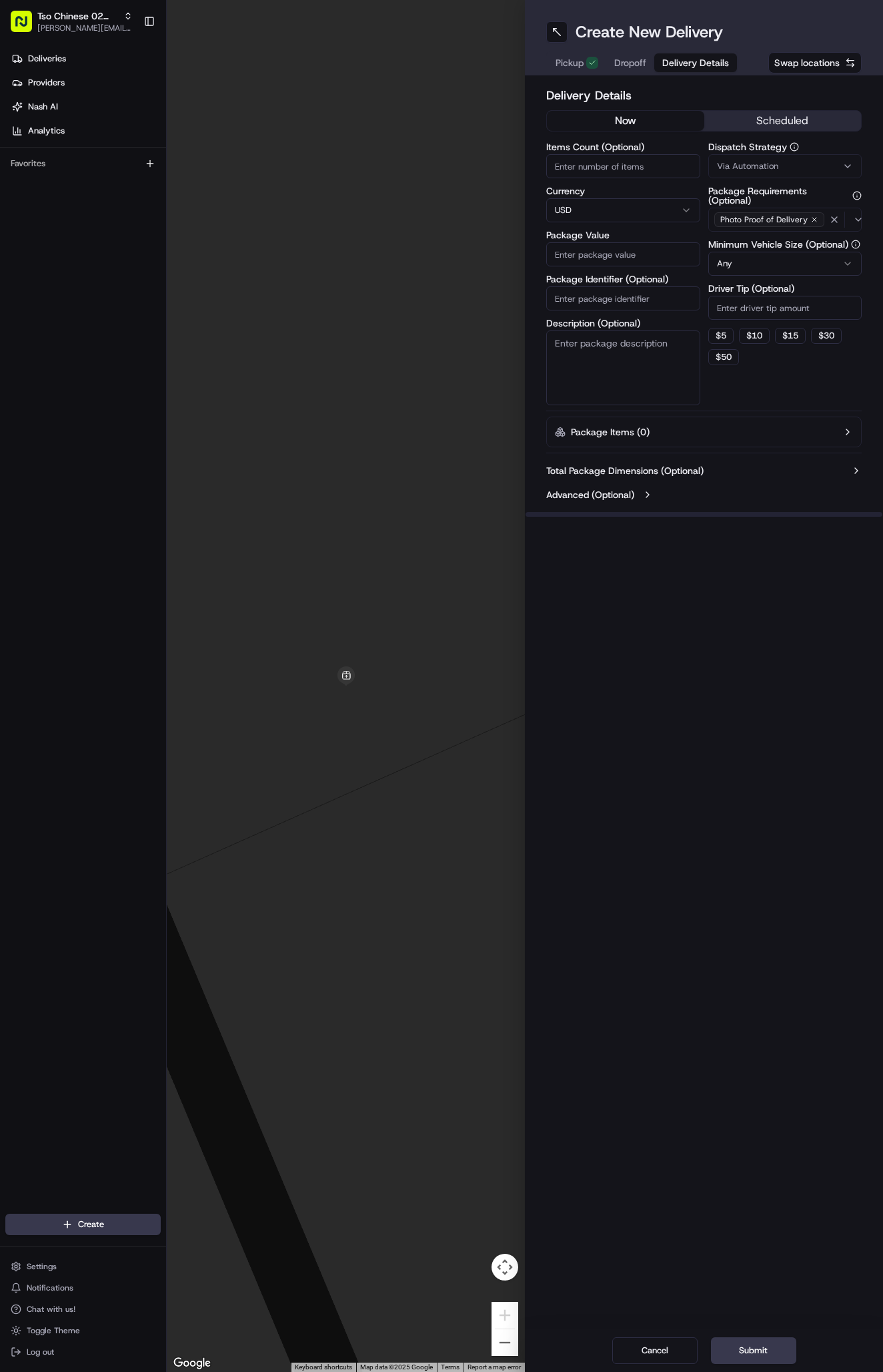
click at [771, 166] on span "Via Automation" at bounding box center [747, 166] width 61 height 12
click at [779, 236] on span "Tso Arbor Strategy" at bounding box center [795, 239] width 164 height 12
click at [823, 267] on button "Close" at bounding box center [837, 264] width 92 height 19
click at [791, 301] on input "Driver Tip (Optional)" at bounding box center [785, 308] width 154 height 24
type input "2"
